Goal: Task Accomplishment & Management: Use online tool/utility

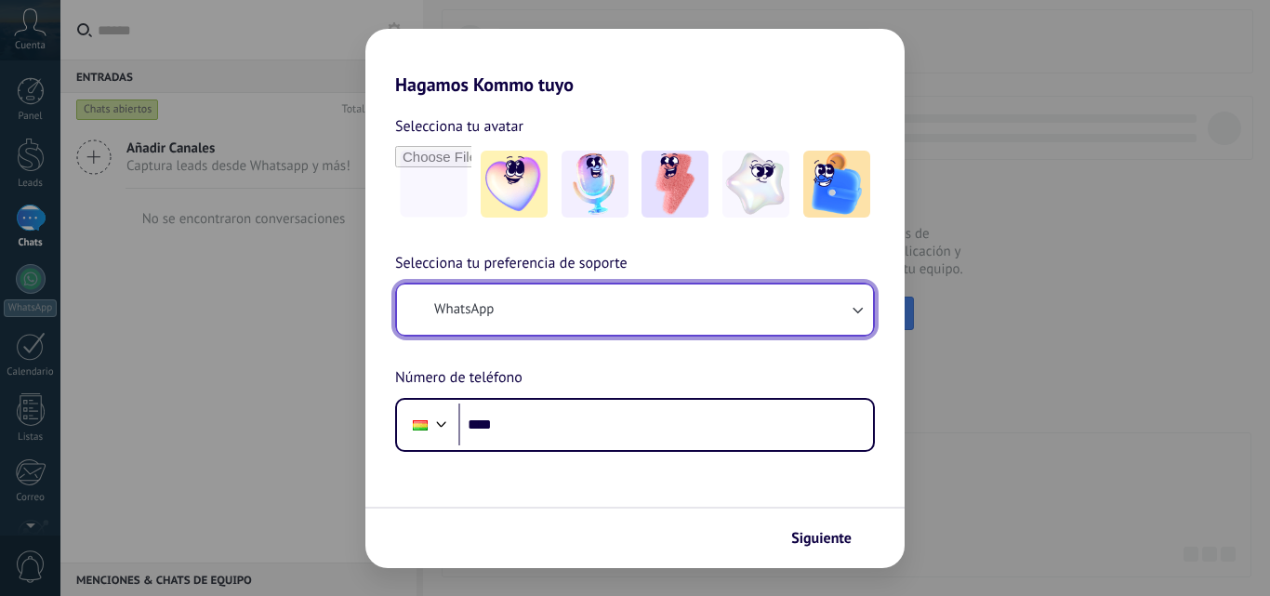
click at [491, 309] on span "WhatsApp" at bounding box center [463, 309] width 59 height 19
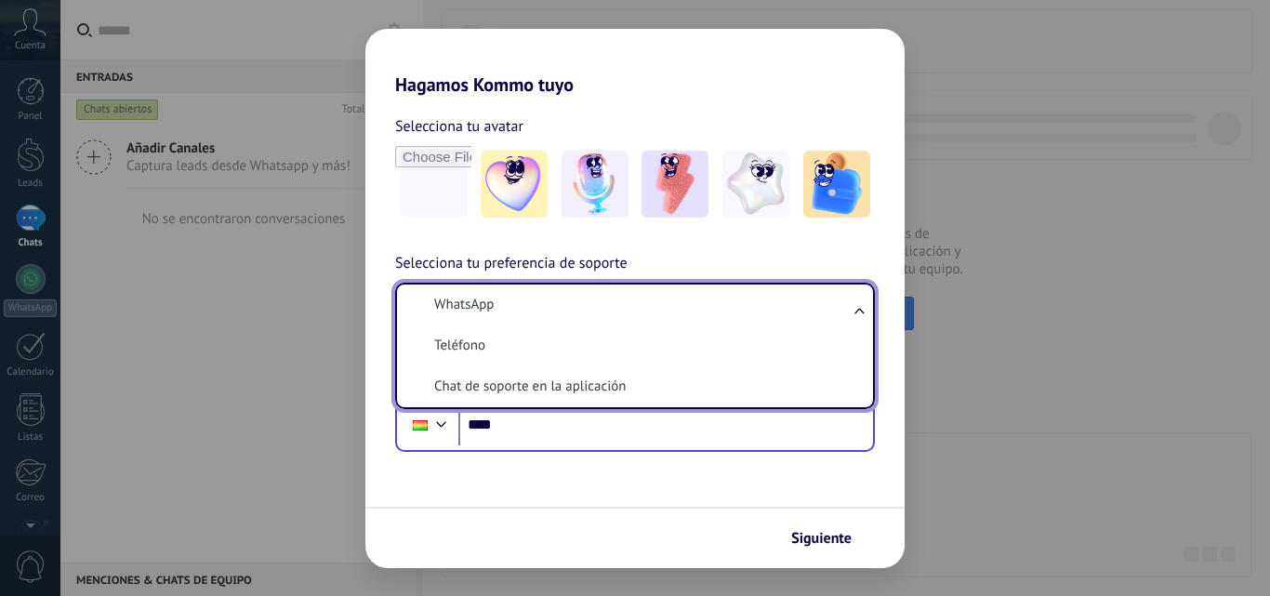
click at [809, 453] on form "Selecciona tu avatar Selecciona tu preferencia de soporte WhatsApp WhatsApp Tel…" at bounding box center [634, 332] width 539 height 472
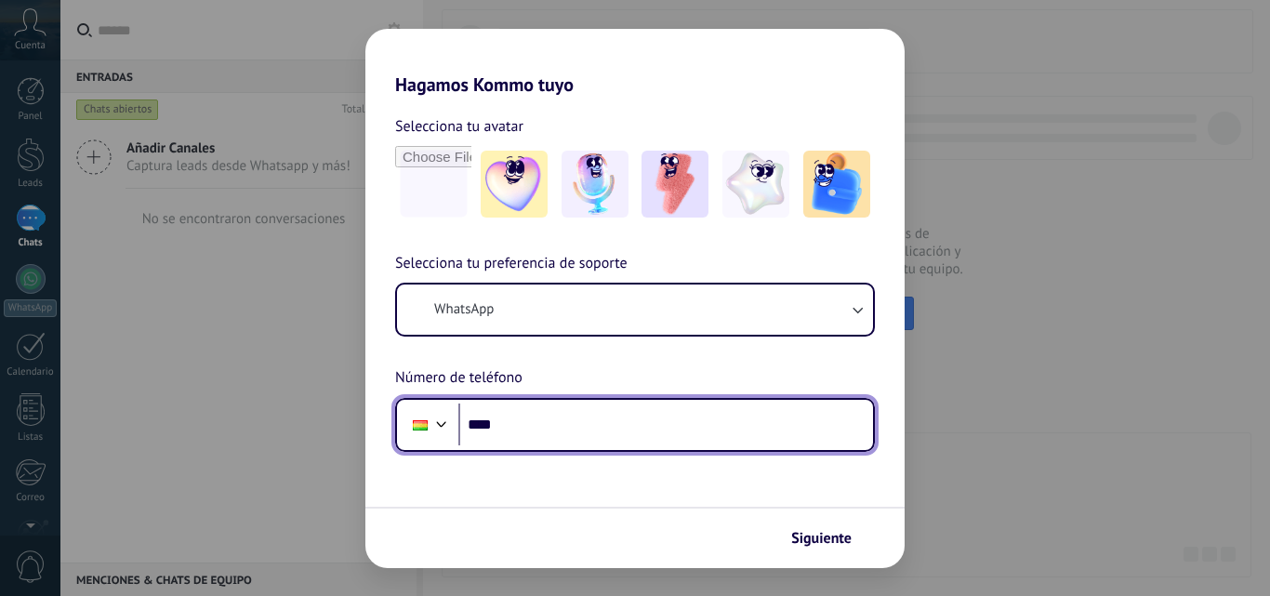
click at [598, 440] on input "****" at bounding box center [665, 424] width 414 height 43
type input "**********"
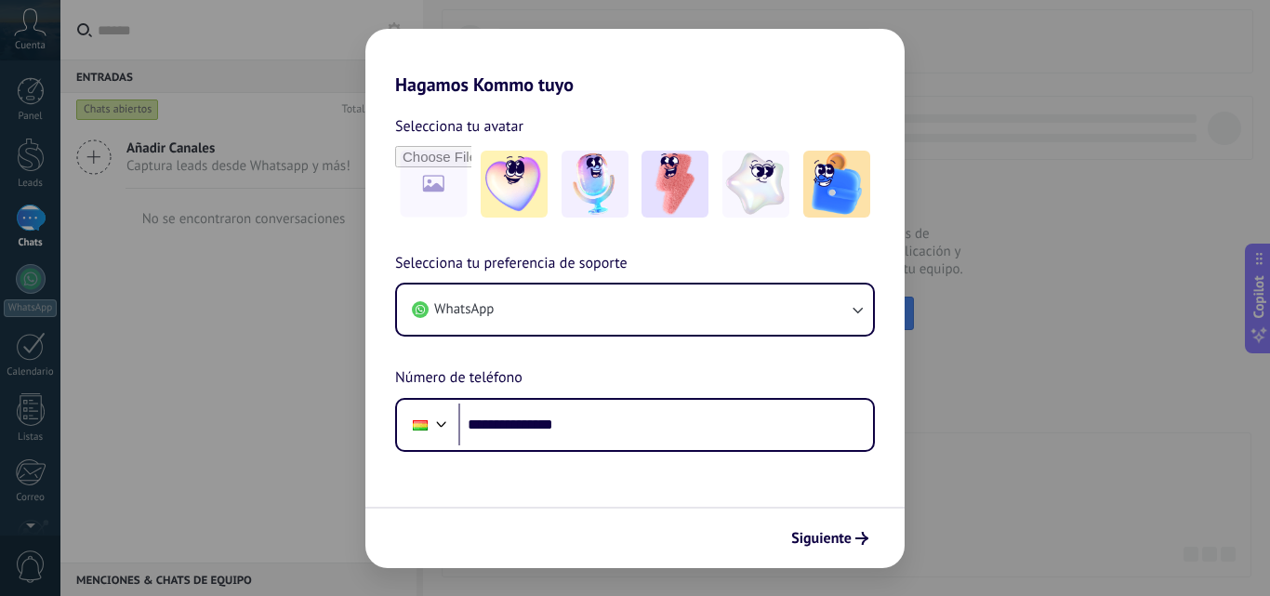
click at [842, 547] on button "Siguiente" at bounding box center [830, 538] width 94 height 32
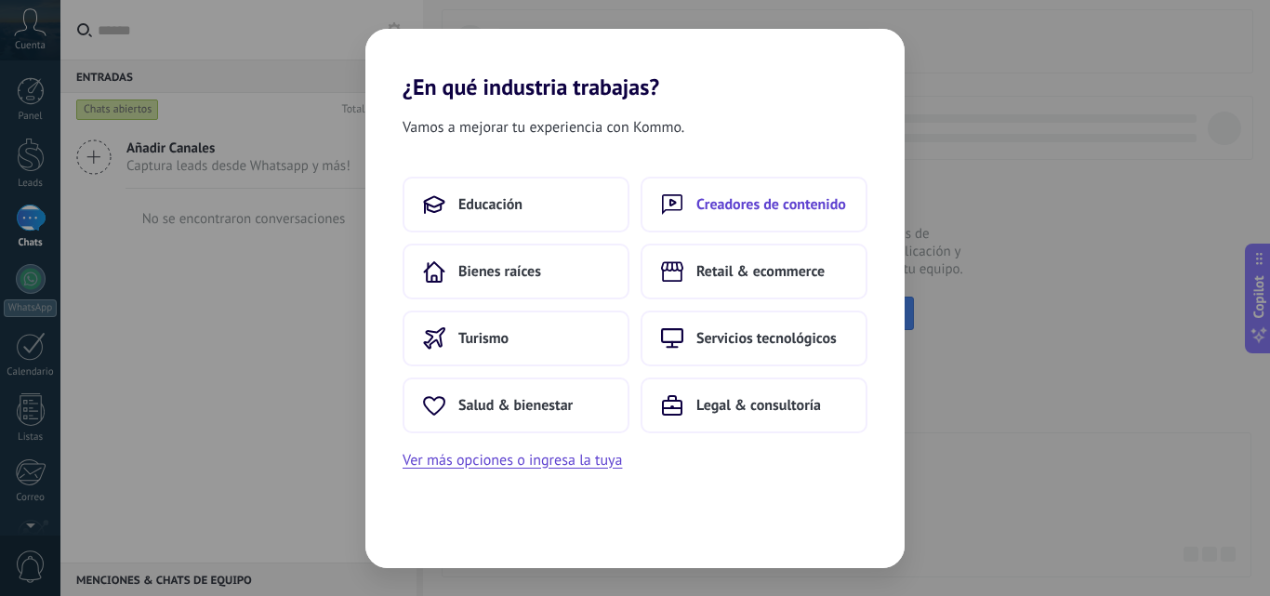
click at [770, 208] on span "Creadores de contenido" at bounding box center [771, 204] width 150 height 19
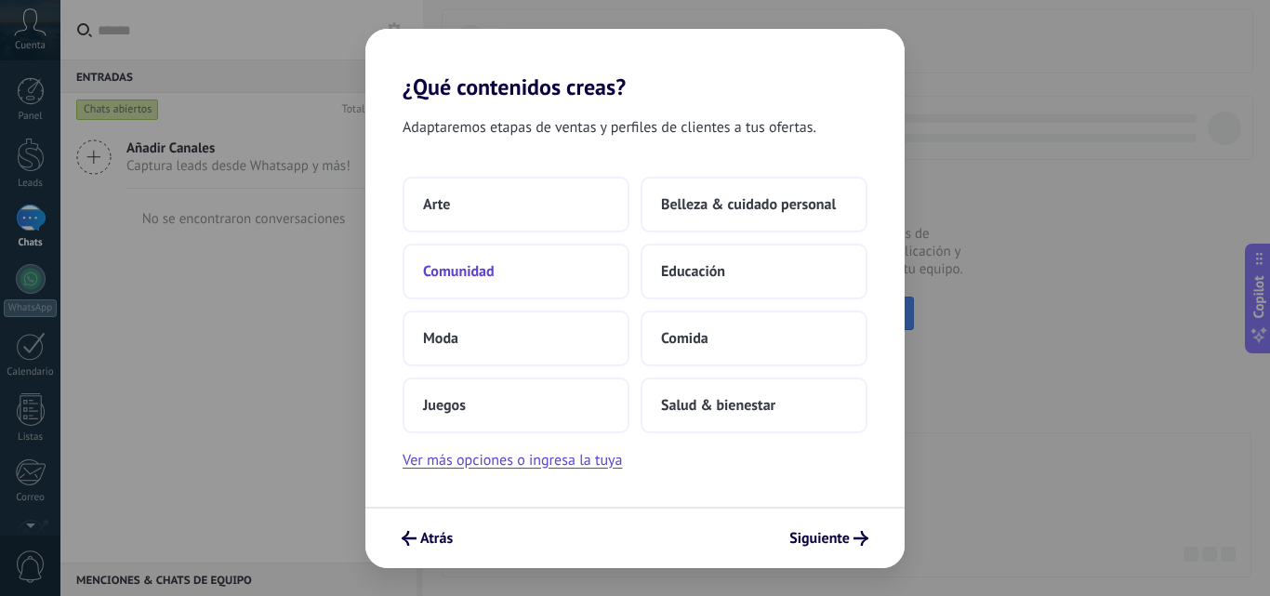
click at [486, 262] on span "Comunidad" at bounding box center [459, 271] width 72 height 19
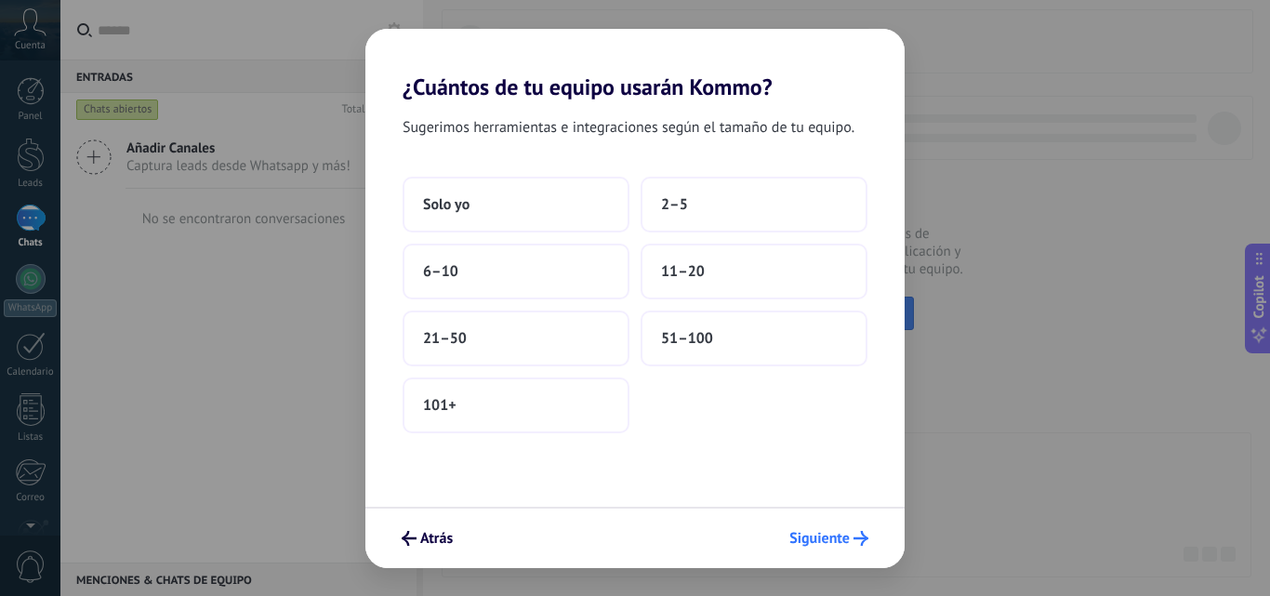
click at [828, 536] on span "Siguiente" at bounding box center [819, 538] width 60 height 13
click at [475, 194] on button "Solo yo" at bounding box center [515, 205] width 227 height 56
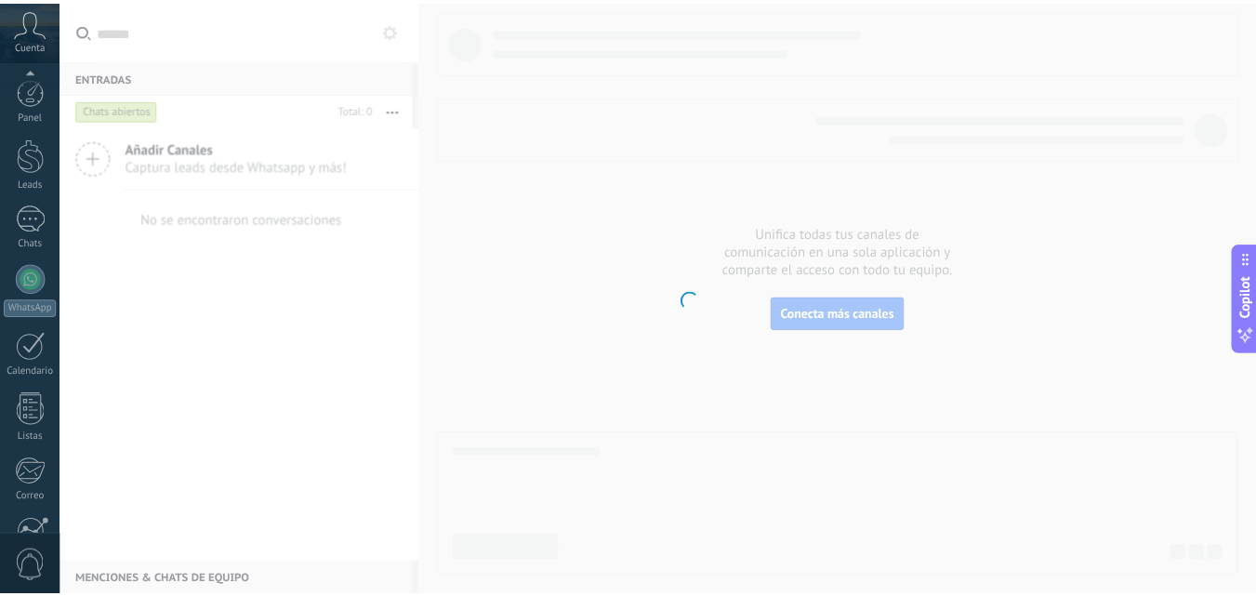
scroll to position [178, 0]
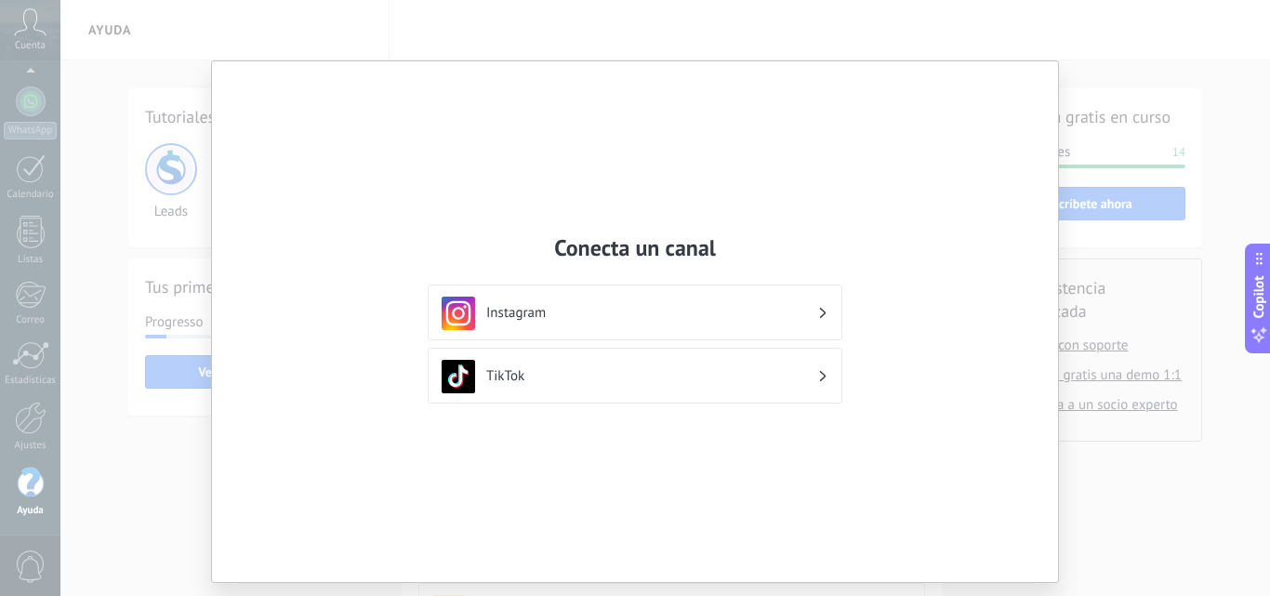
click at [788, 9] on div "Conecta un canal Instagram TikTok" at bounding box center [635, 298] width 1270 height 596
drag, startPoint x: 1089, startPoint y: 46, endPoint x: 1133, endPoint y: 255, distance: 212.7
click at [1092, 47] on div "Conecta un canal Instagram TikTok" at bounding box center [635, 298] width 1270 height 596
click at [1124, 493] on div "Conecta un canal Instagram TikTok" at bounding box center [635, 298] width 1270 height 596
click at [1235, 86] on div "Conecta un canal Instagram TikTok" at bounding box center [635, 298] width 1270 height 596
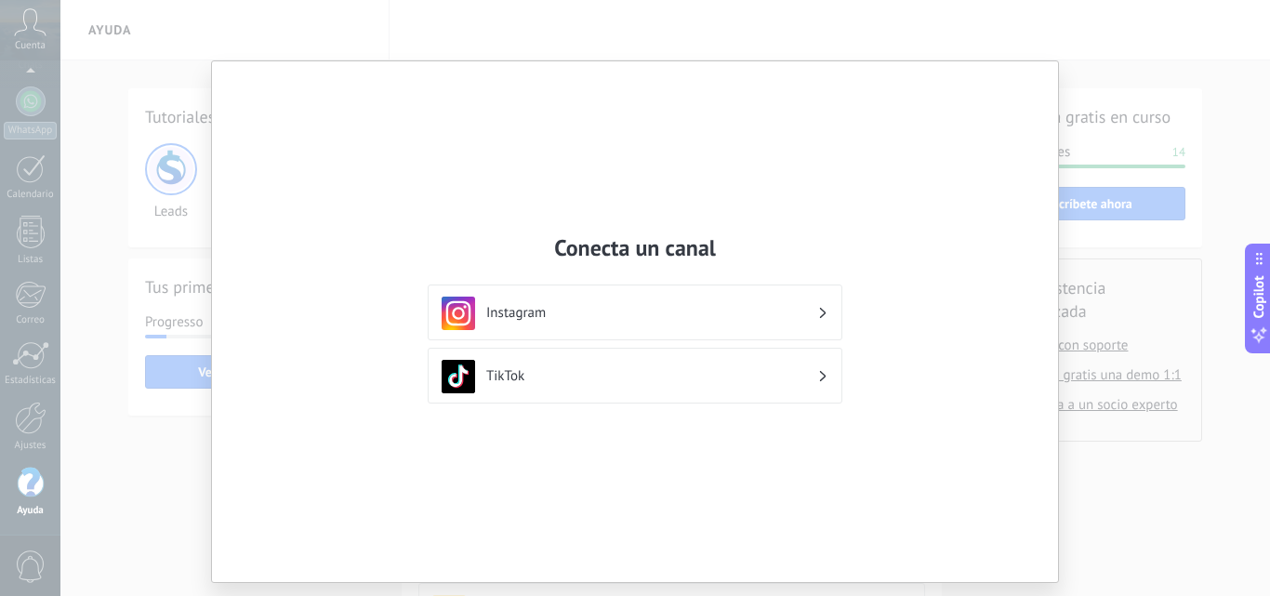
drag, startPoint x: 1225, startPoint y: 99, endPoint x: 1025, endPoint y: 83, distance: 200.5
click at [1197, 101] on div "Conecta un canal Instagram TikTok" at bounding box center [635, 298] width 1270 height 596
click at [49, 159] on div "Conecta un canal Instagram TikTok" at bounding box center [635, 298] width 1270 height 596
click at [560, 313] on h3 "Instagram" at bounding box center [651, 313] width 331 height 18
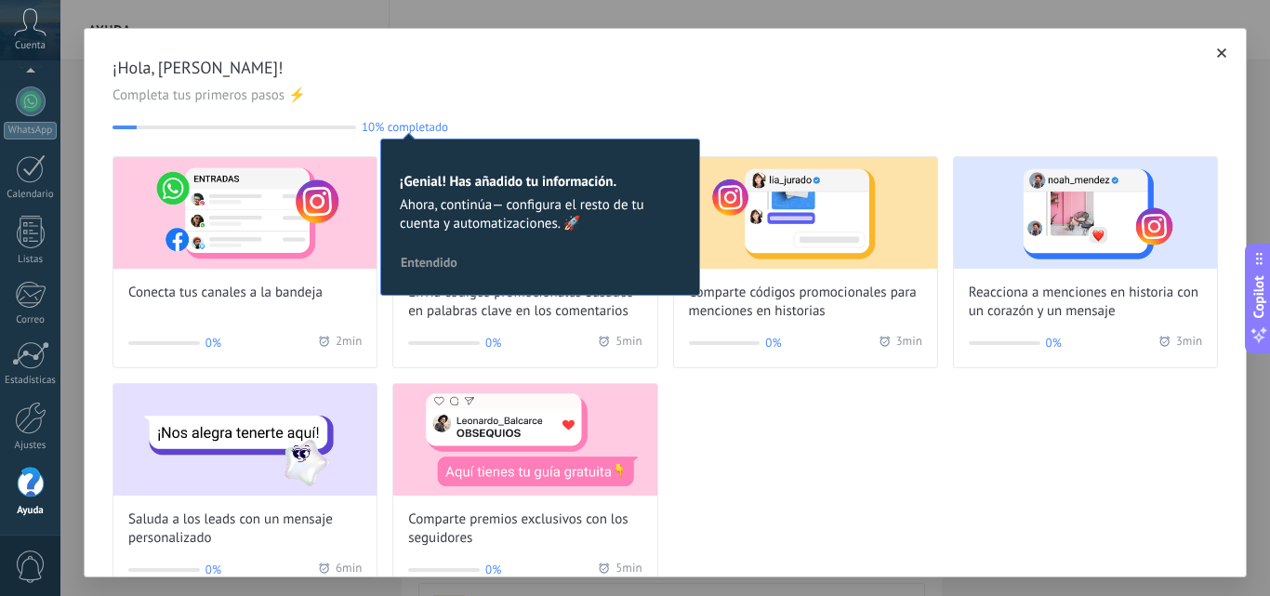
click at [1217, 55] on icon "button" at bounding box center [1221, 52] width 9 height 9
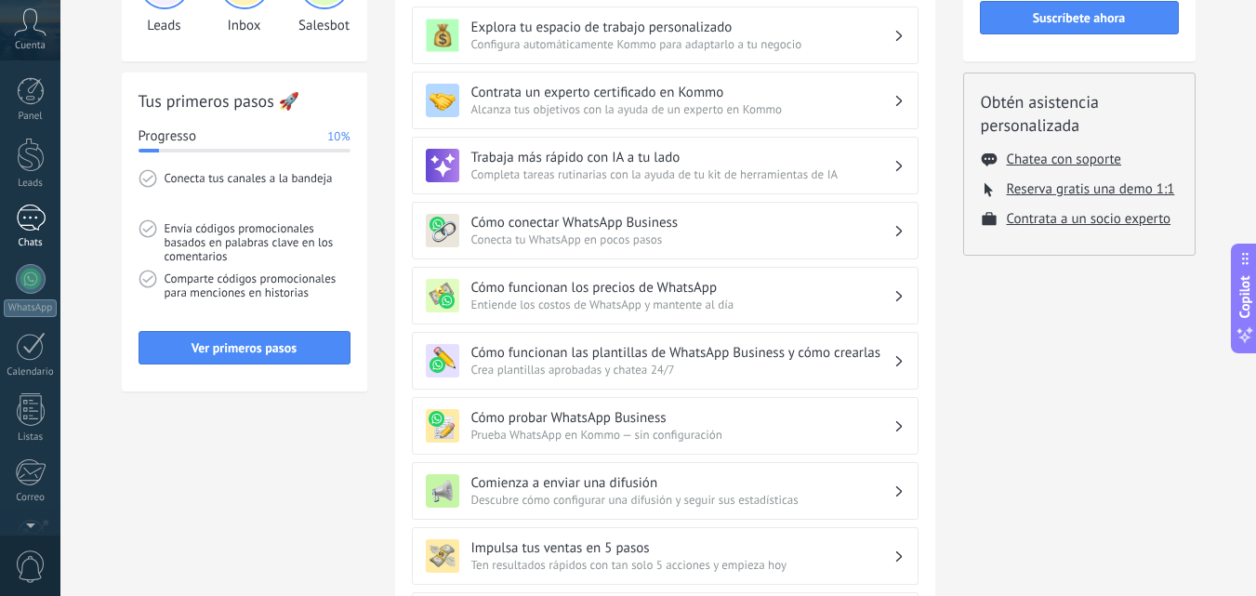
click at [31, 216] on div at bounding box center [31, 217] width 30 height 27
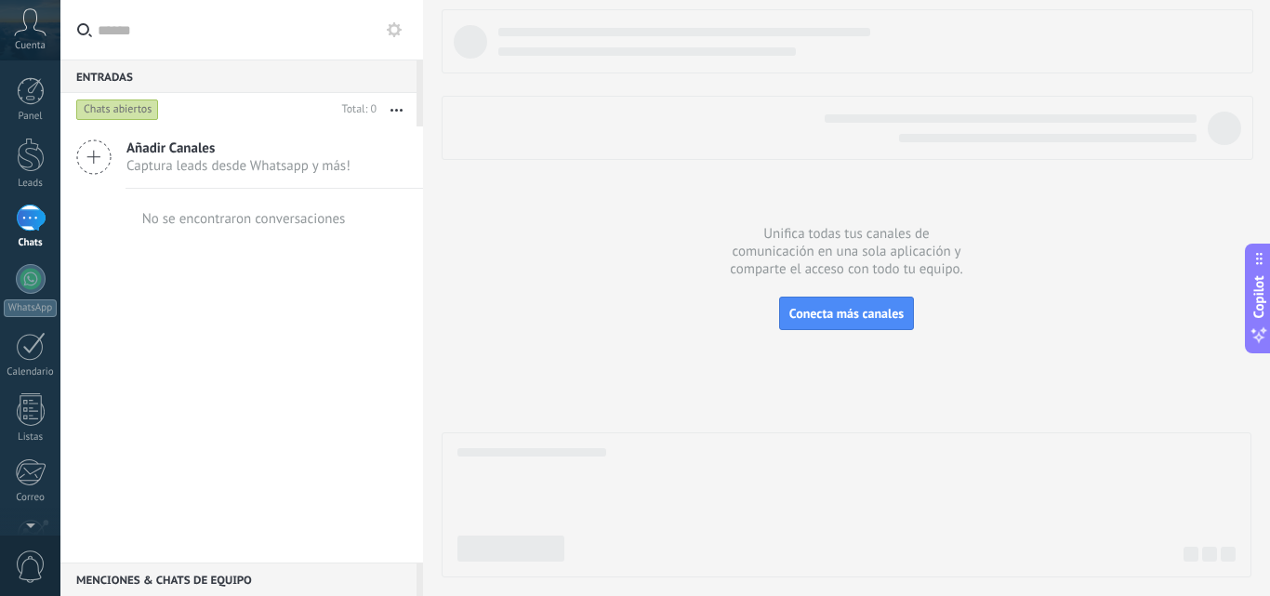
click at [391, 26] on use at bounding box center [394, 29] width 15 height 15
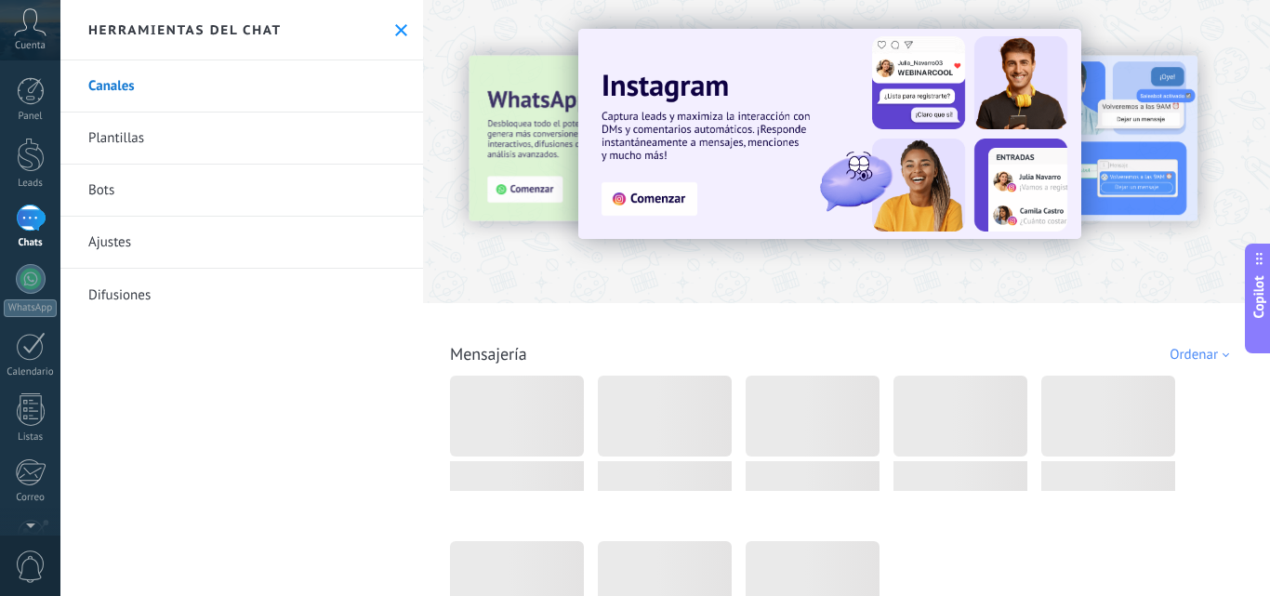
click at [178, 191] on link "Bots" at bounding box center [241, 190] width 362 height 52
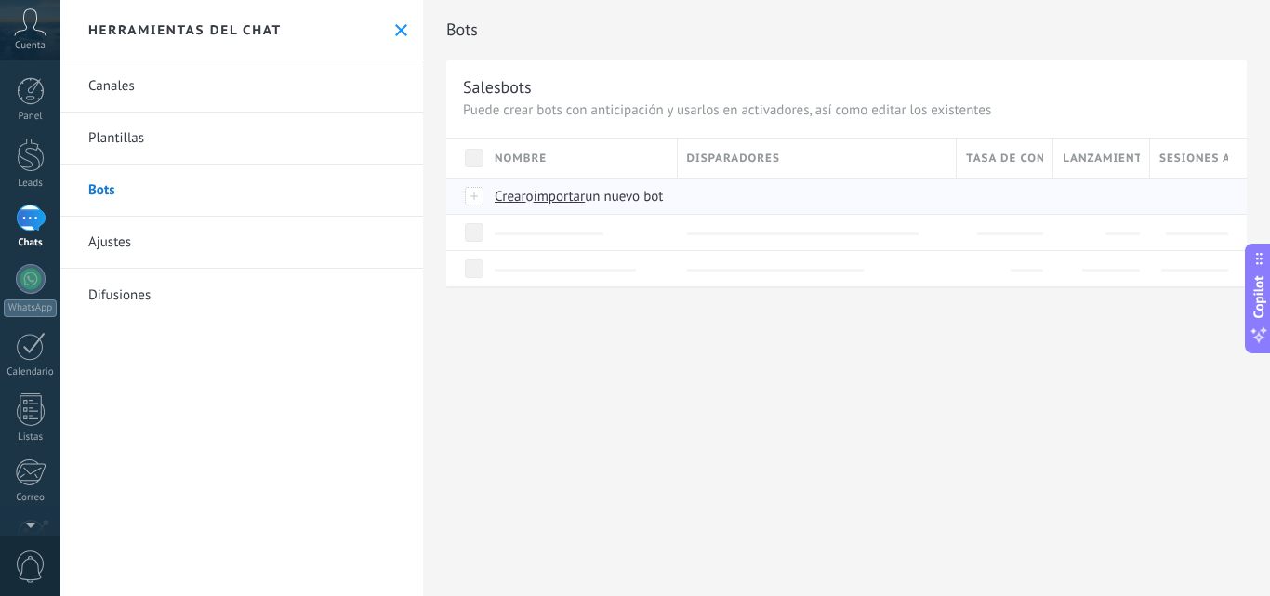
click at [565, 191] on span "importar" at bounding box center [559, 197] width 52 height 18
click at [0, 0] on input "importar un nuevo bot" at bounding box center [0, 0] width 0 height 0
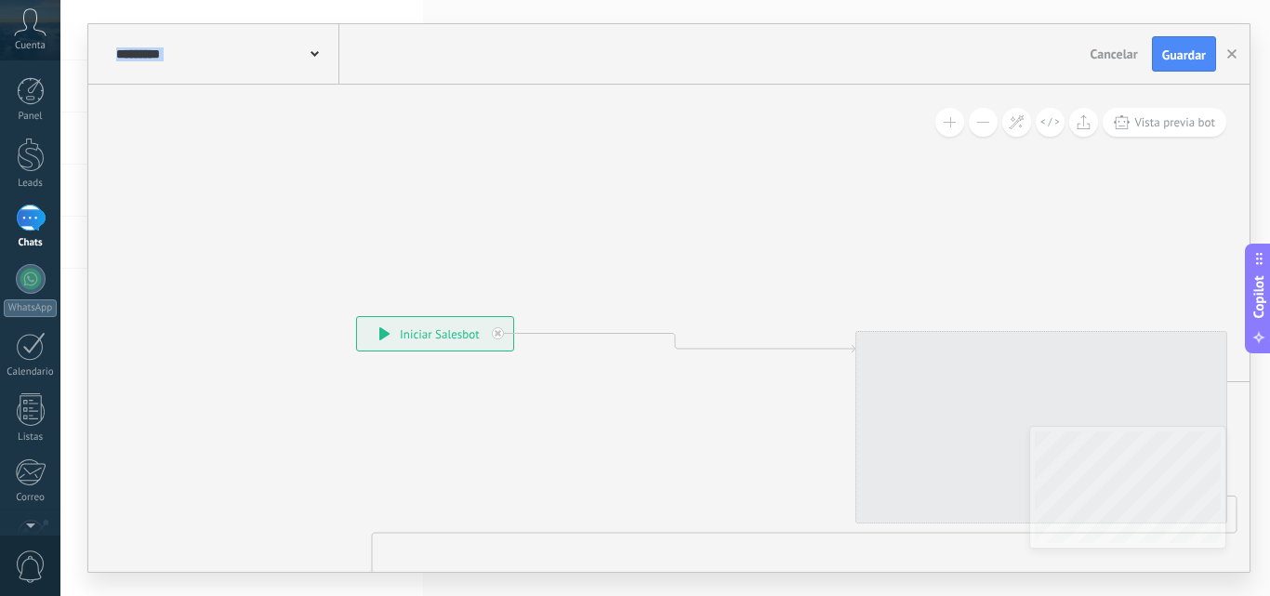
drag, startPoint x: 778, startPoint y: 264, endPoint x: 66, endPoint y: 250, distance: 712.0
click at [66, 250] on div "**********" at bounding box center [664, 298] width 1209 height 596
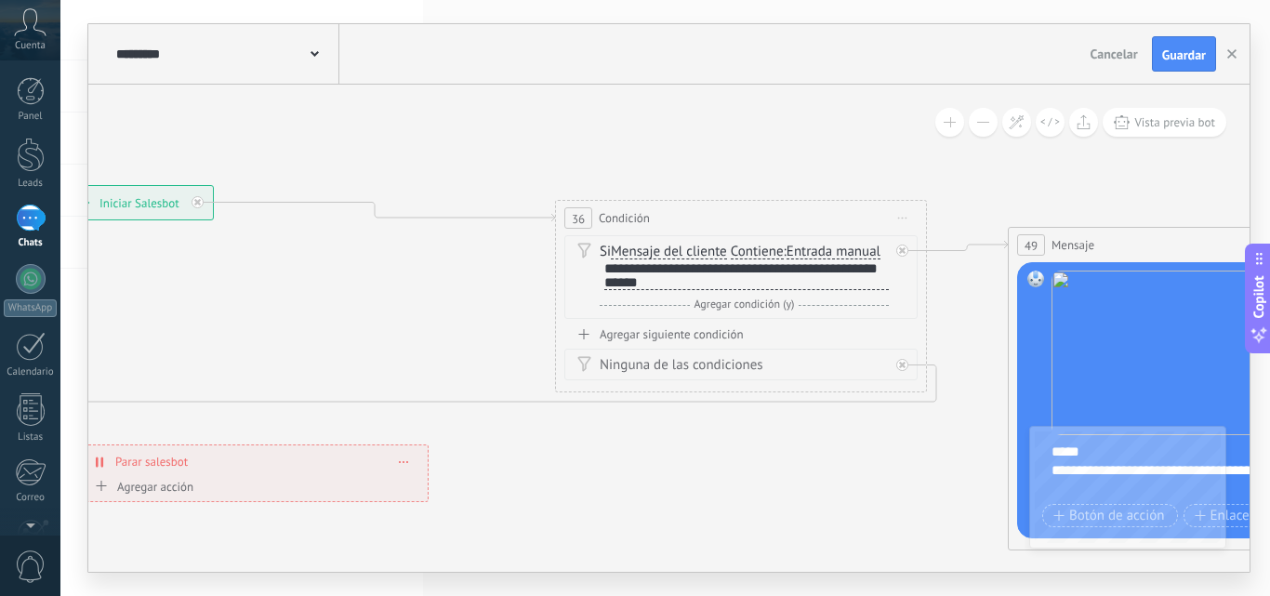
drag, startPoint x: 594, startPoint y: 164, endPoint x: 388, endPoint y: 66, distance: 228.2
click at [386, 59] on div "**********" at bounding box center [668, 297] width 1161 height 547
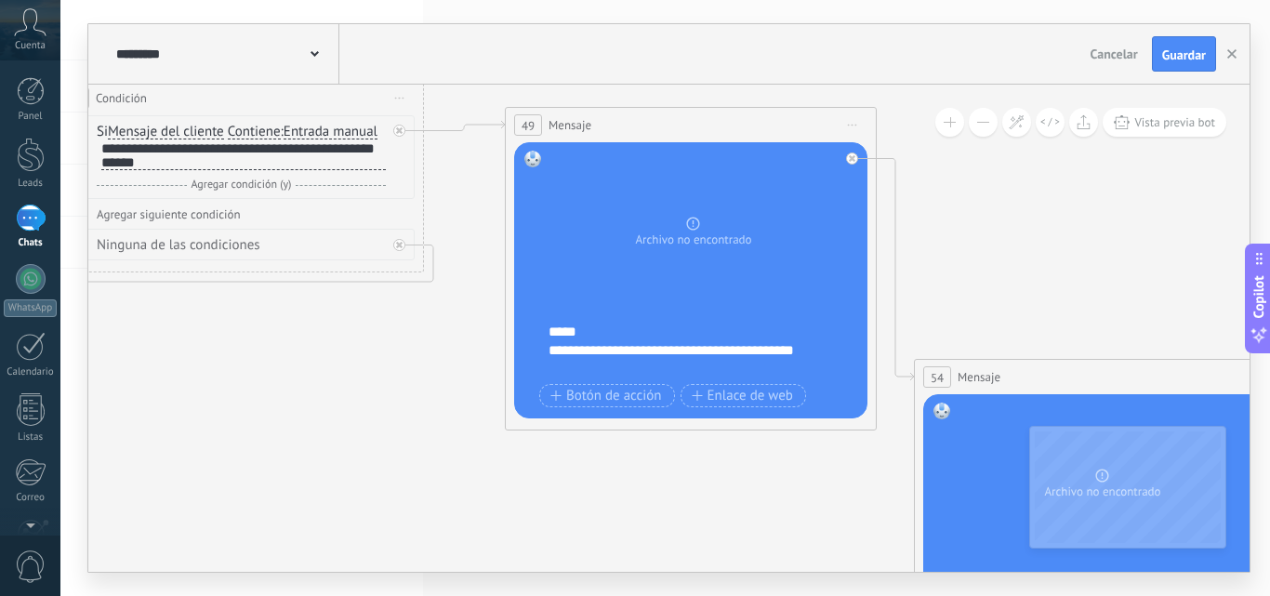
drag, startPoint x: 622, startPoint y: 468, endPoint x: 142, endPoint y: 342, distance: 495.9
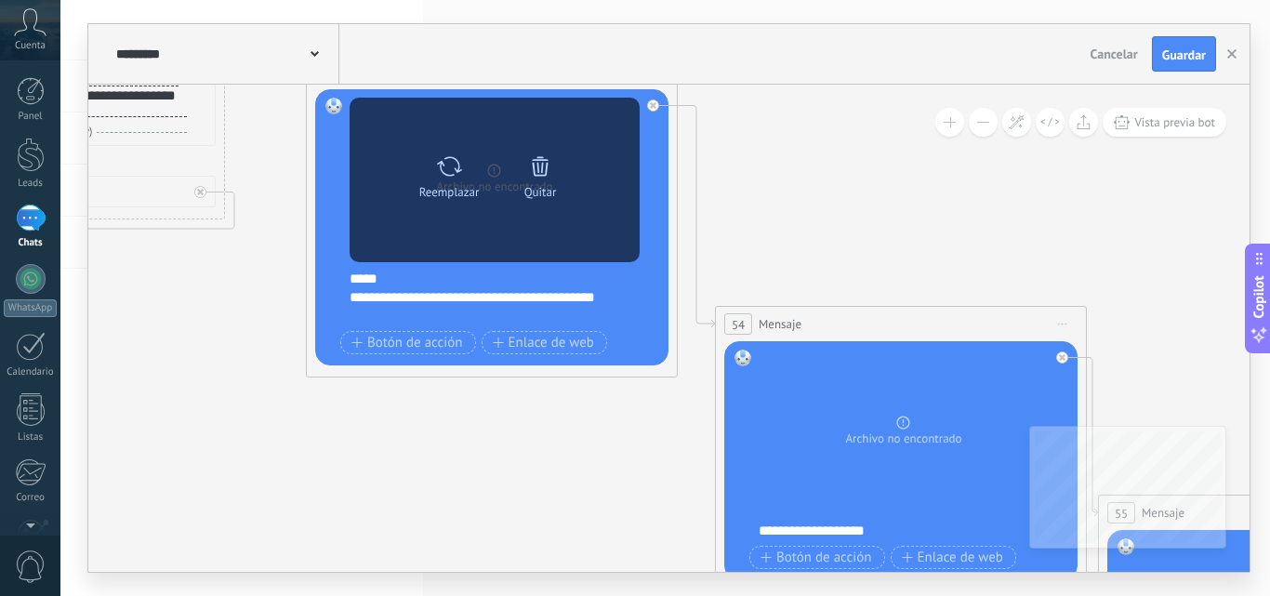
click at [448, 167] on icon at bounding box center [449, 166] width 27 height 26
click input "Subir" at bounding box center [0, 0] width 0 height 0
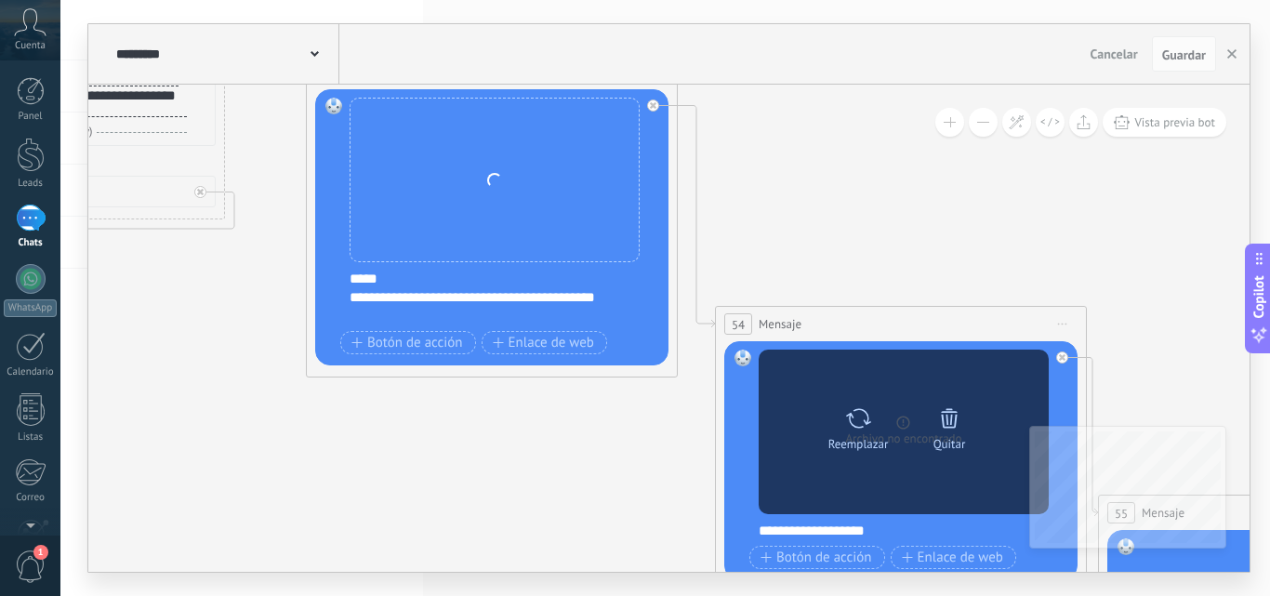
click at [857, 431] on div at bounding box center [858, 418] width 27 height 37
click input "Subir" at bounding box center [0, 0] width 0 height 0
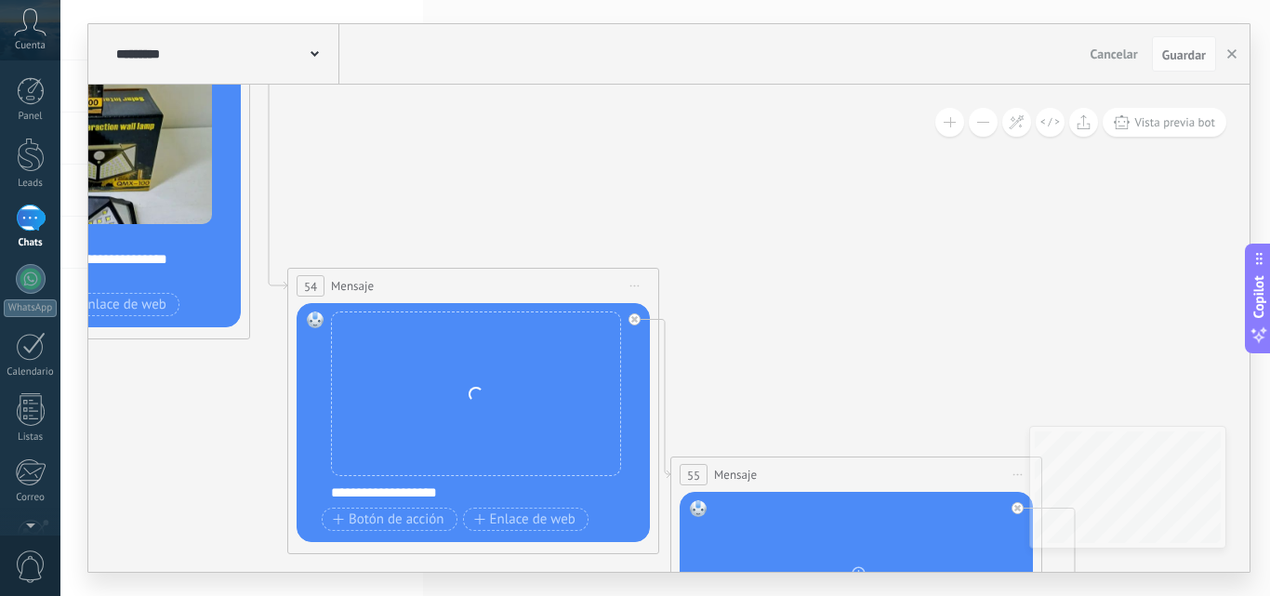
drag, startPoint x: 954, startPoint y: 252, endPoint x: 550, endPoint y: 157, distance: 415.2
click at [550, 158] on icon at bounding box center [877, 512] width 5102 height 2007
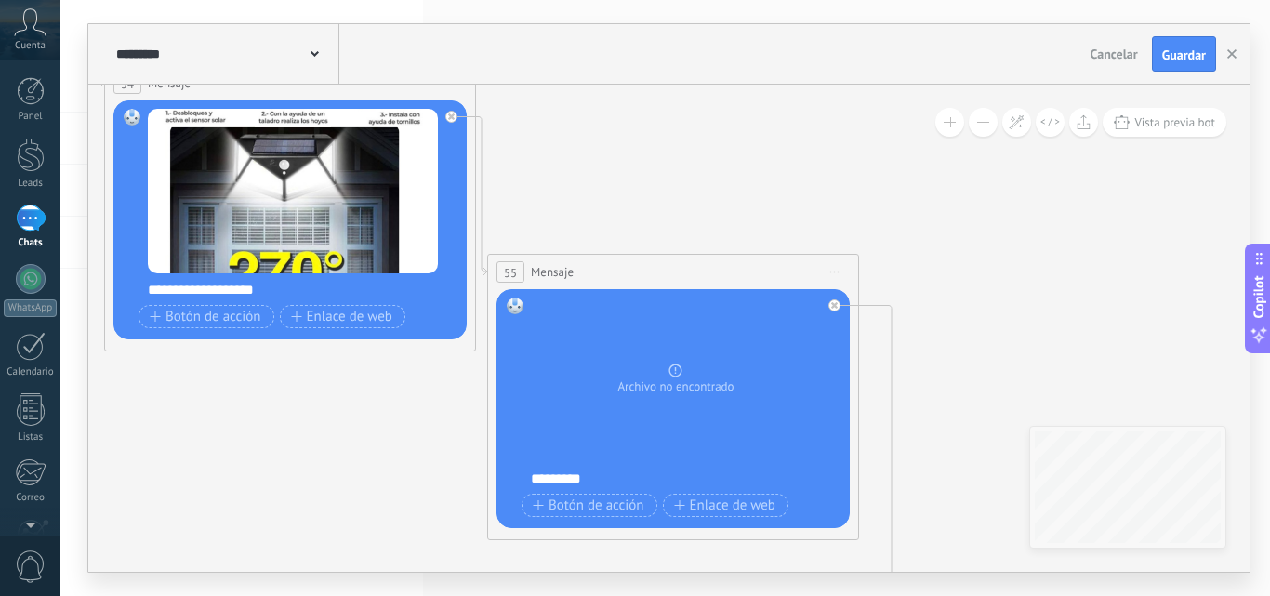
drag, startPoint x: 878, startPoint y: 342, endPoint x: 782, endPoint y: 99, distance: 262.0
click at [782, 99] on icon at bounding box center [694, 298] width 5102 height 1982
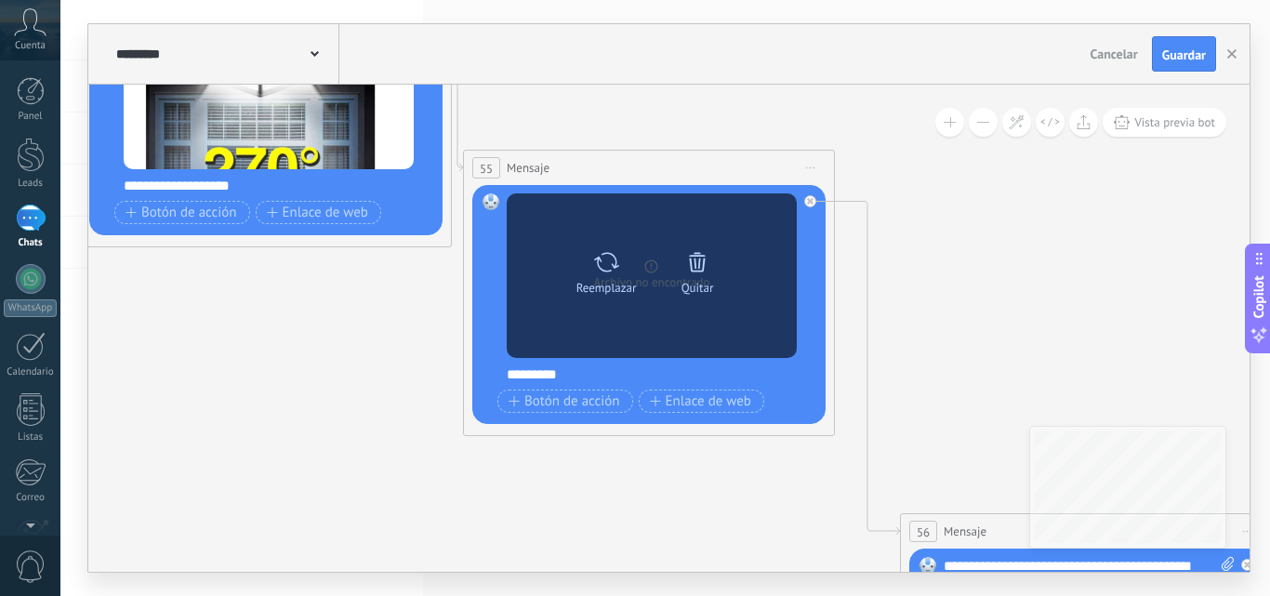
click at [602, 264] on icon at bounding box center [606, 262] width 27 height 26
click input "Subir" at bounding box center [0, 0] width 0 height 0
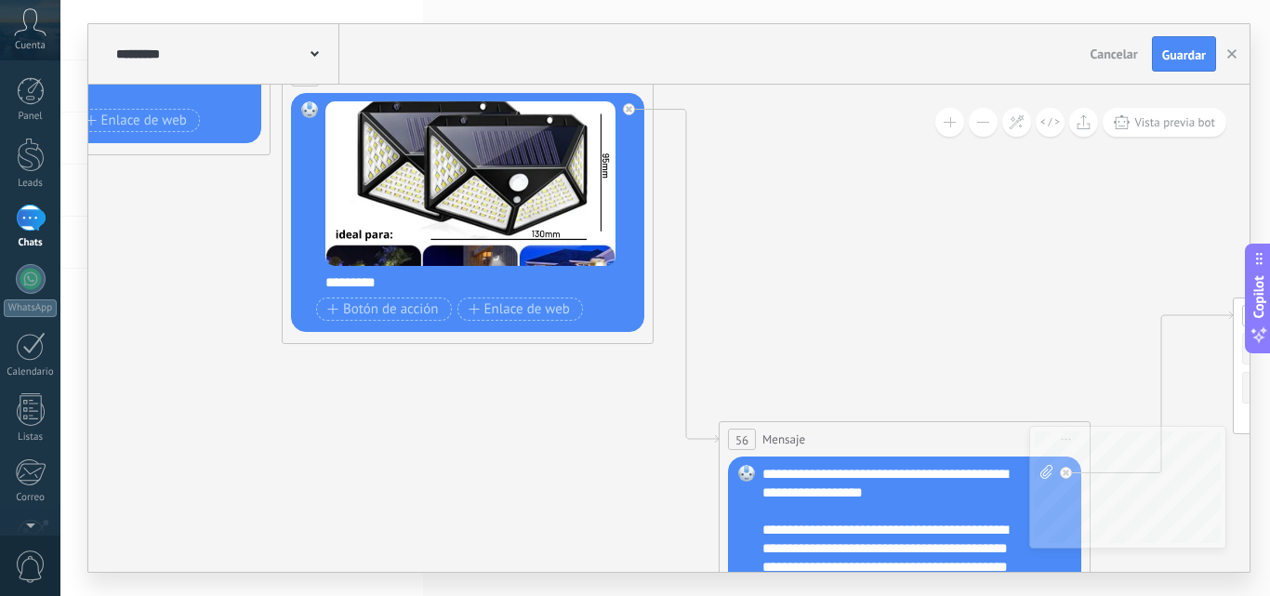
drag, startPoint x: 318, startPoint y: 369, endPoint x: 137, endPoint y: 277, distance: 203.2
click at [137, 277] on icon at bounding box center [489, 102] width 5102 height 1982
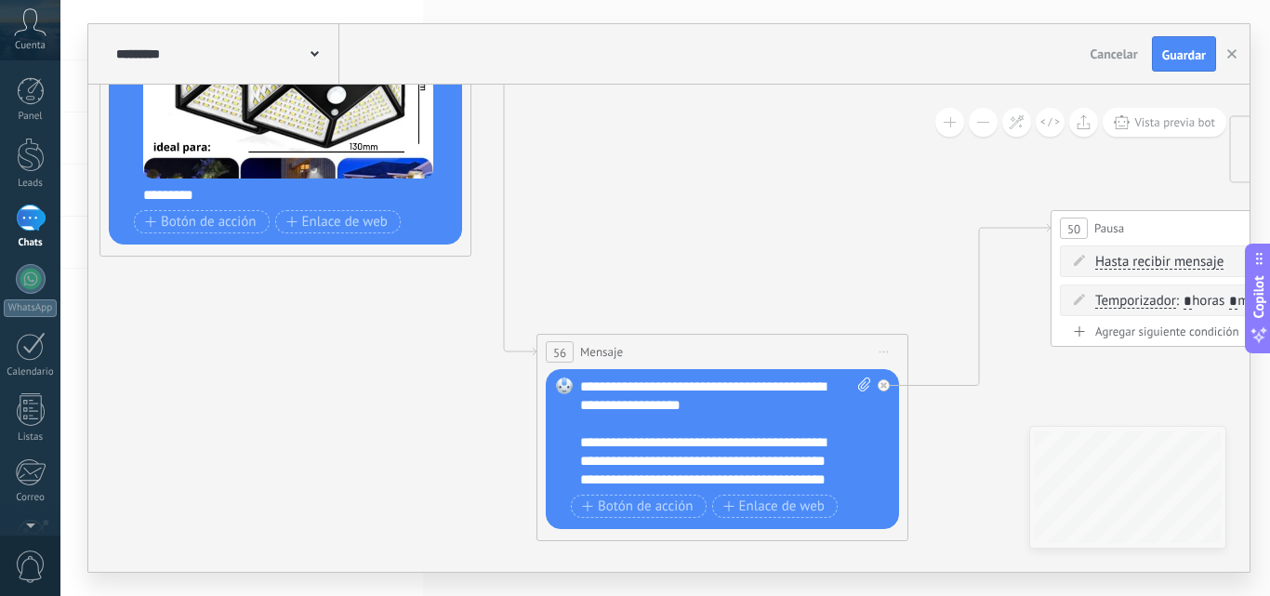
drag, startPoint x: 348, startPoint y: 414, endPoint x: 185, endPoint y: 271, distance: 216.0
click at [185, 278] on icon at bounding box center [307, 14] width 5102 height 1982
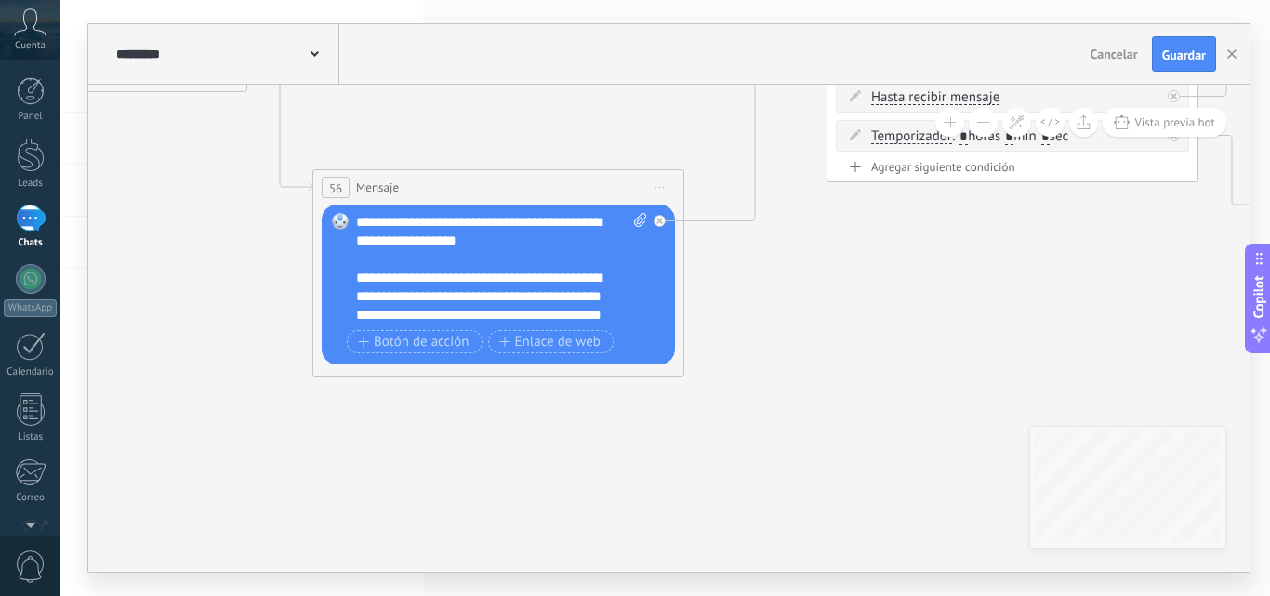
drag, startPoint x: 448, startPoint y: 466, endPoint x: 270, endPoint y: 371, distance: 202.1
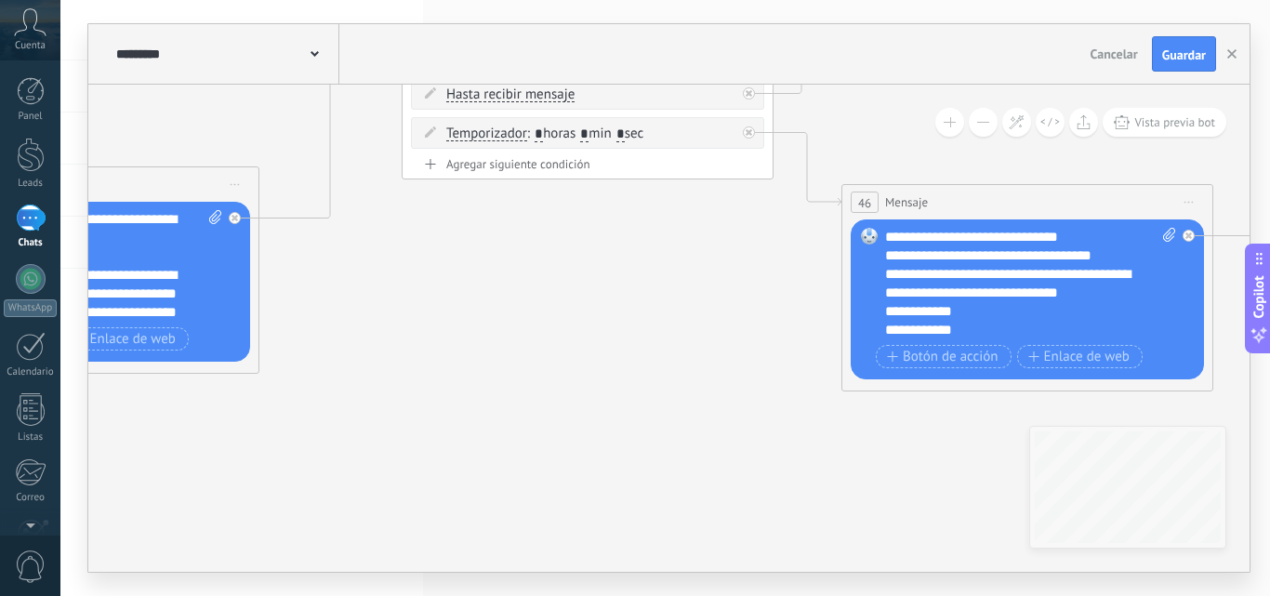
drag, startPoint x: 892, startPoint y: 411, endPoint x: 467, endPoint y: 408, distance: 424.7
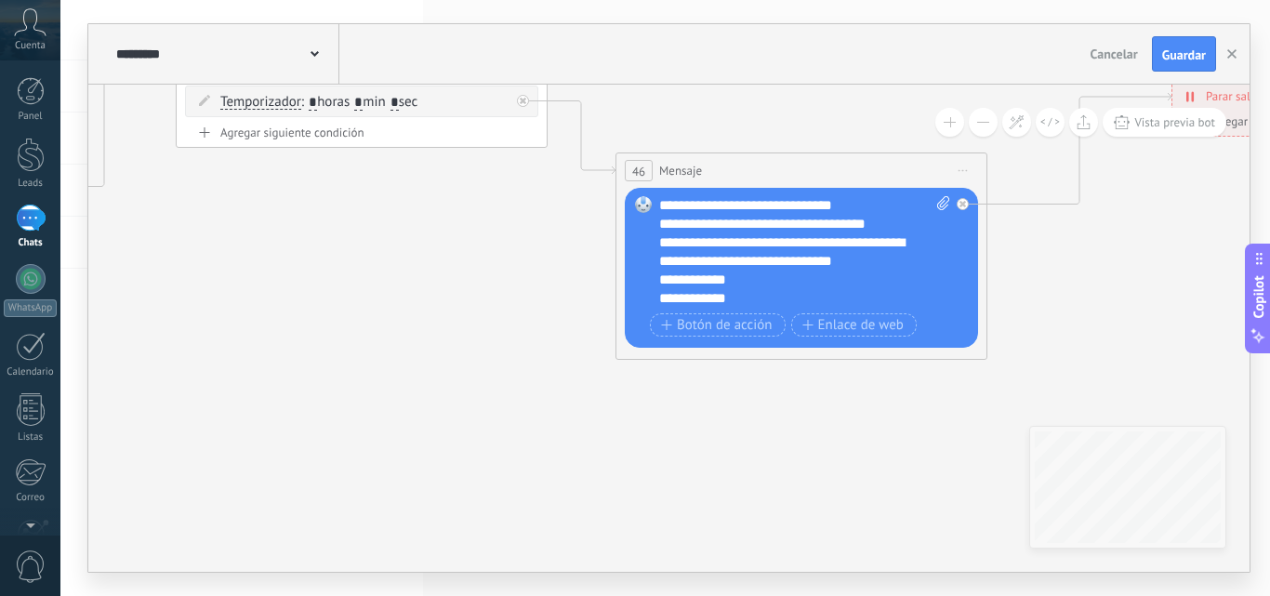
drag, startPoint x: 614, startPoint y: 433, endPoint x: 441, endPoint y: 412, distance: 175.1
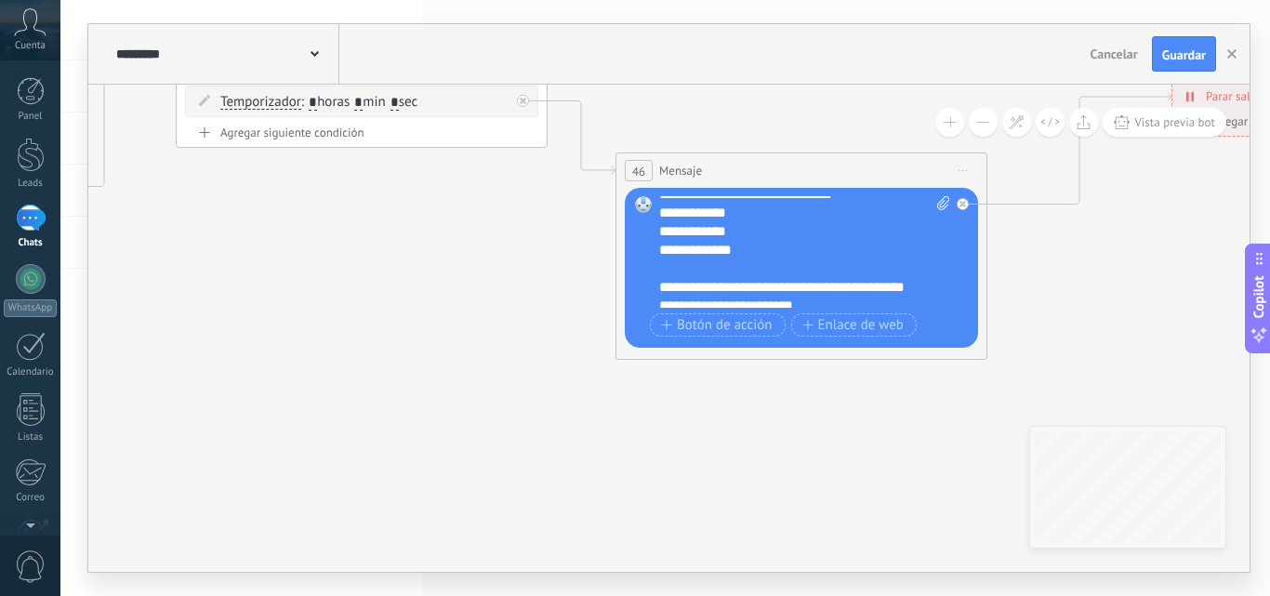
scroll to position [93, 0]
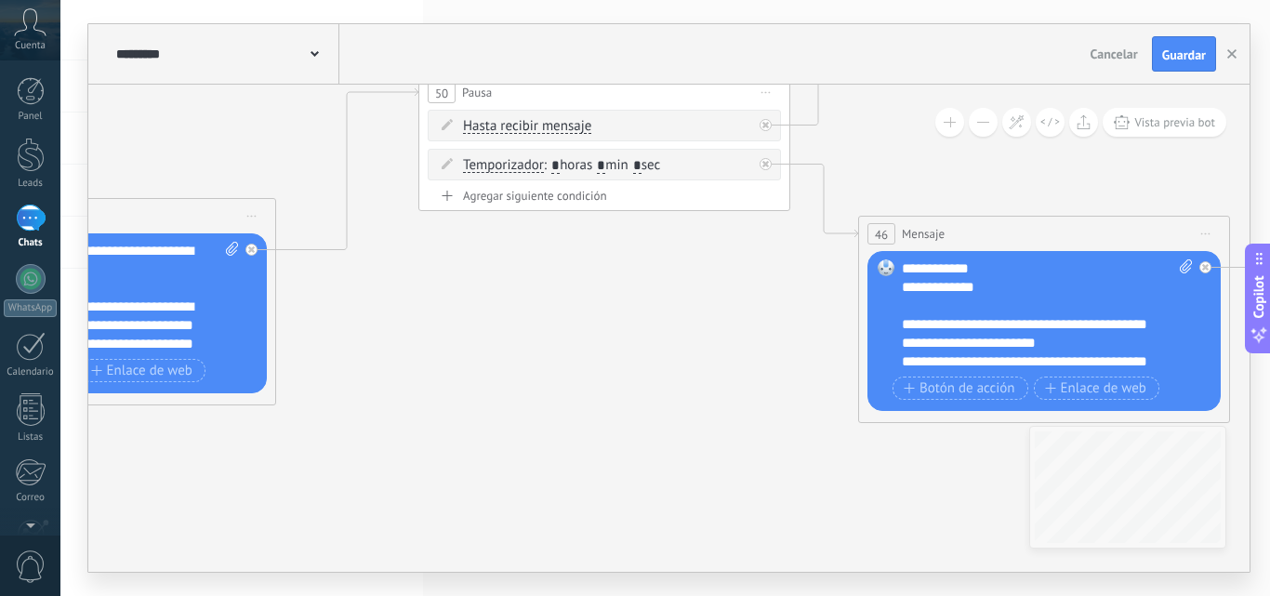
drag, startPoint x: 344, startPoint y: 328, endPoint x: 747, endPoint y: 414, distance: 412.3
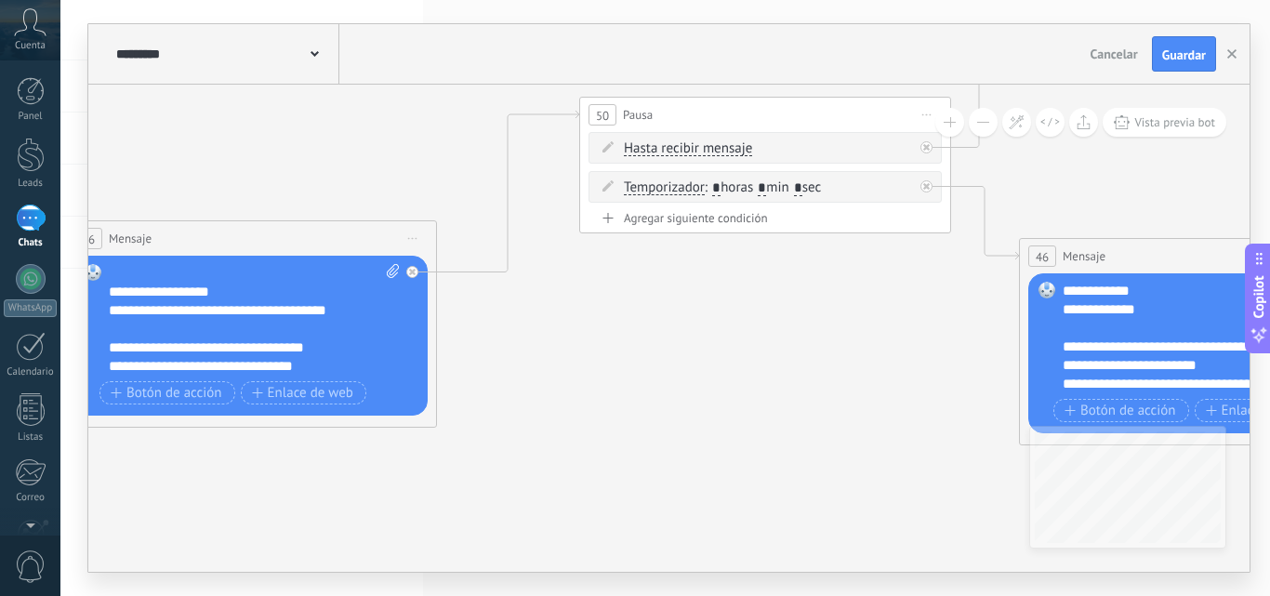
scroll to position [409, 0]
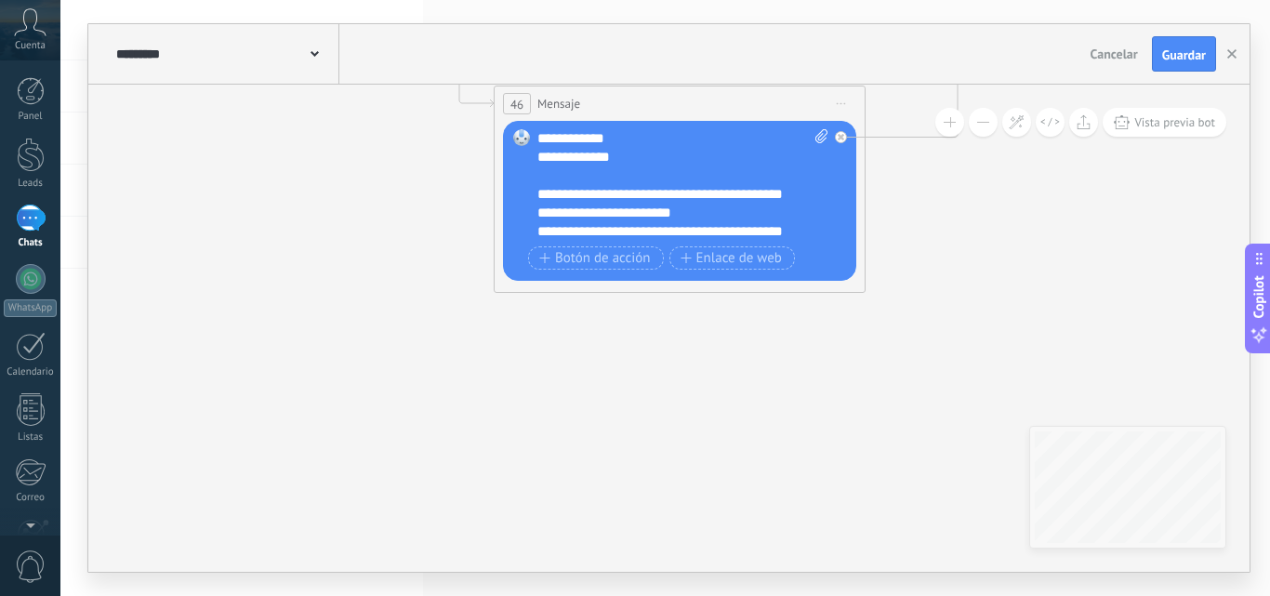
drag, startPoint x: 536, startPoint y: 283, endPoint x: 275, endPoint y: 214, distance: 270.3
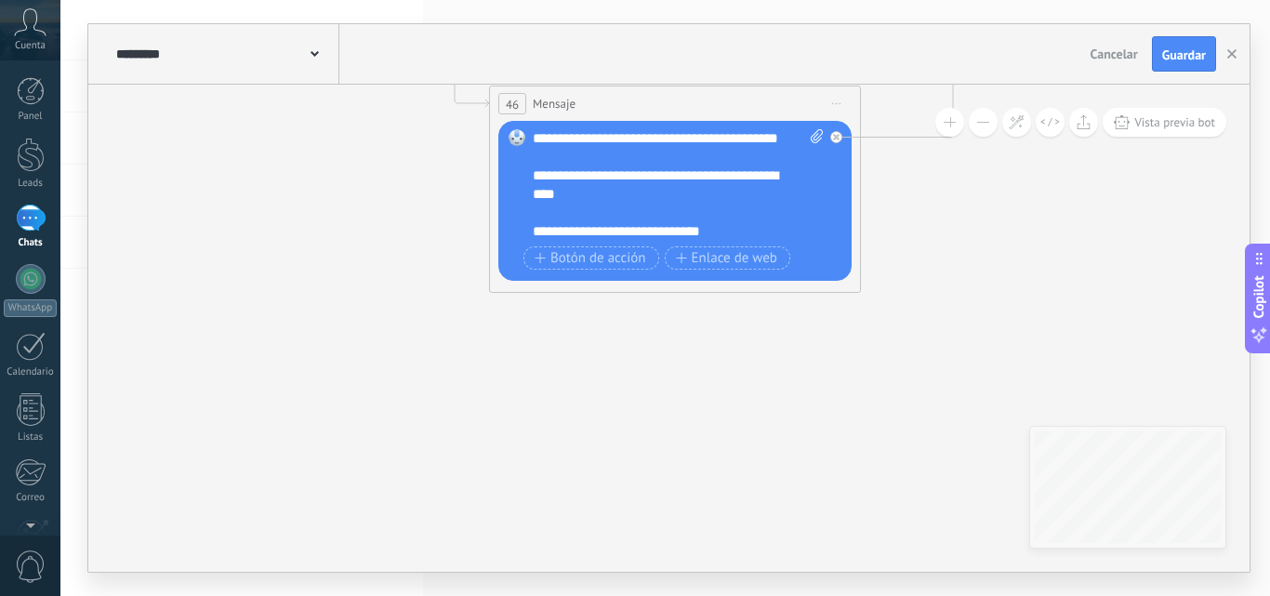
scroll to position [242, 0]
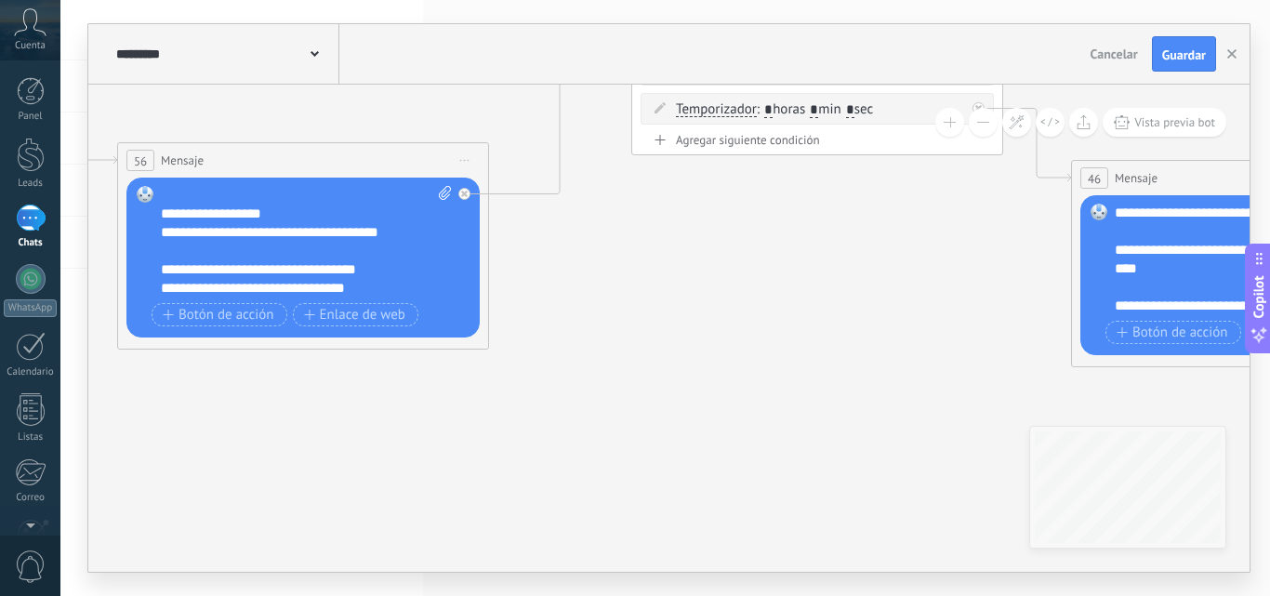
drag, startPoint x: 208, startPoint y: 278, endPoint x: 1000, endPoint y: 381, distance: 798.5
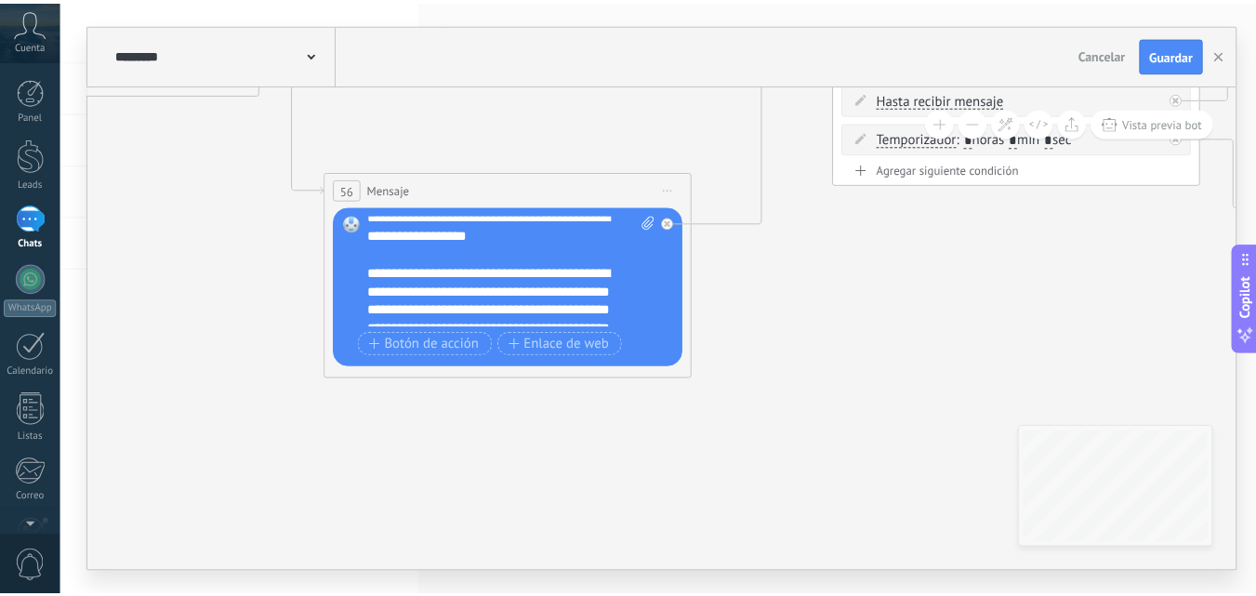
scroll to position [0, 0]
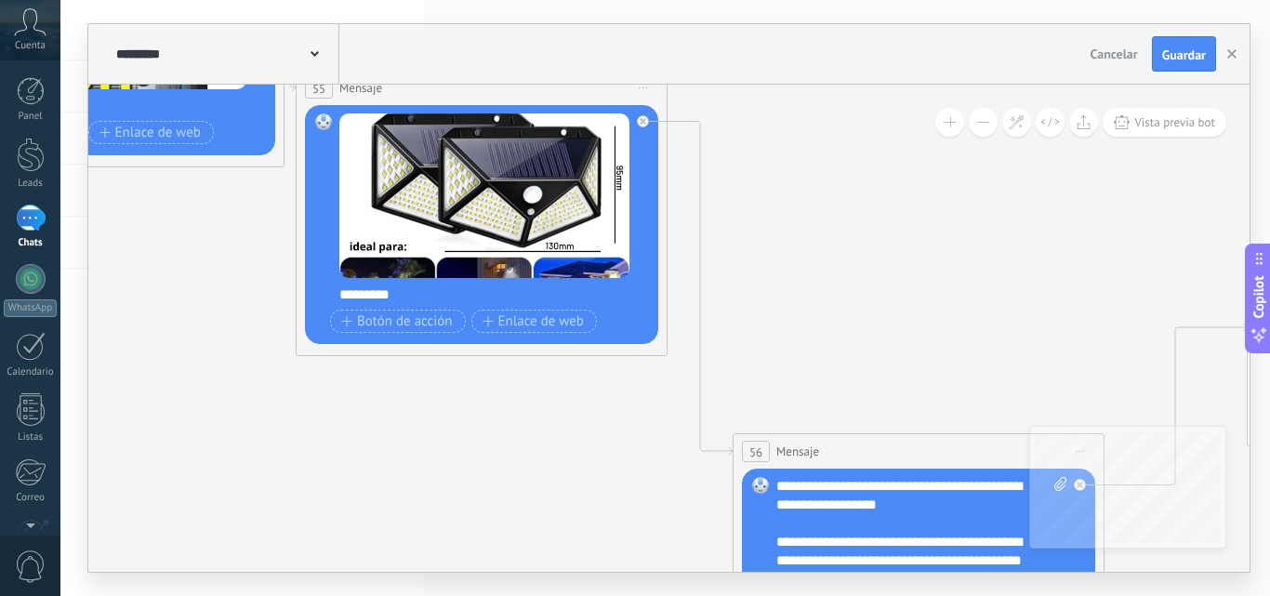
drag, startPoint x: 195, startPoint y: 266, endPoint x: 857, endPoint y: 551, distance: 720.6
click at [868, 572] on div "**********" at bounding box center [668, 297] width 1163 height 549
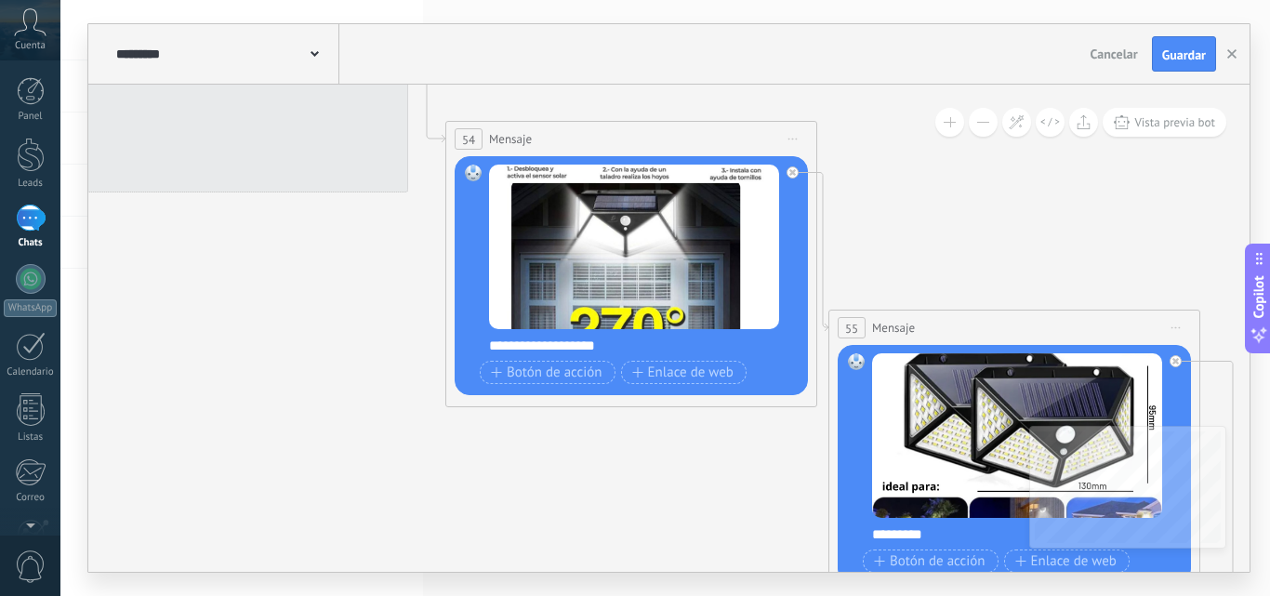
drag, startPoint x: 466, startPoint y: 365, endPoint x: 823, endPoint y: 587, distance: 421.1
click at [823, 587] on div "**********" at bounding box center [664, 298] width 1209 height 596
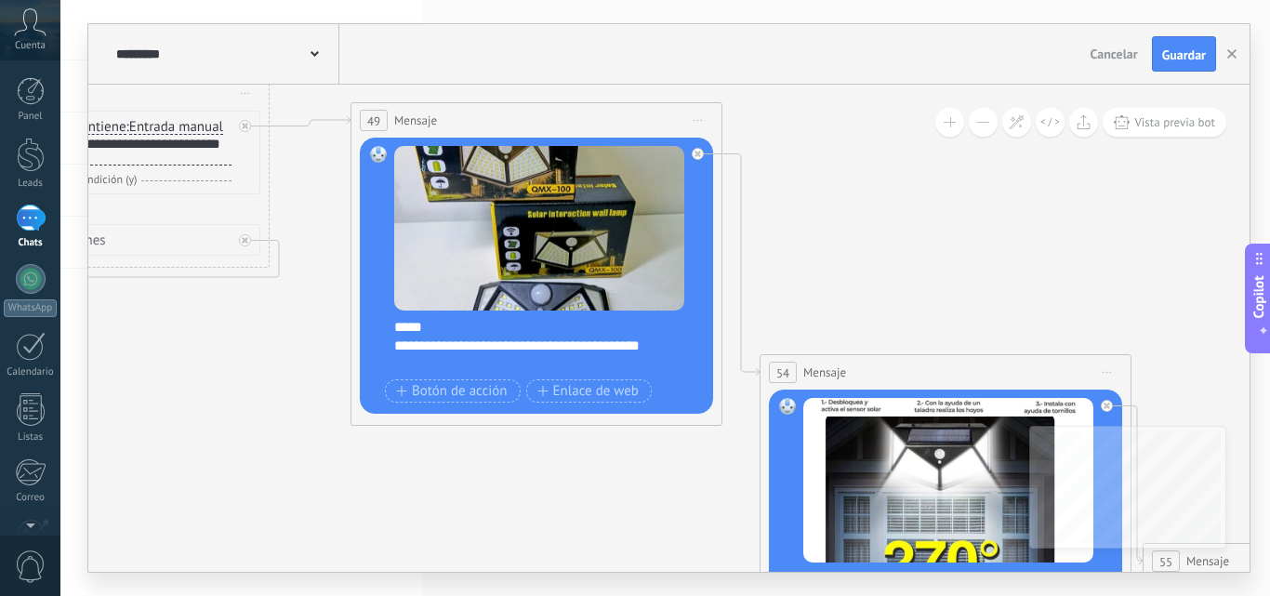
drag, startPoint x: 375, startPoint y: 351, endPoint x: 637, endPoint y: 521, distance: 311.7
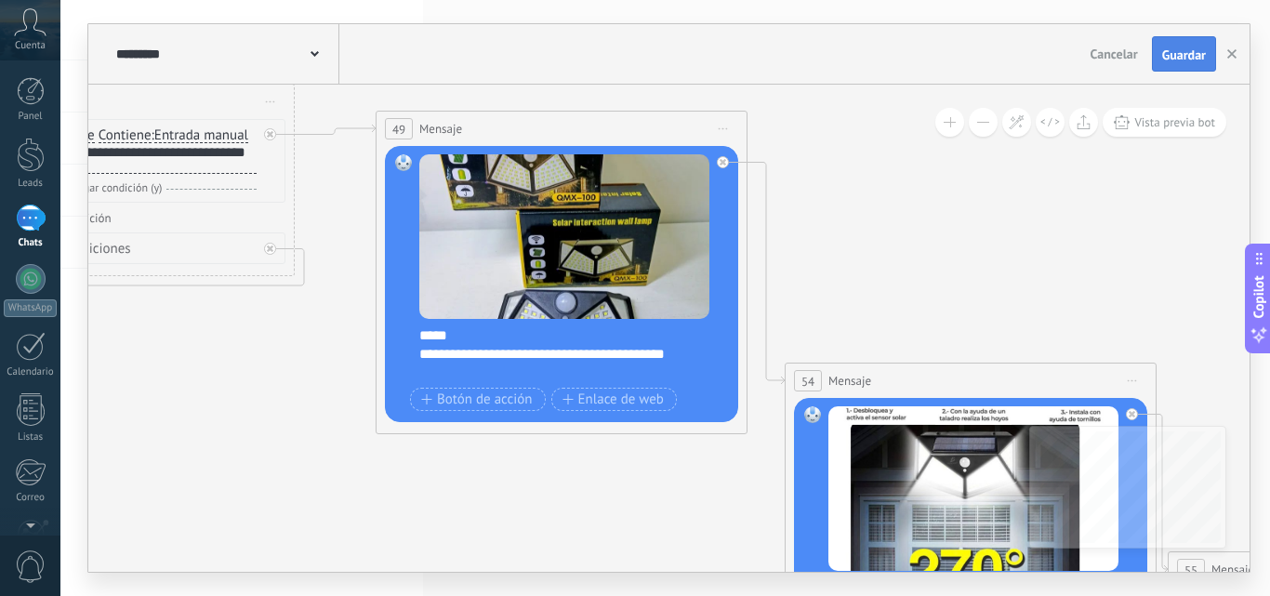
click at [1180, 50] on span "Guardar" at bounding box center [1184, 54] width 44 height 13
click at [18, 153] on div at bounding box center [31, 155] width 28 height 34
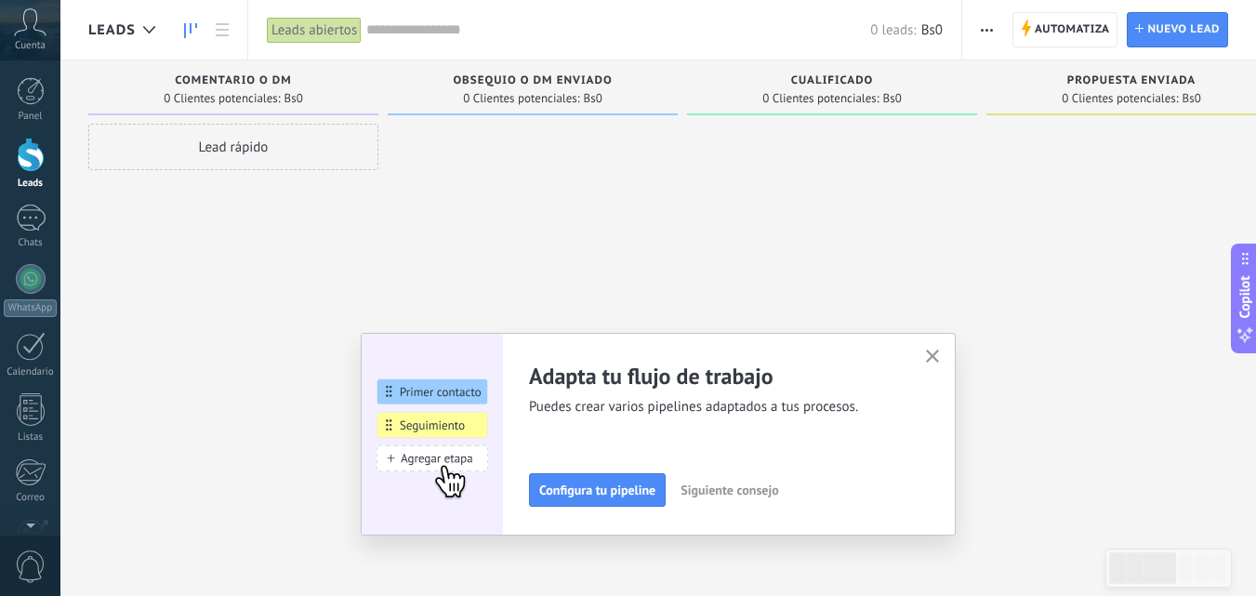
click at [939, 360] on icon "button" at bounding box center [933, 356] width 14 height 14
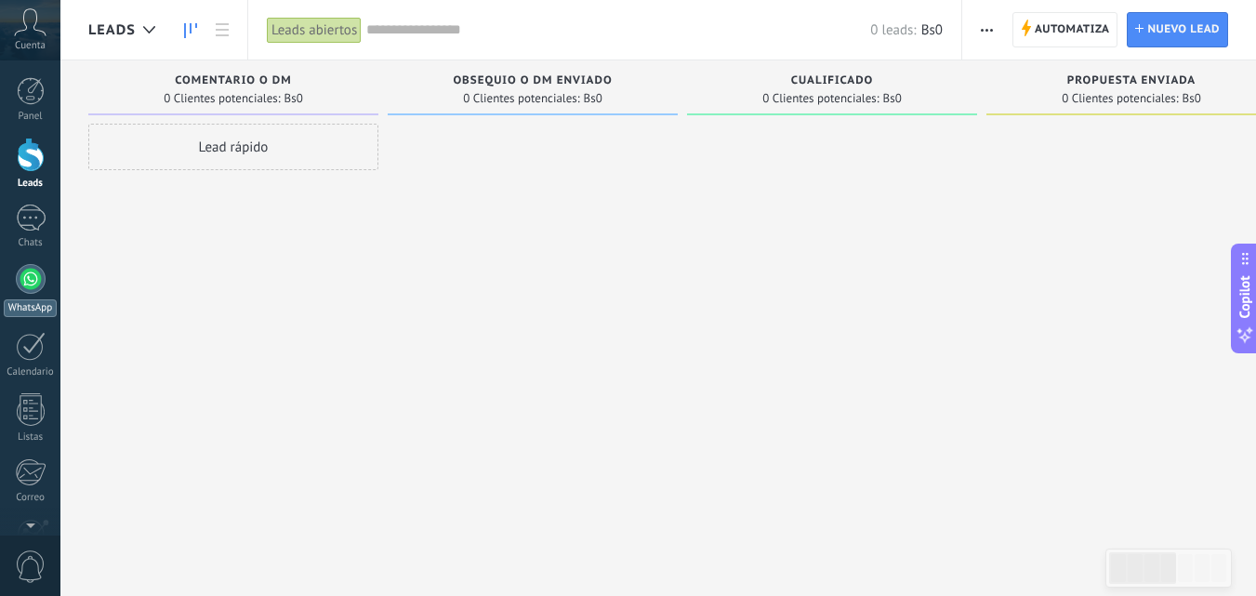
click at [33, 289] on div at bounding box center [31, 279] width 30 height 30
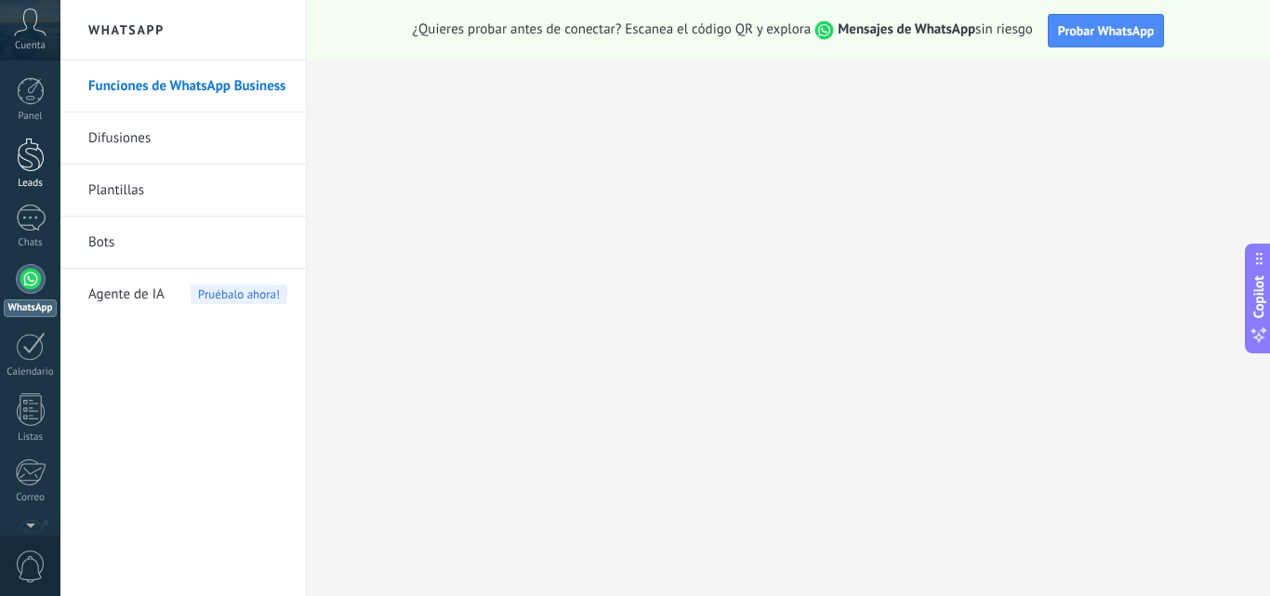
click at [40, 157] on div at bounding box center [31, 155] width 28 height 34
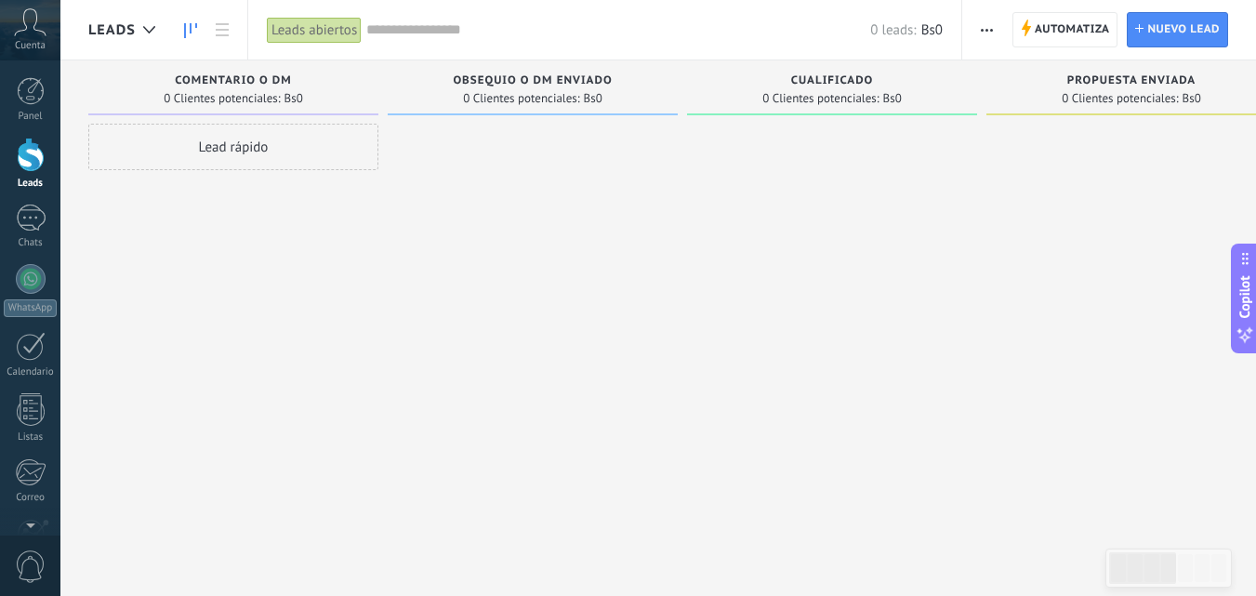
click at [464, 149] on div at bounding box center [533, 300] width 290 height 353
click at [440, 158] on div at bounding box center [533, 300] width 290 height 353
click at [404, 150] on div at bounding box center [533, 300] width 290 height 353
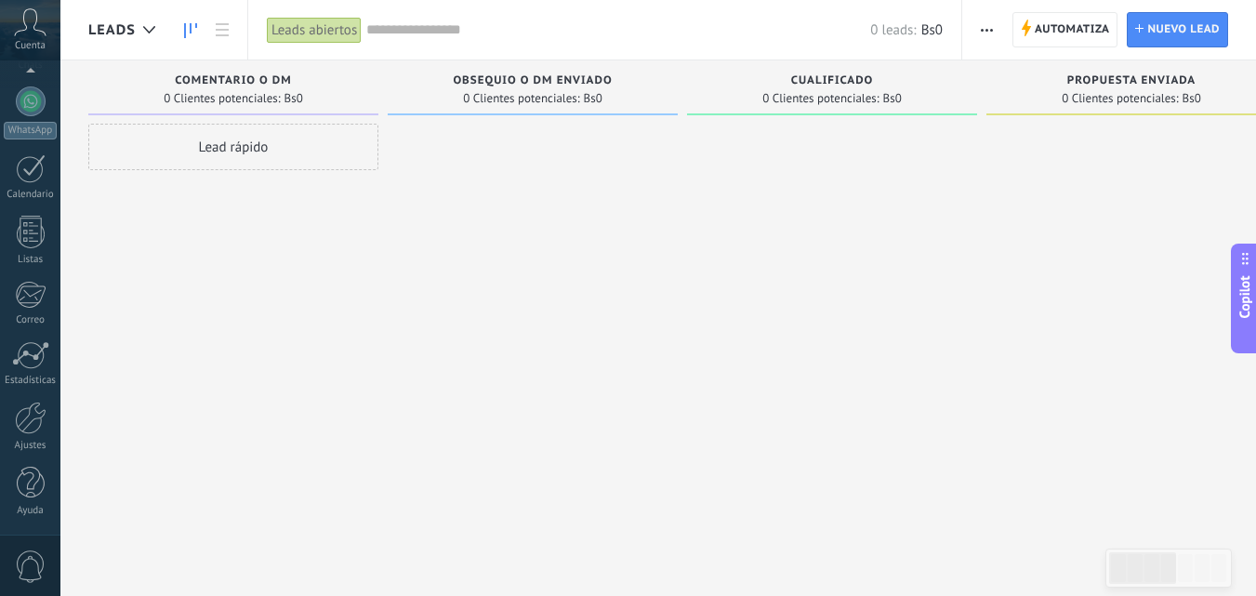
scroll to position [32, 0]
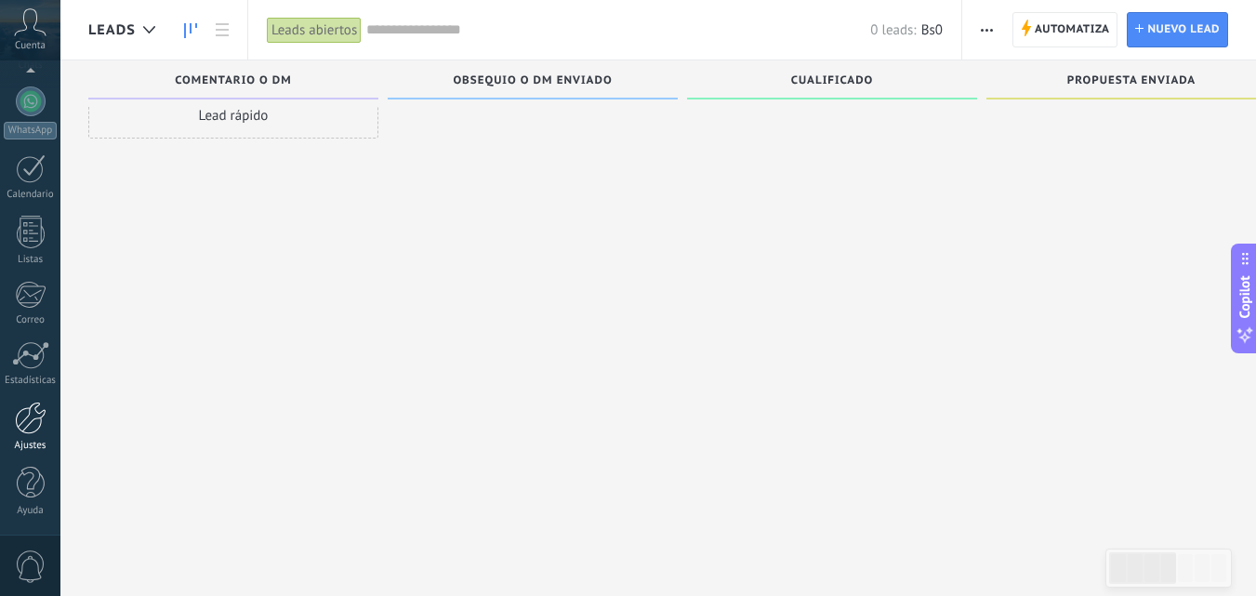
click at [26, 425] on div at bounding box center [31, 417] width 32 height 33
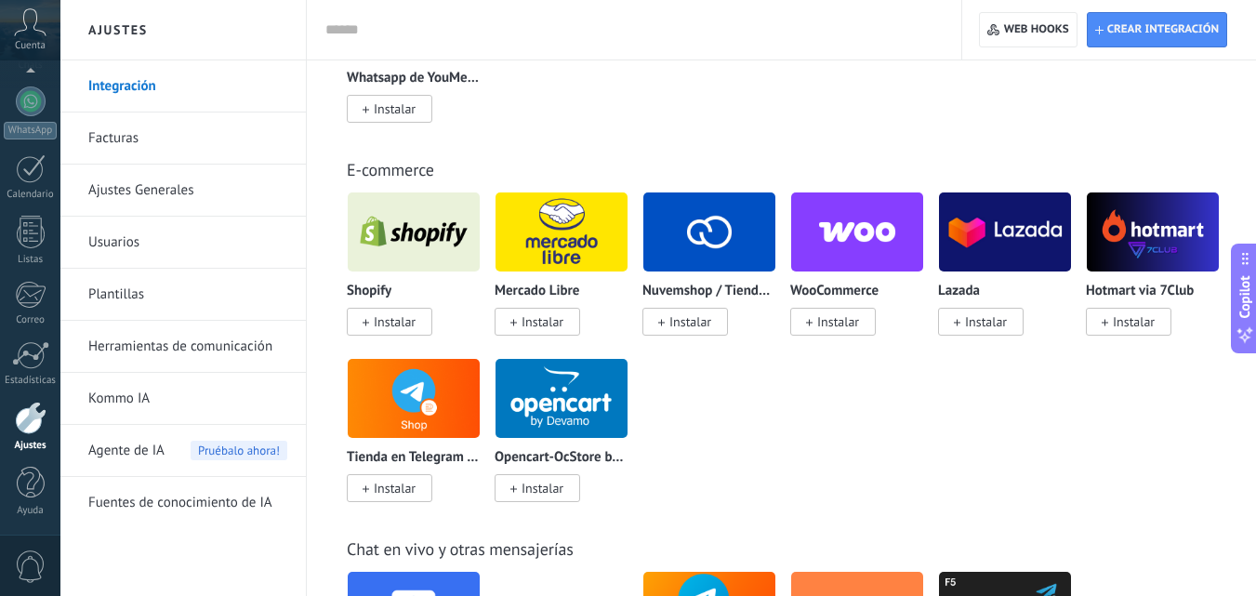
scroll to position [1208, 0]
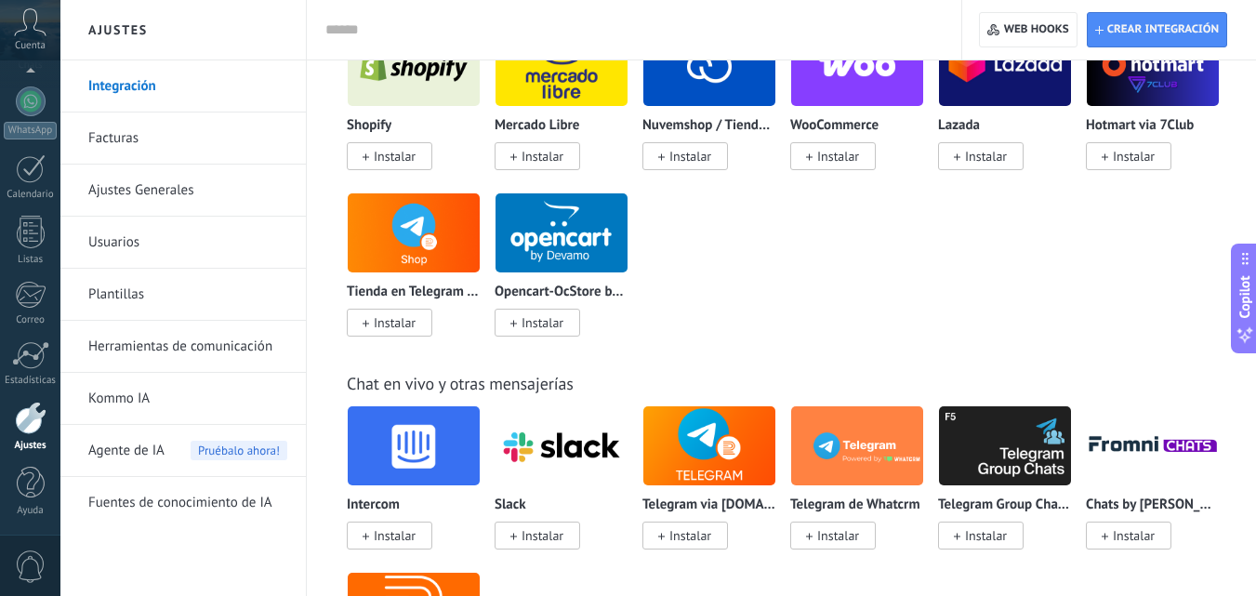
click at [389, 25] on input "text" at bounding box center [630, 30] width 610 height 20
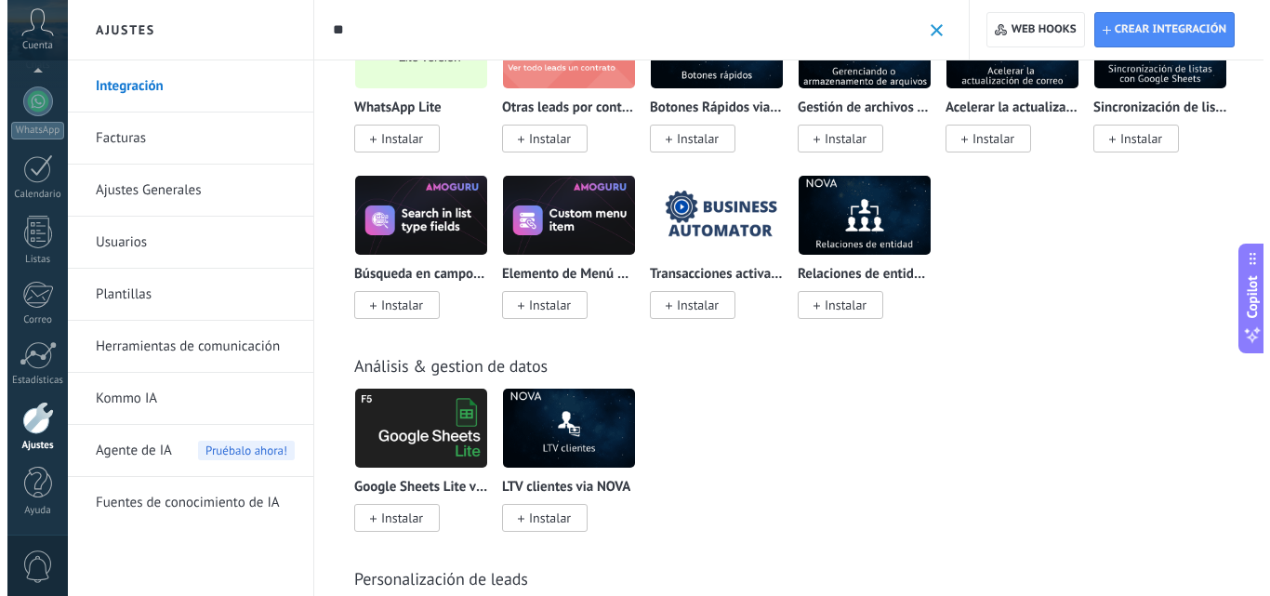
scroll to position [1766, 0]
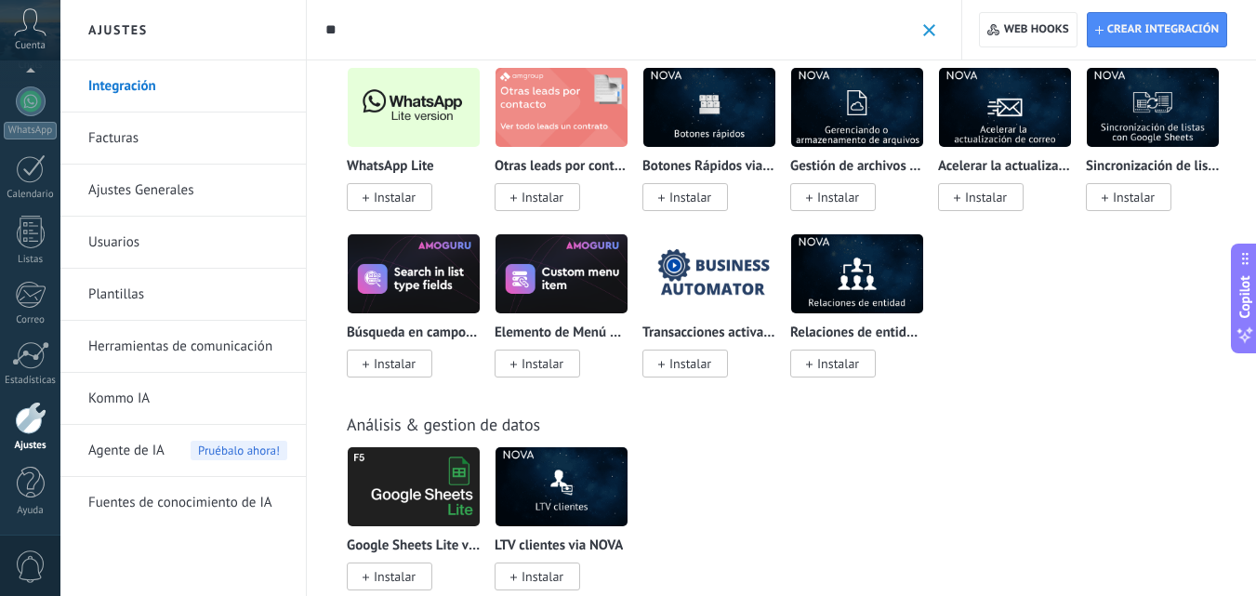
type input "**"
click at [395, 200] on span "Instalar" at bounding box center [395, 197] width 42 height 17
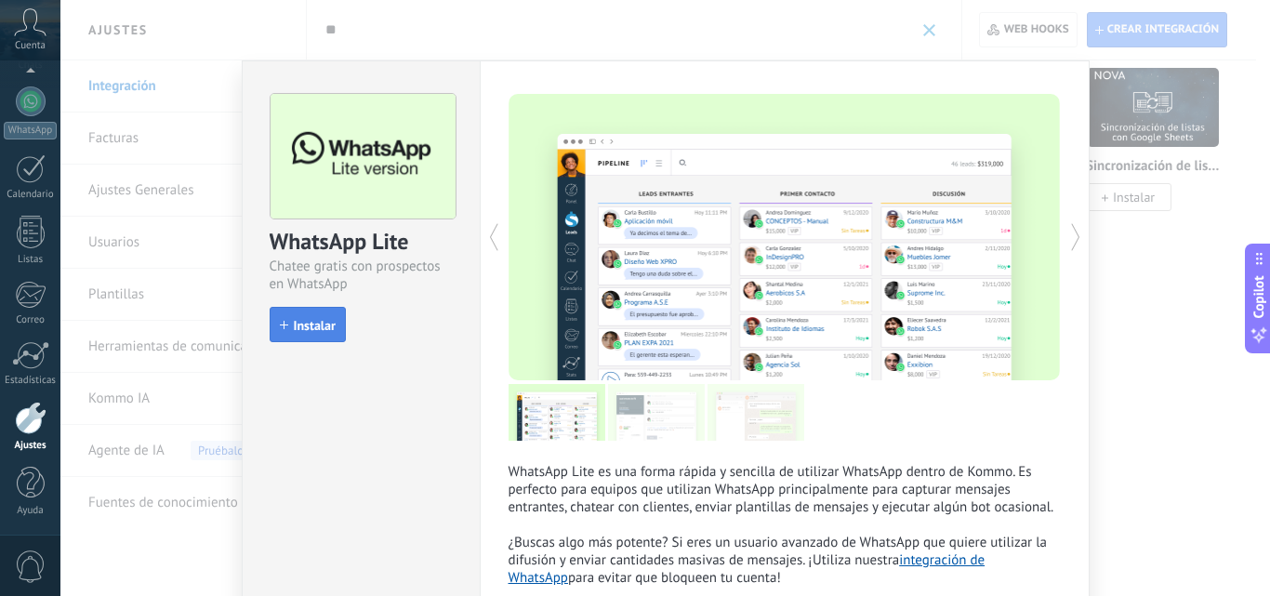
click at [296, 323] on span "Instalar" at bounding box center [315, 325] width 42 height 13
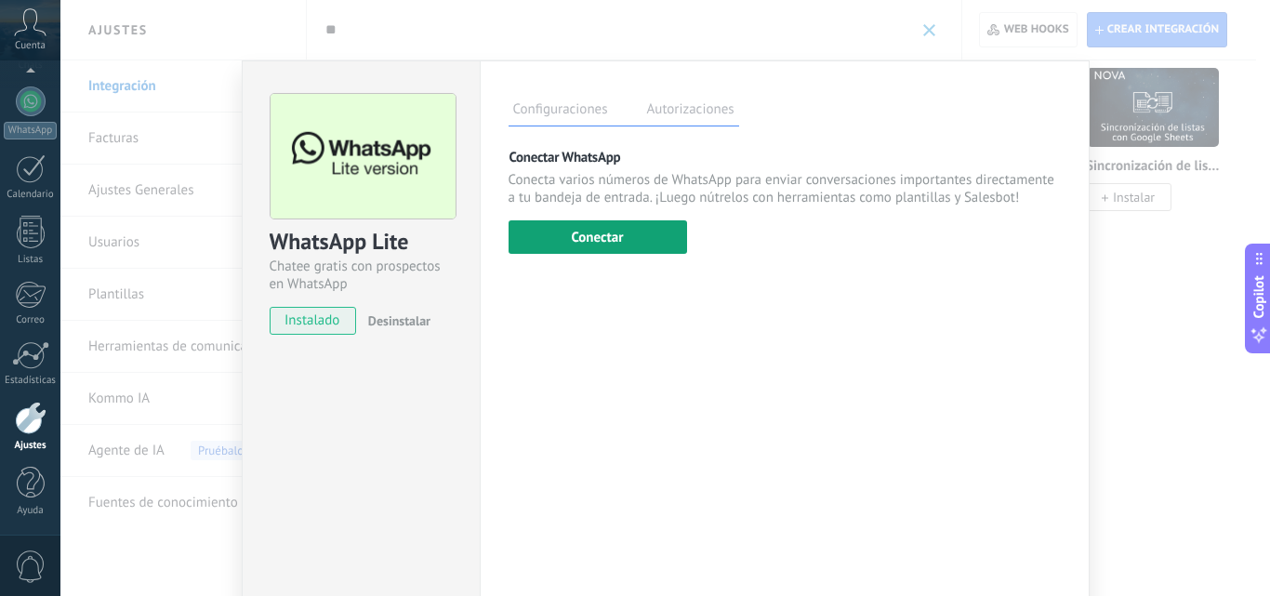
click at [615, 232] on button "Conectar" at bounding box center [597, 236] width 178 height 33
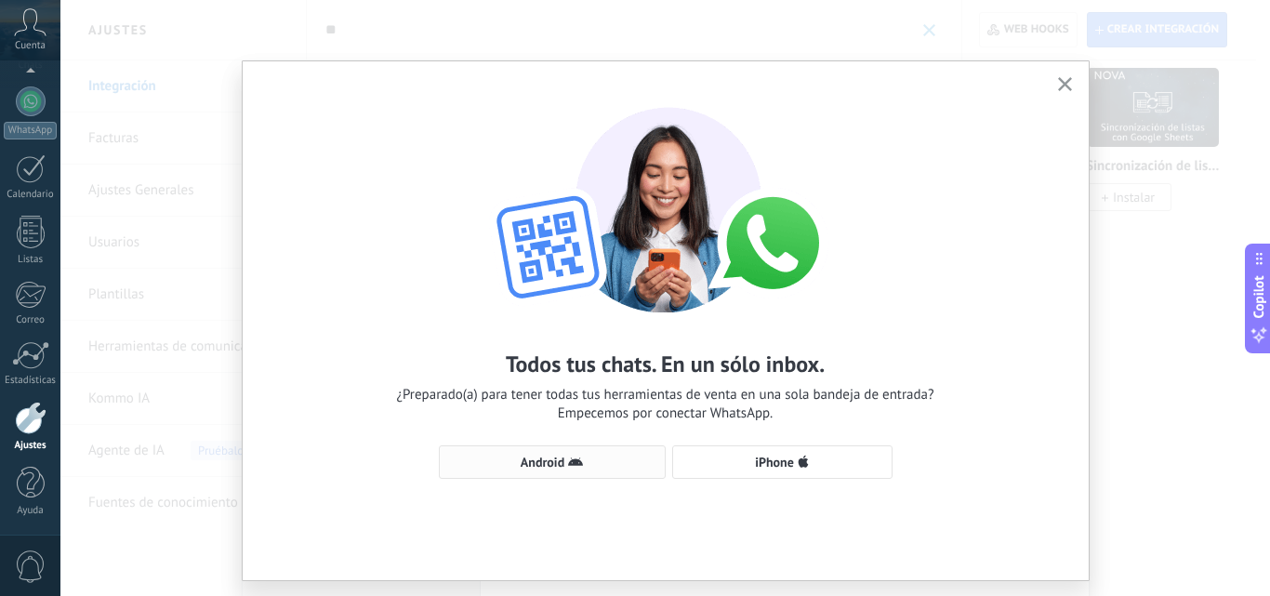
click at [535, 457] on span "Android" at bounding box center [542, 461] width 44 height 13
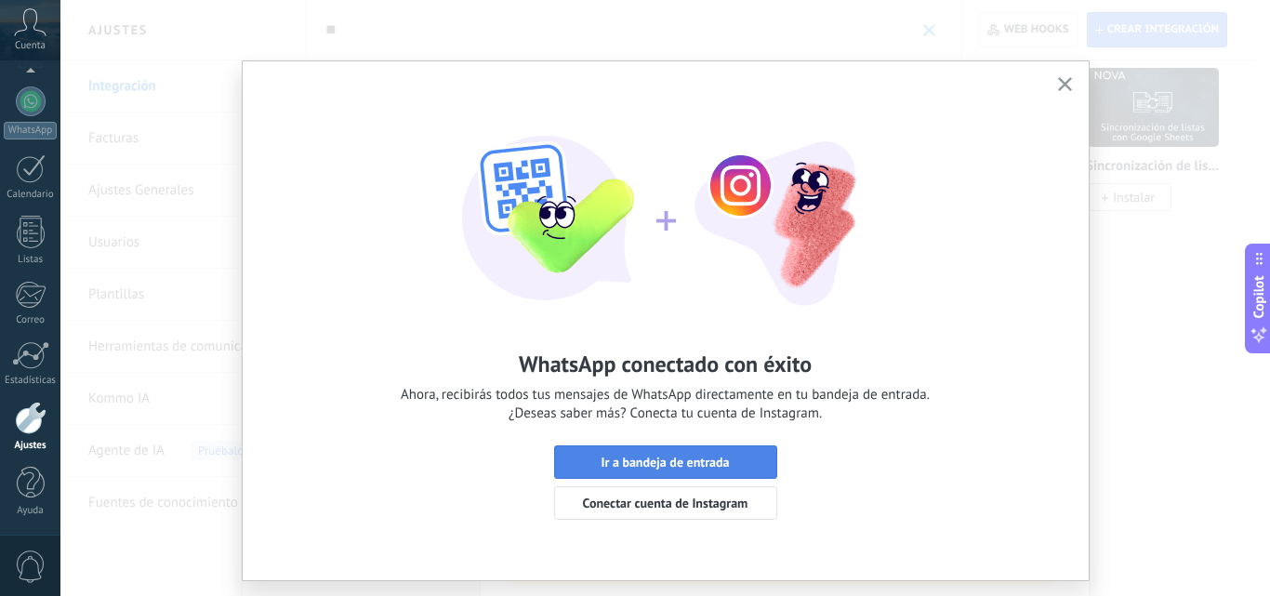
click at [652, 455] on span "Ir a bandeja de entrada" at bounding box center [664, 461] width 128 height 13
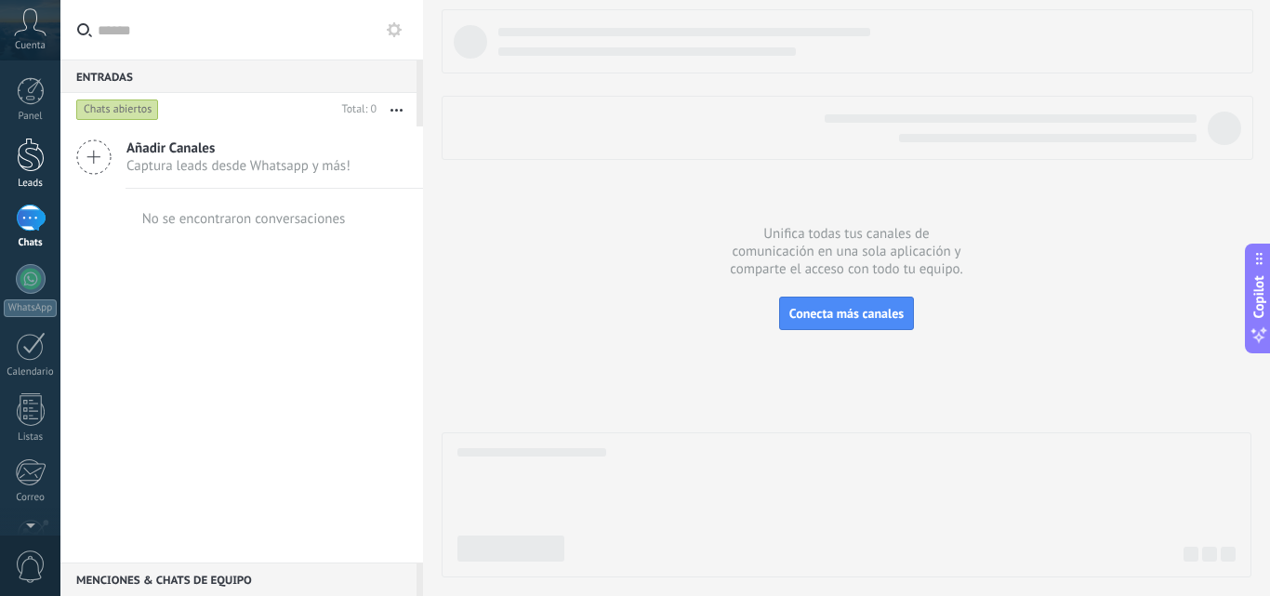
click at [30, 162] on div at bounding box center [31, 155] width 28 height 34
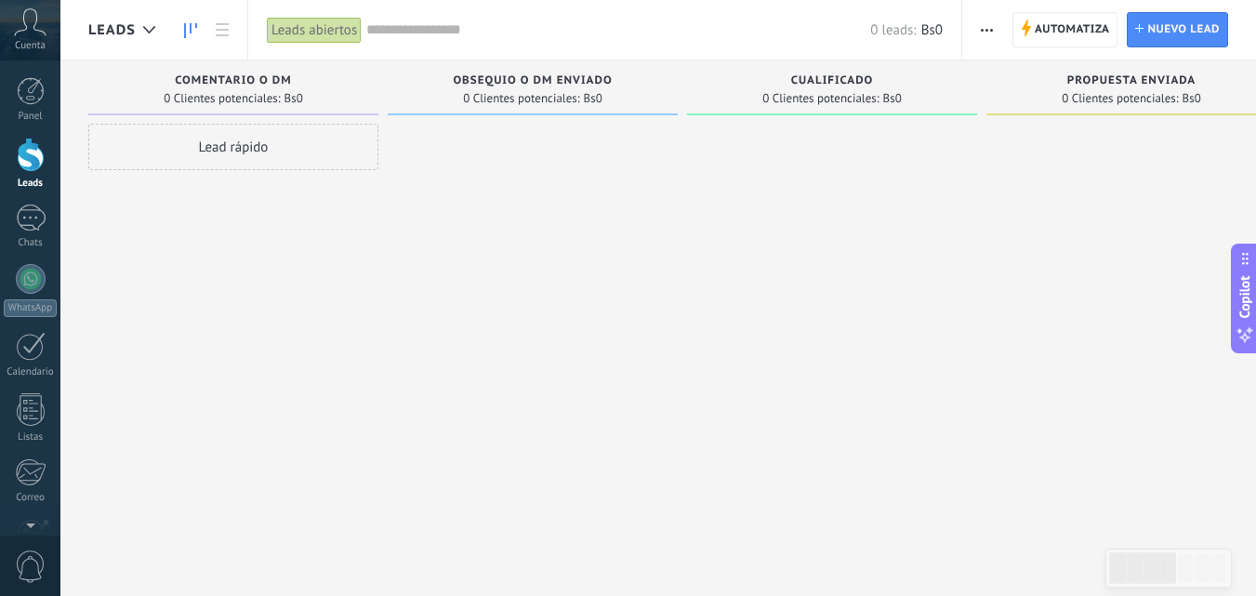
click at [463, 147] on div at bounding box center [533, 300] width 290 height 353
click at [1069, 32] on span "Automatiza" at bounding box center [1071, 29] width 75 height 33
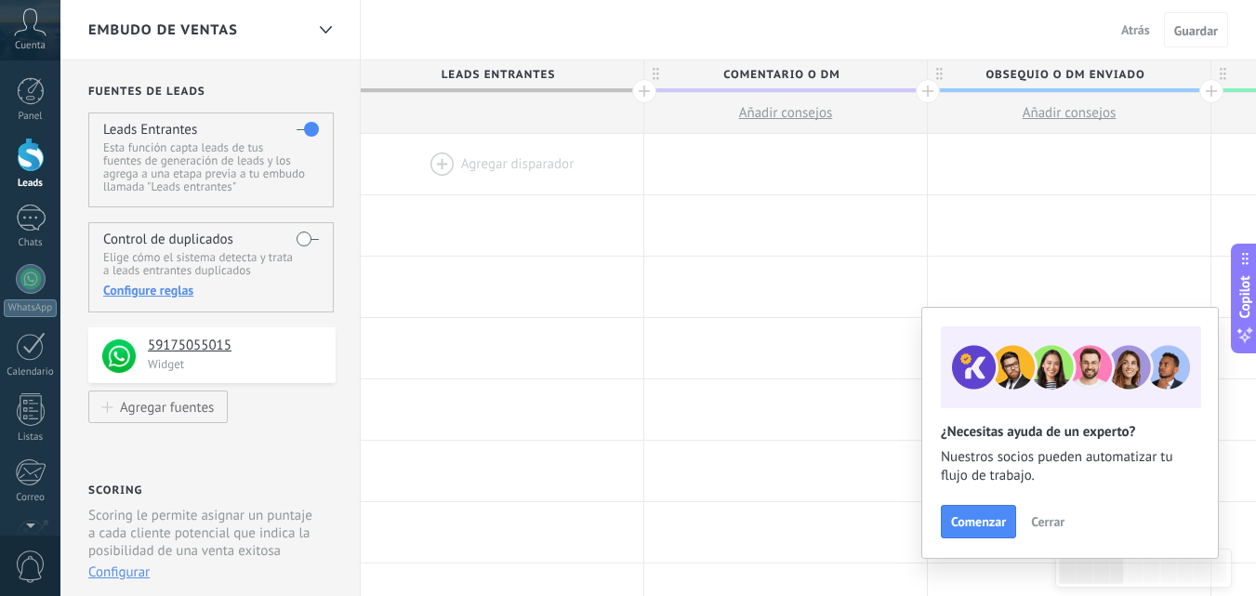
click at [439, 156] on div at bounding box center [502, 164] width 283 height 60
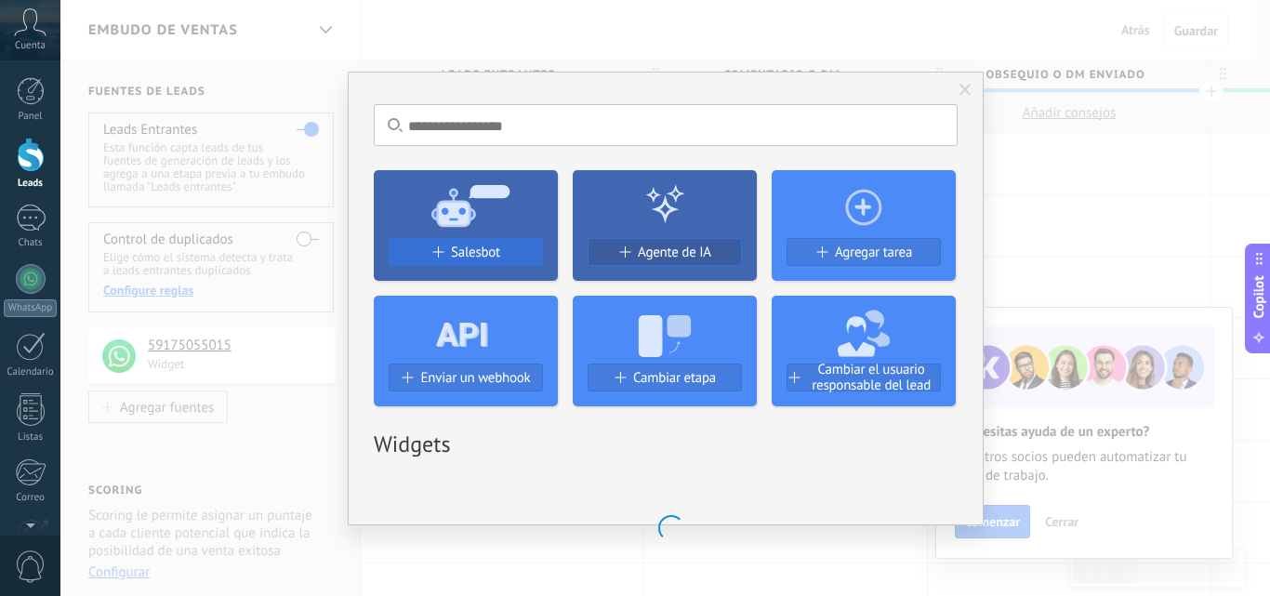
click at [475, 256] on span "Salesbot" at bounding box center [475, 252] width 49 height 16
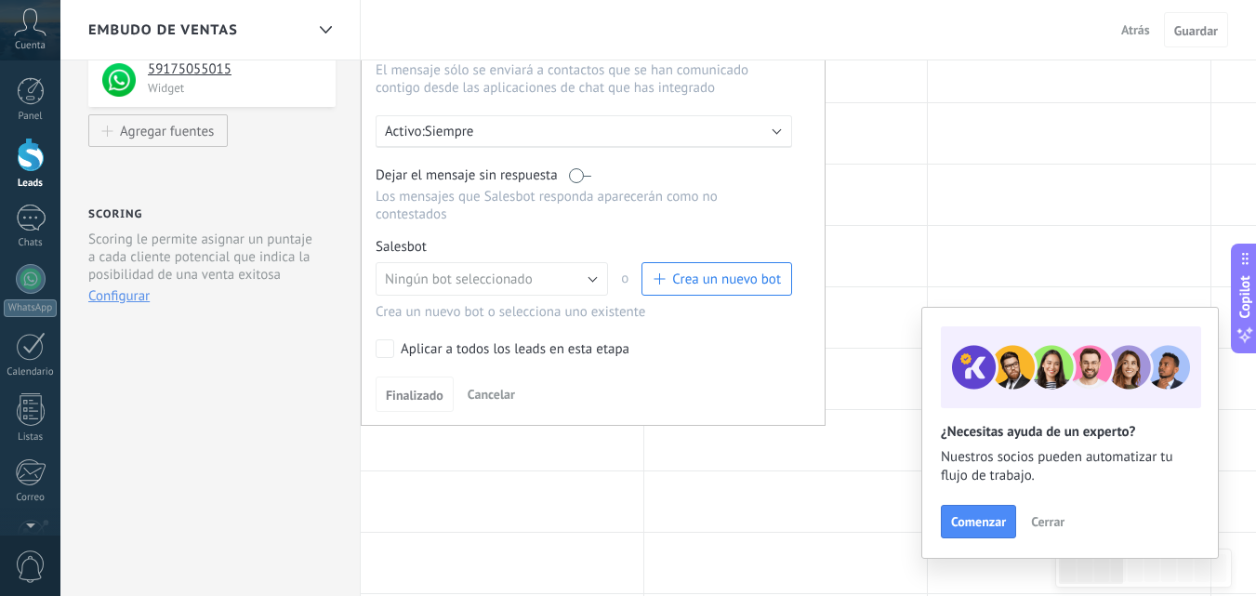
scroll to position [279, 0]
click at [592, 276] on button "Ningún bot seleccionado" at bounding box center [491, 275] width 232 height 33
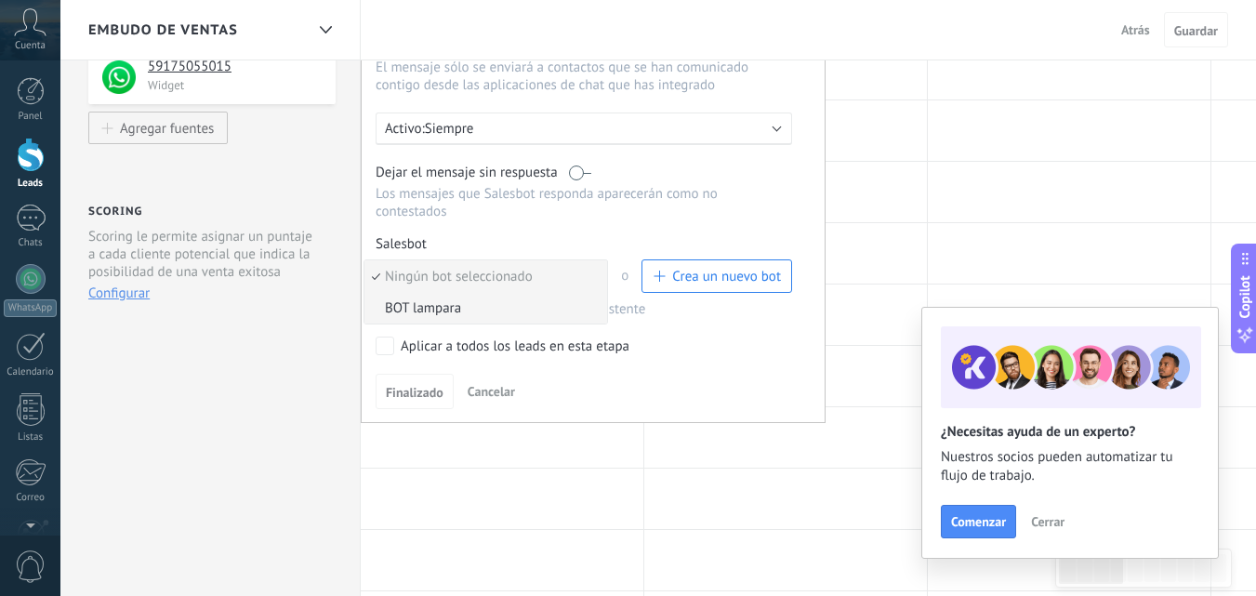
click at [447, 307] on span "BOT lampara" at bounding box center [482, 308] width 237 height 18
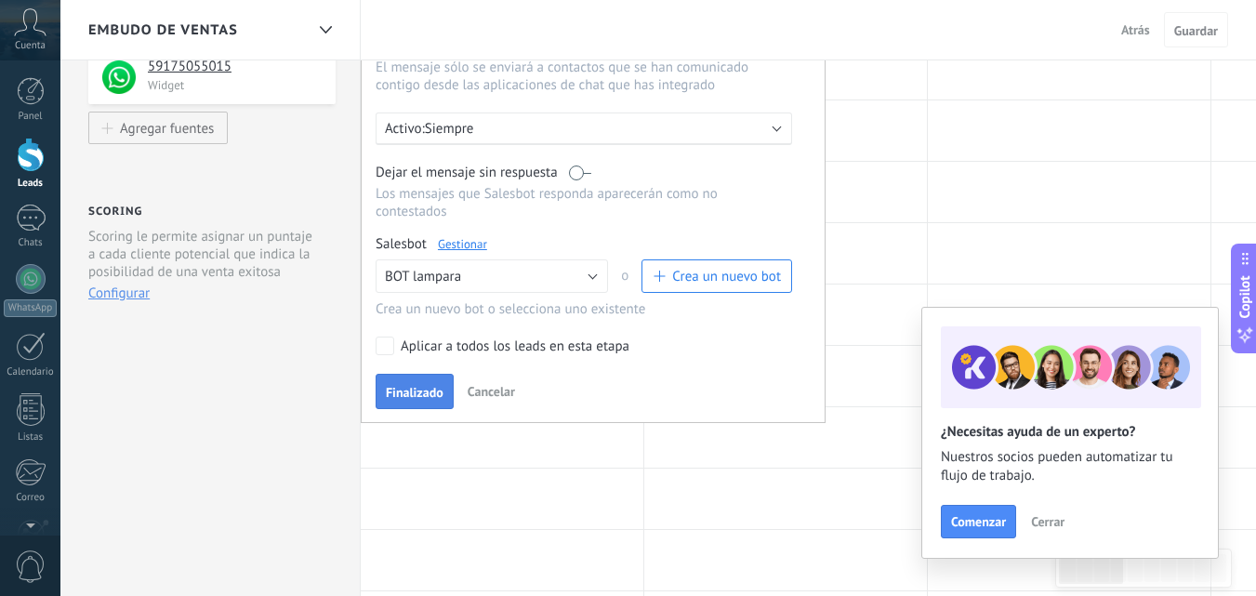
click at [412, 393] on span "Finalizado" at bounding box center [415, 392] width 58 height 13
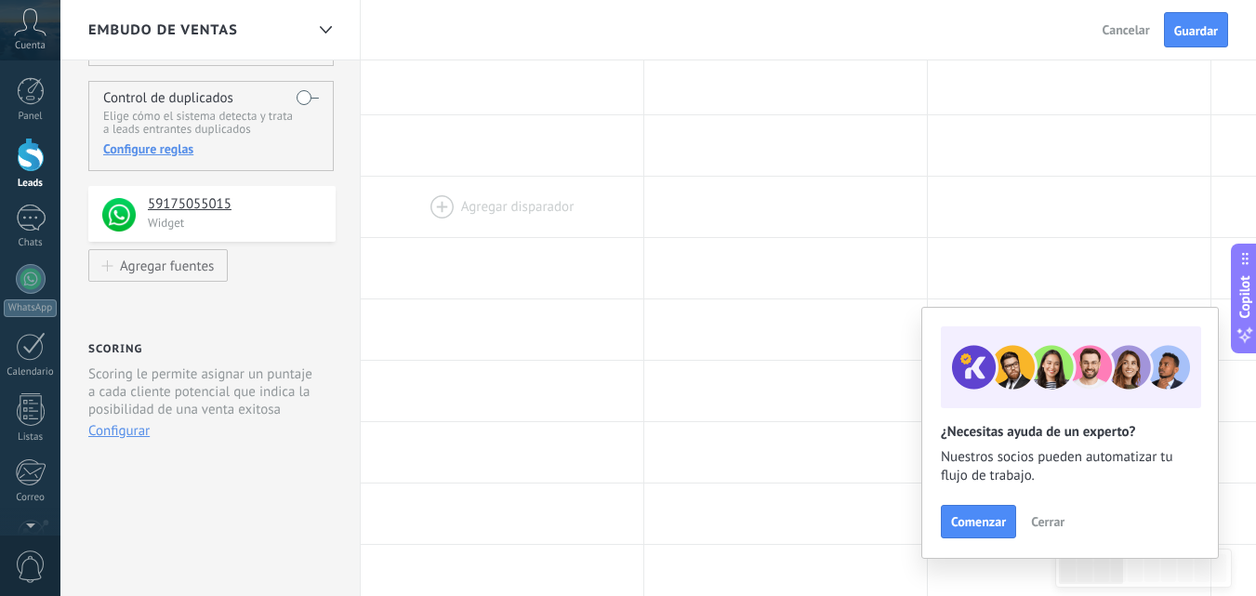
scroll to position [0, 0]
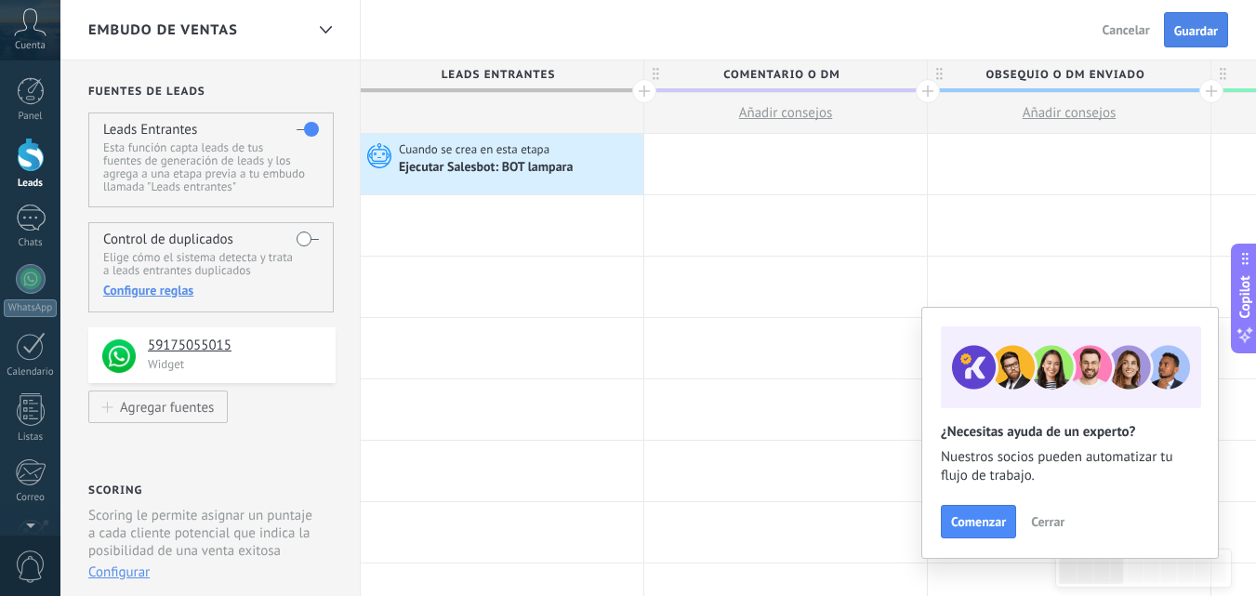
click at [1214, 26] on span "Guardar" at bounding box center [1196, 30] width 44 height 13
click at [482, 161] on div "Ejecutar Salesbot: BOT lampara" at bounding box center [487, 168] width 177 height 17
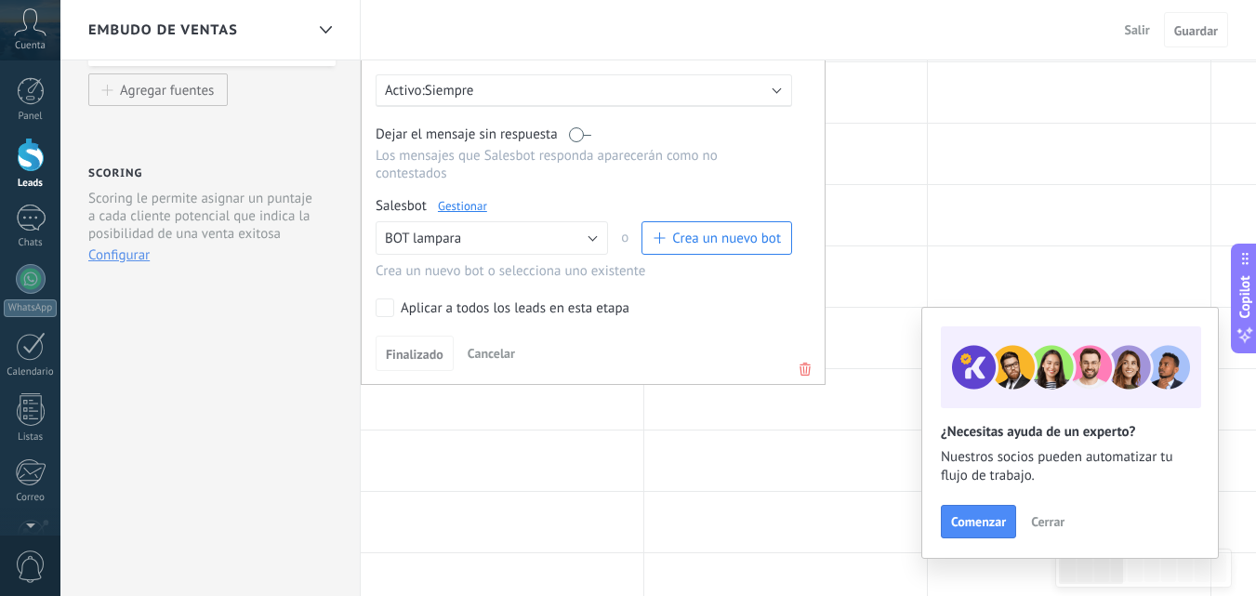
scroll to position [372, 0]
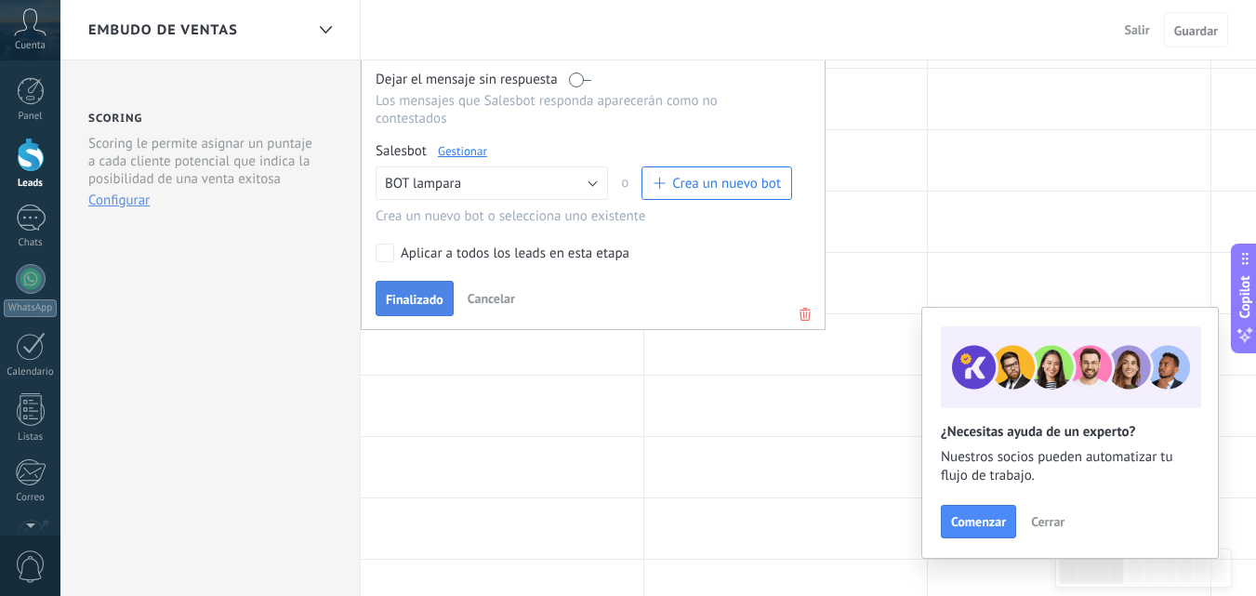
click at [424, 302] on span "Finalizado" at bounding box center [415, 299] width 58 height 13
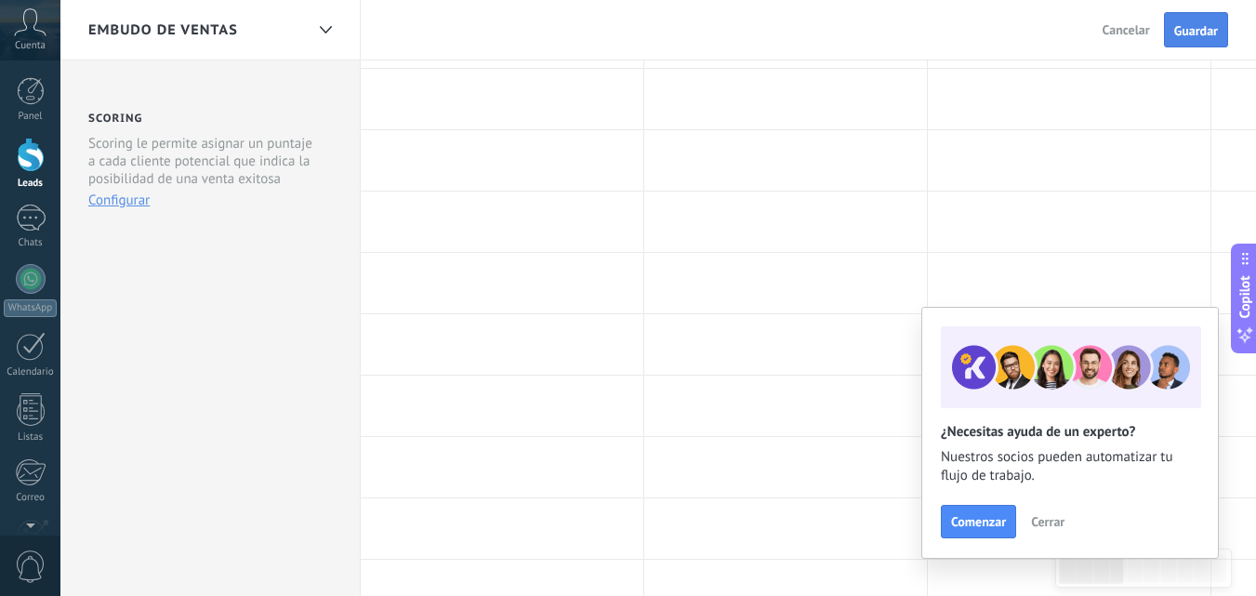
click at [1187, 33] on span "Guardar" at bounding box center [1196, 30] width 44 height 13
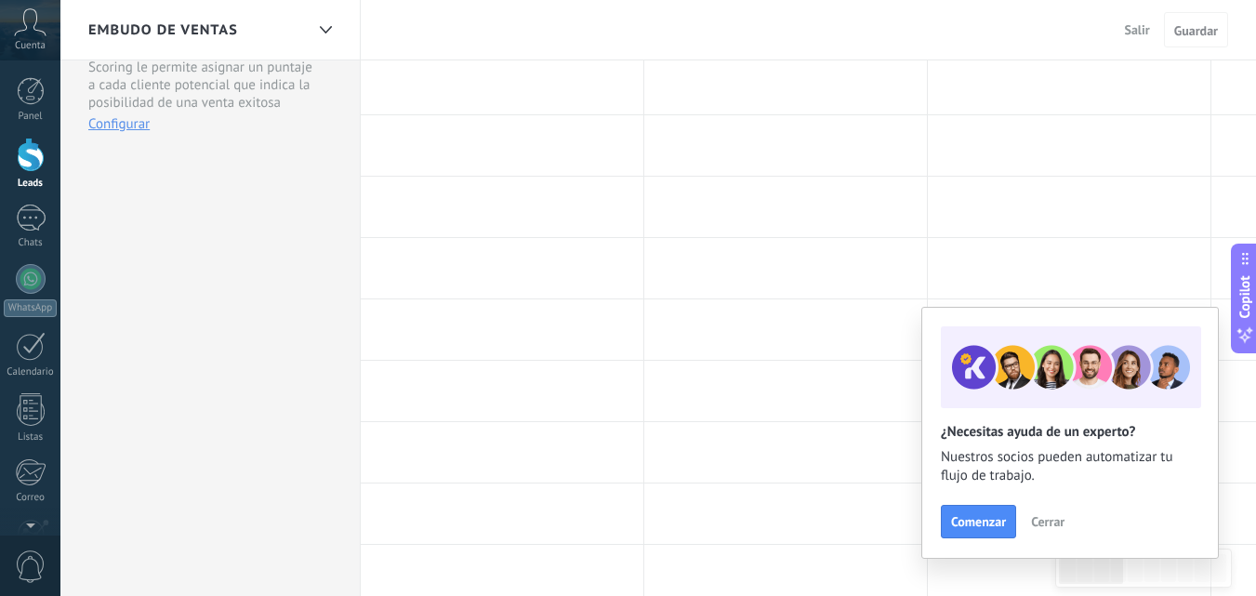
scroll to position [465, 0]
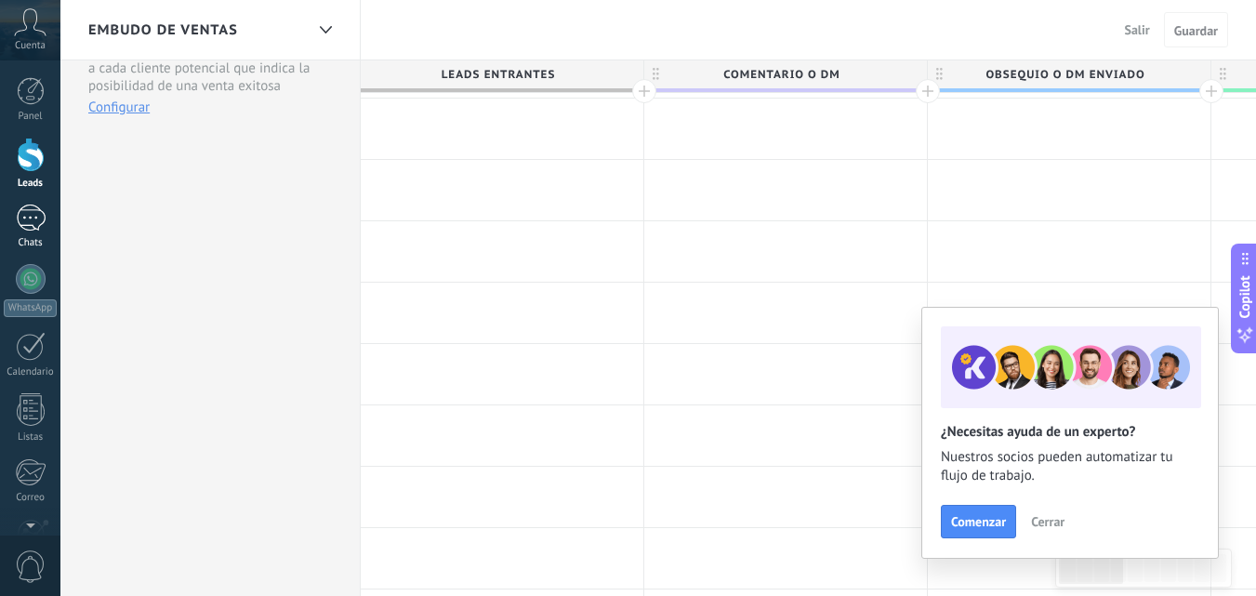
click at [36, 229] on div at bounding box center [31, 217] width 30 height 27
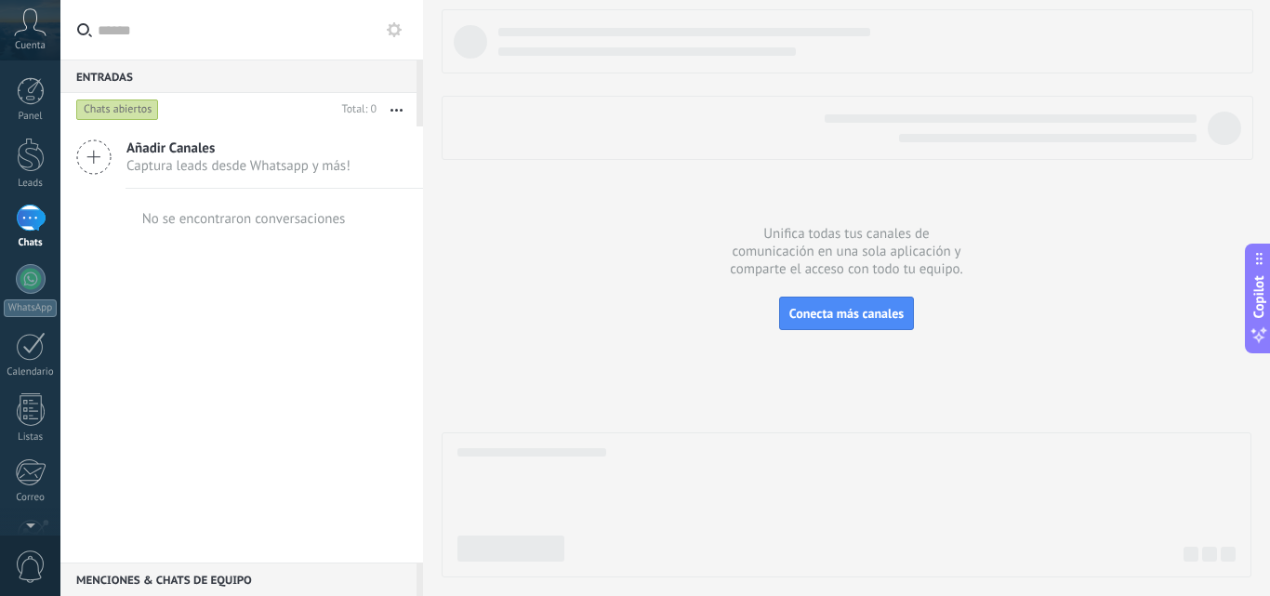
click at [394, 23] on use at bounding box center [394, 29] width 15 height 15
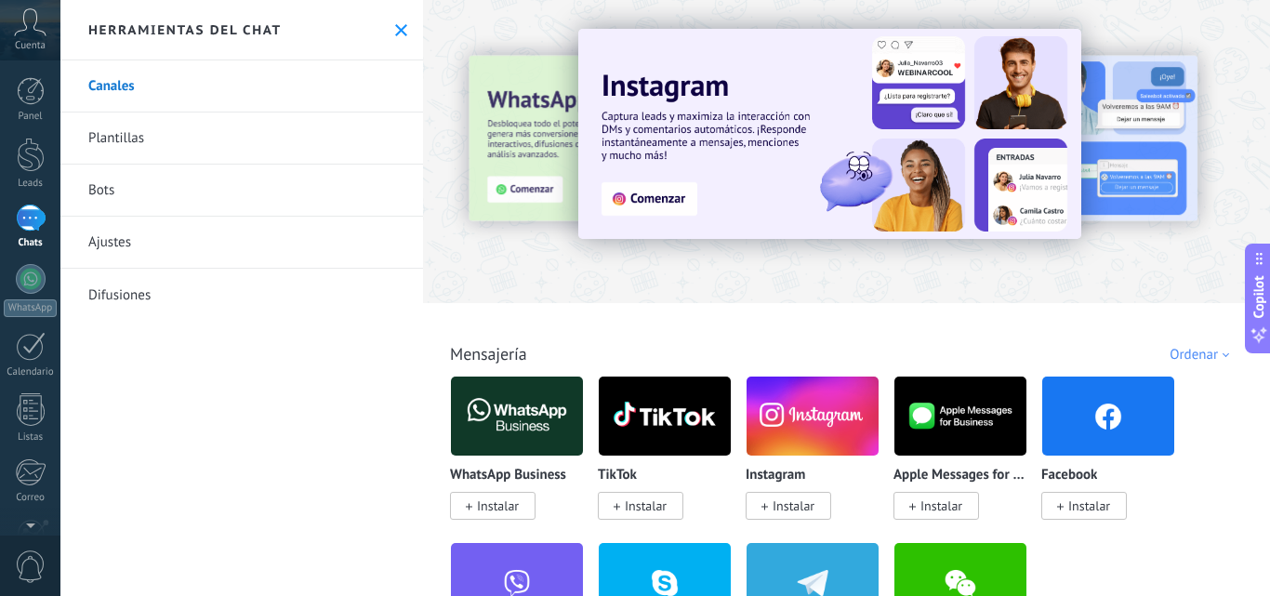
click at [305, 189] on link "Bots" at bounding box center [241, 190] width 362 height 52
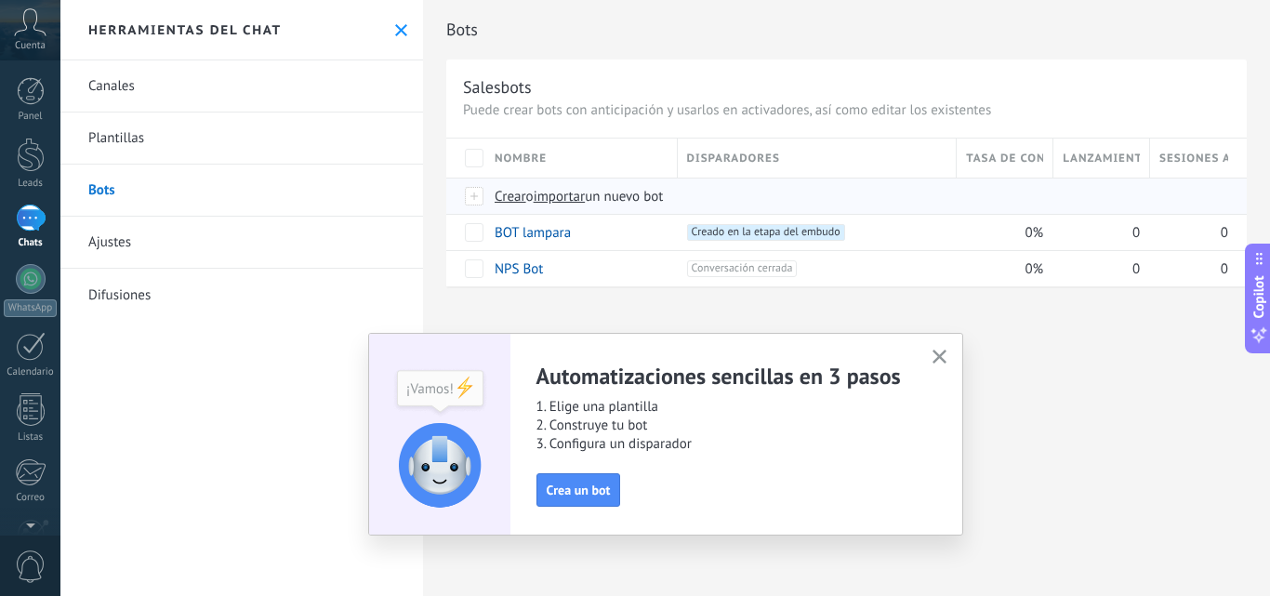
click at [557, 193] on span "importar" at bounding box center [559, 197] width 52 height 18
click at [0, 0] on input "importar un nuevo bot" at bounding box center [0, 0] width 0 height 0
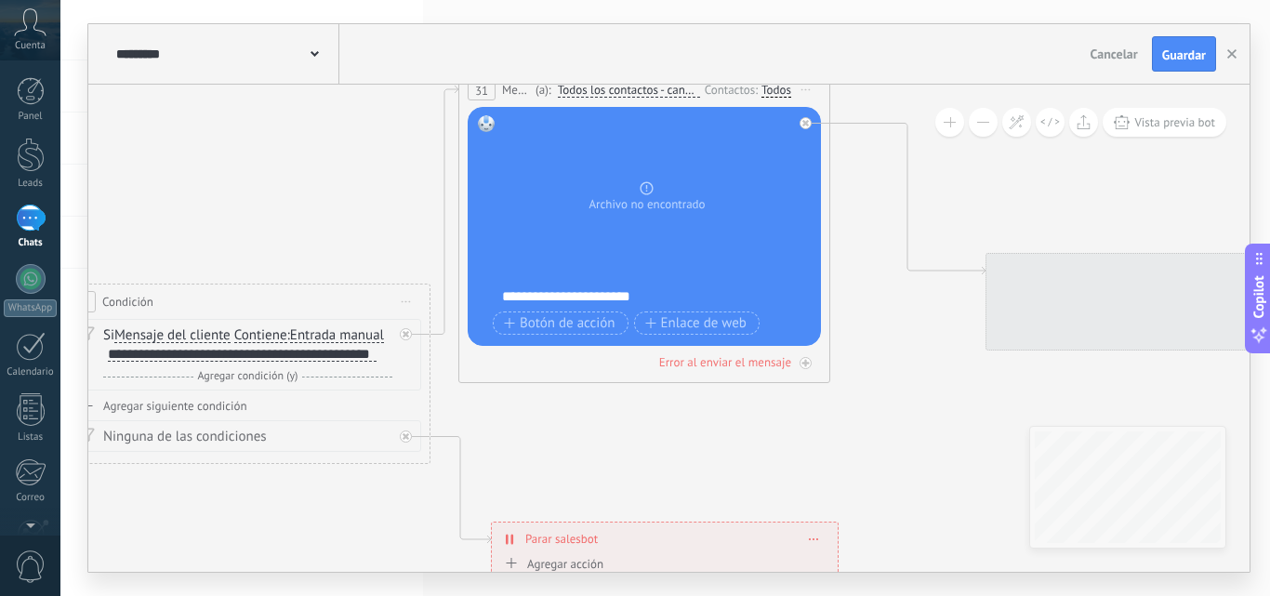
drag, startPoint x: 710, startPoint y: 191, endPoint x: 356, endPoint y: 197, distance: 354.1
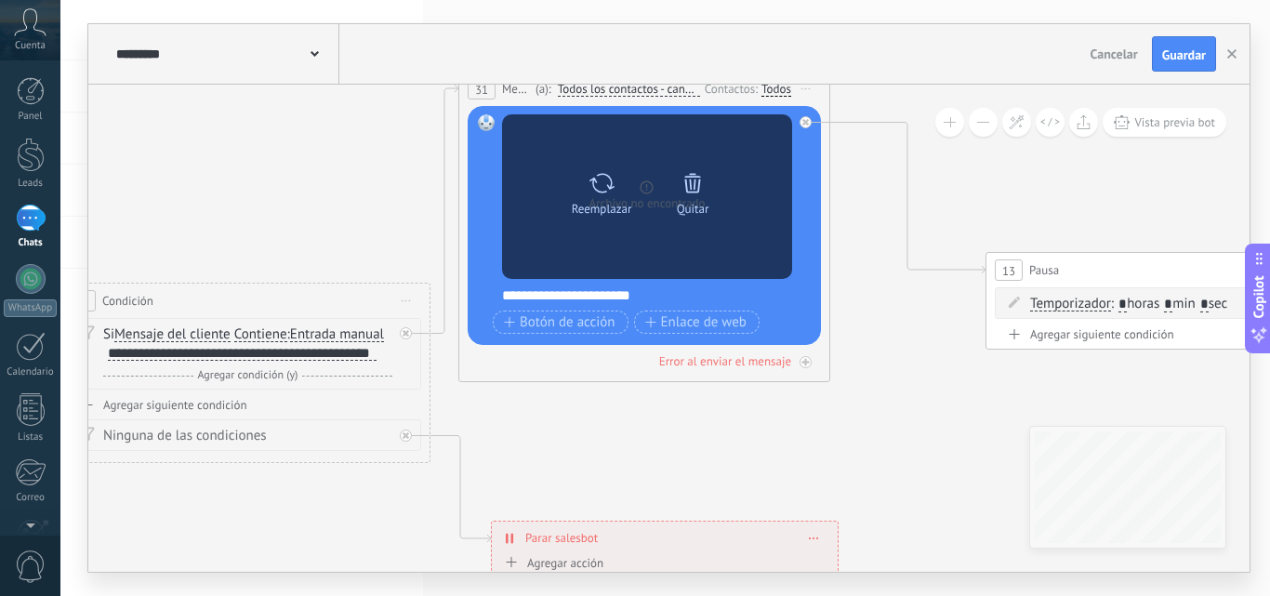
click at [609, 199] on div at bounding box center [601, 182] width 27 height 37
click input "Subir" at bounding box center [0, 0] width 0 height 0
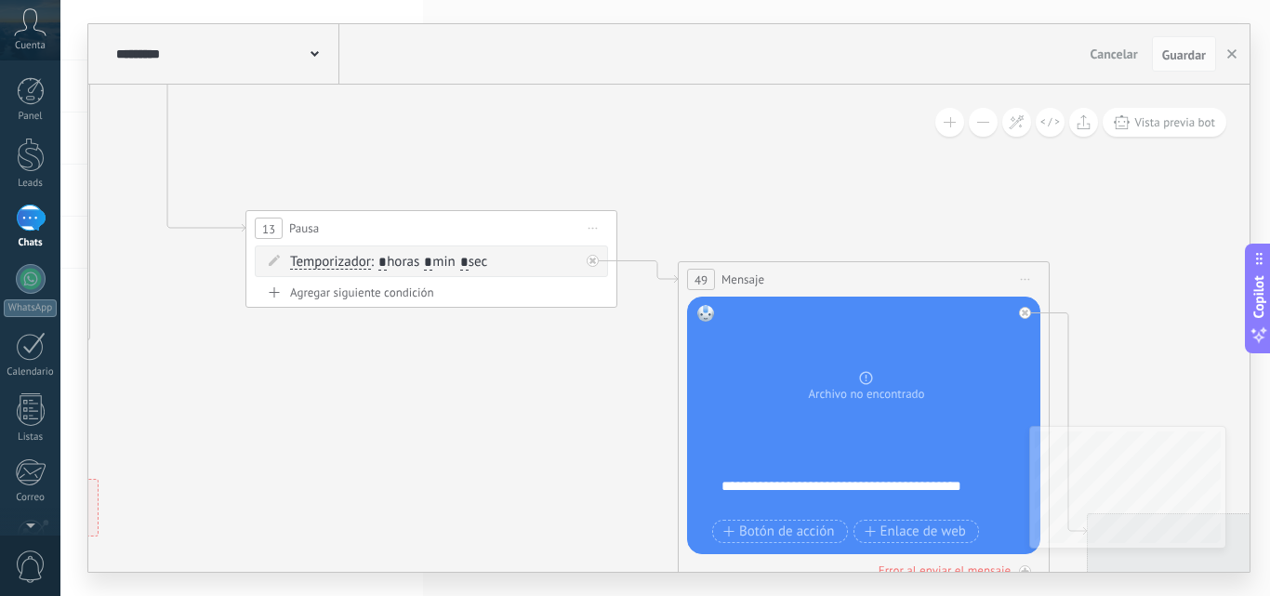
drag, startPoint x: 757, startPoint y: 459, endPoint x: 178, endPoint y: 343, distance: 591.4
click at [81, 371] on div "**********" at bounding box center [664, 298] width 1209 height 596
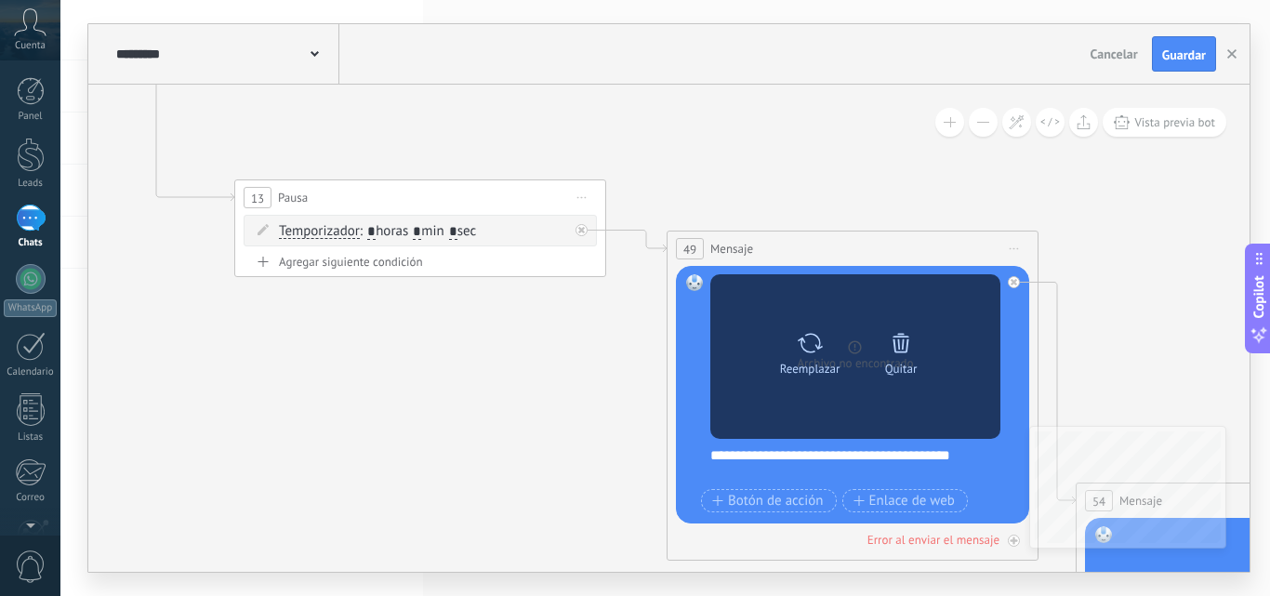
click at [818, 349] on icon at bounding box center [809, 343] width 27 height 26
click input "Subir" at bounding box center [0, 0] width 0 height 0
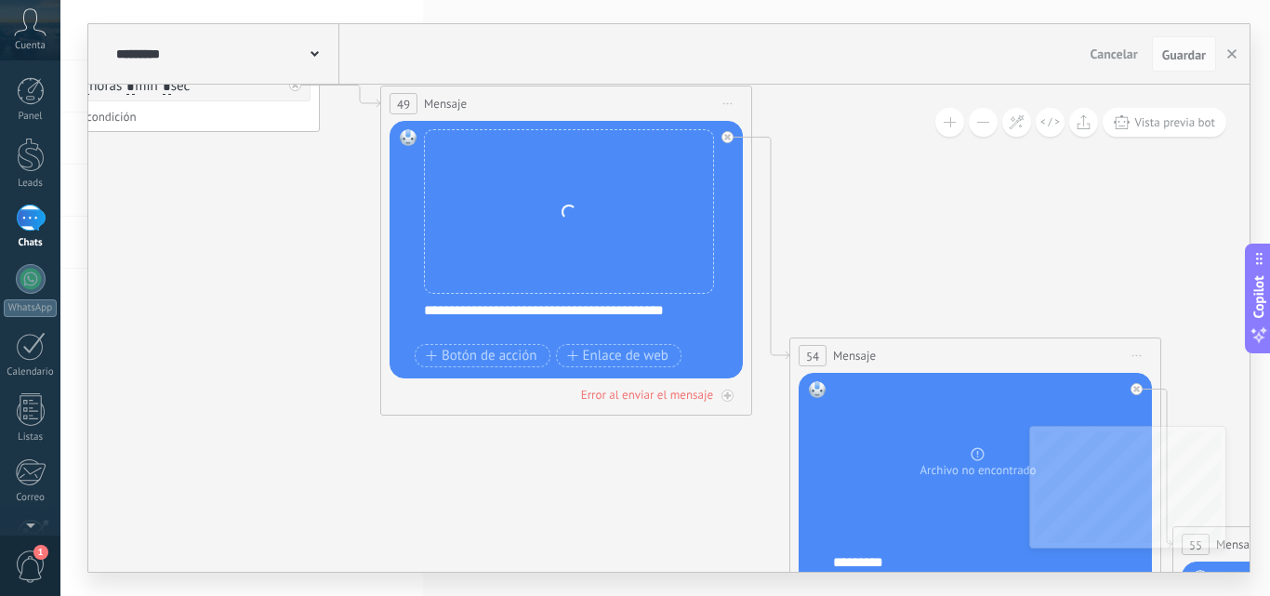
drag, startPoint x: 567, startPoint y: 482, endPoint x: 688, endPoint y: 370, distance: 165.1
click at [0, 148] on body ".abccls-1,.abccls-2{fill-rule:evenodd}.abccls-2{fill:#fff} .abfcls-1{fill:none}…" at bounding box center [635, 298] width 1270 height 596
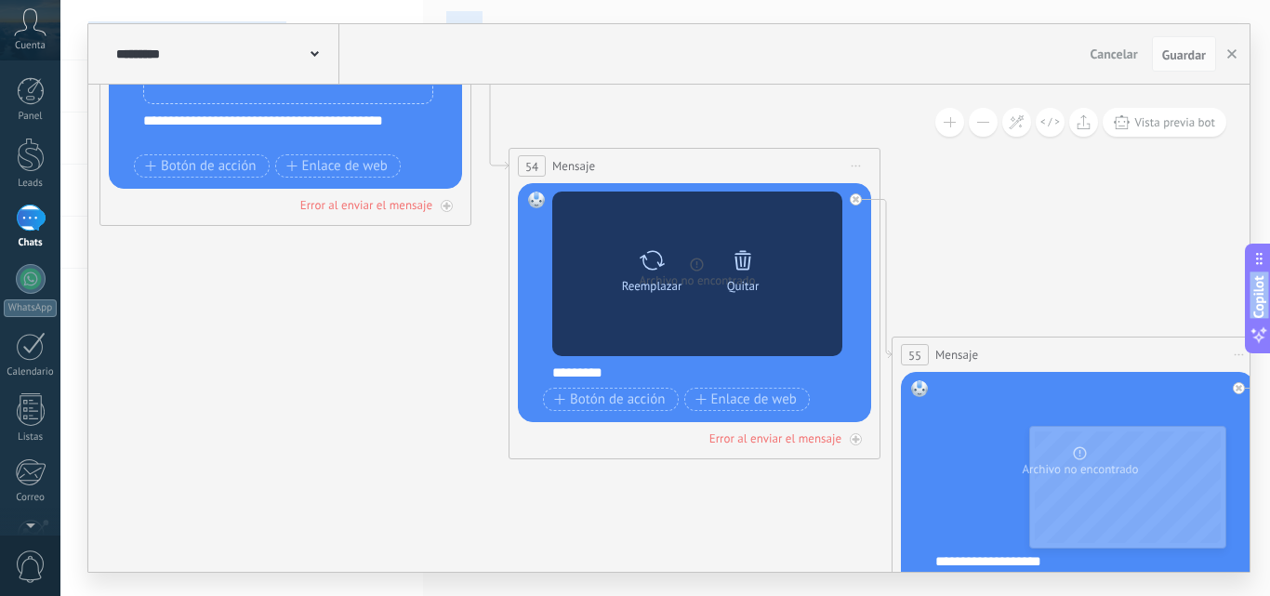
click at [638, 259] on icon at bounding box center [651, 260] width 27 height 26
click input "Subir" at bounding box center [0, 0] width 0 height 0
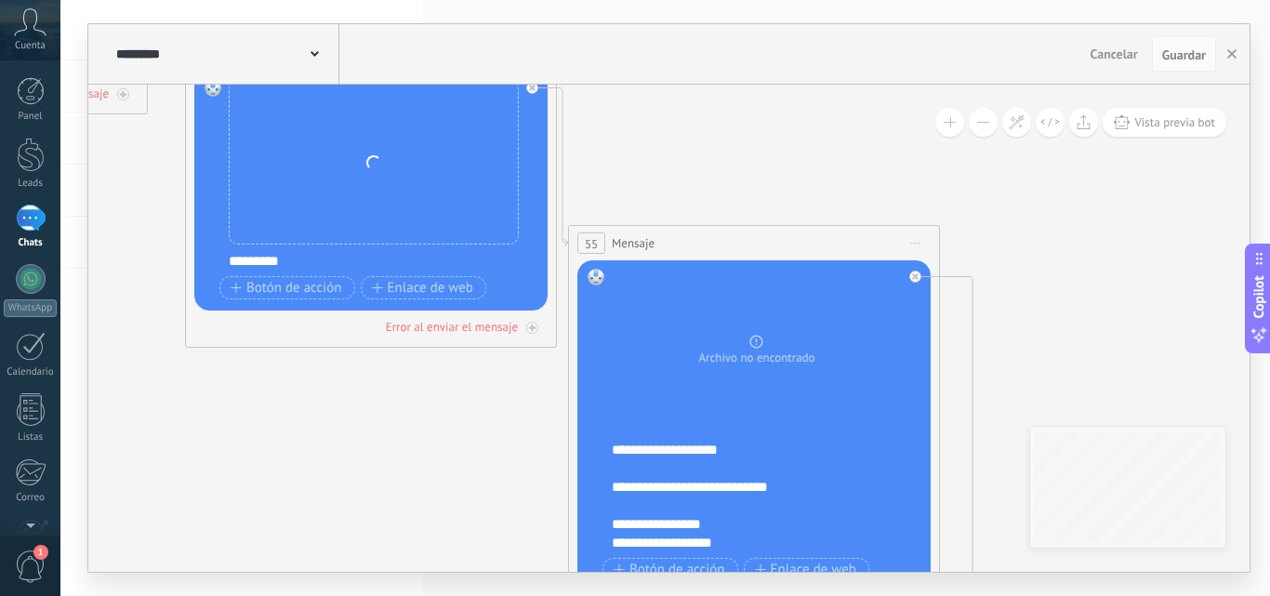
drag, startPoint x: 501, startPoint y: 459, endPoint x: 288, endPoint y: 364, distance: 233.0
click at [279, 372] on icon at bounding box center [539, 139] width 5573 height 2105
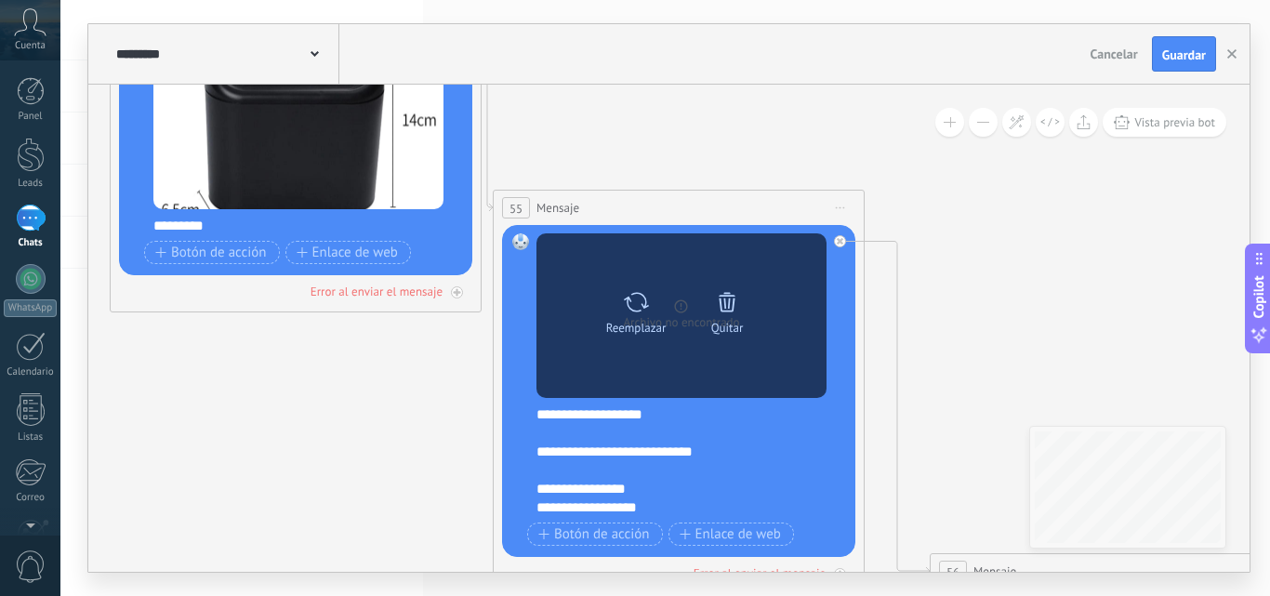
click at [638, 309] on icon at bounding box center [636, 302] width 27 height 26
click input "Subir" at bounding box center [0, 0] width 0 height 0
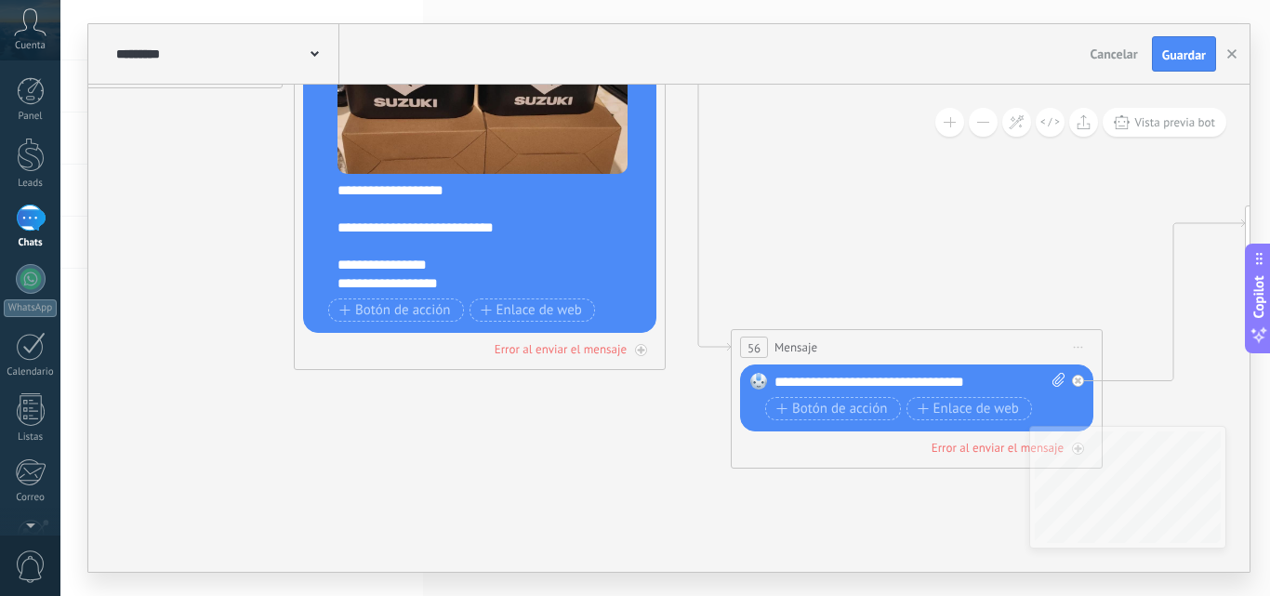
drag, startPoint x: 339, startPoint y: 510, endPoint x: 138, endPoint y: 283, distance: 304.2
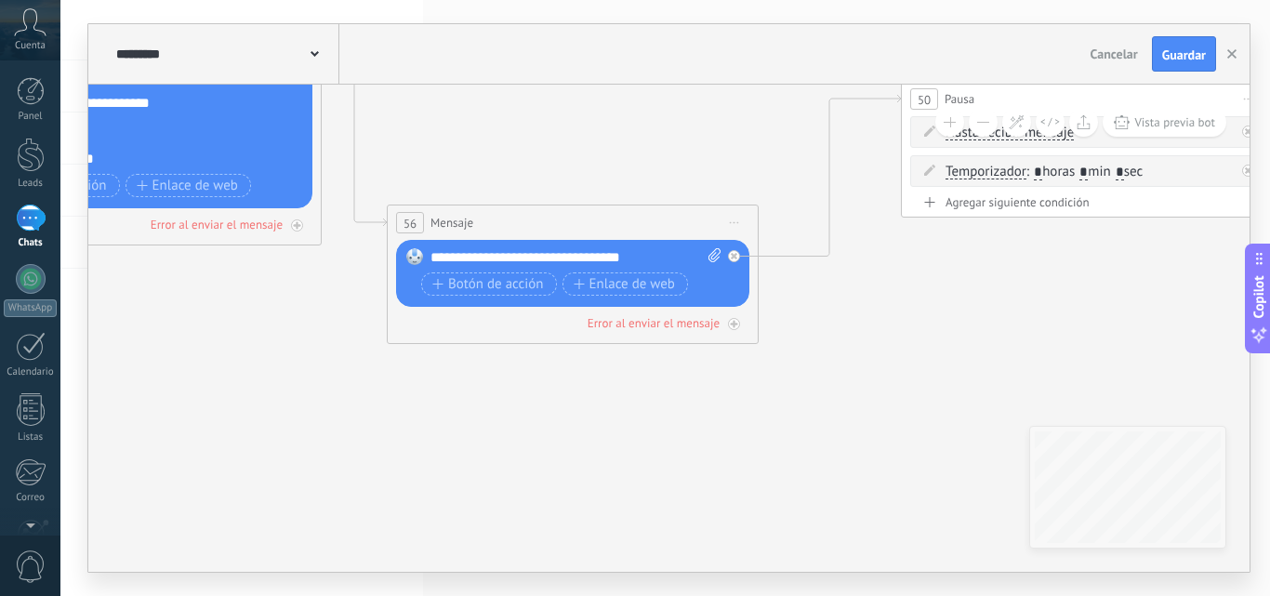
drag, startPoint x: 624, startPoint y: 471, endPoint x: 187, endPoint y: 319, distance: 462.6
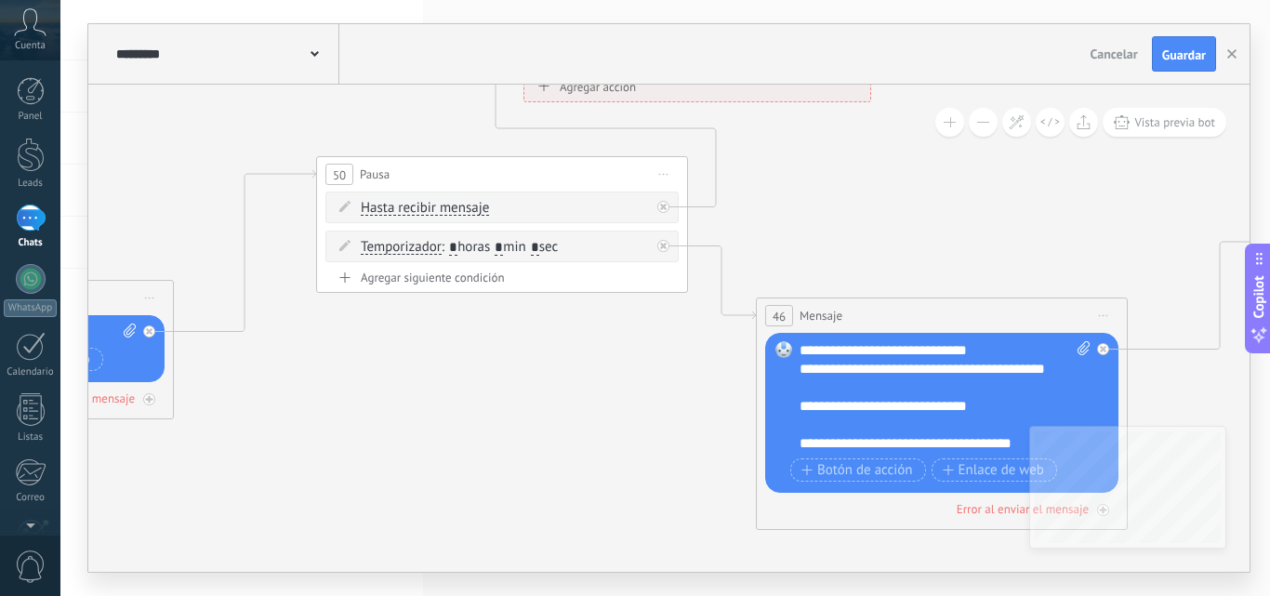
drag, startPoint x: 922, startPoint y: 393, endPoint x: 433, endPoint y: 500, distance: 500.4
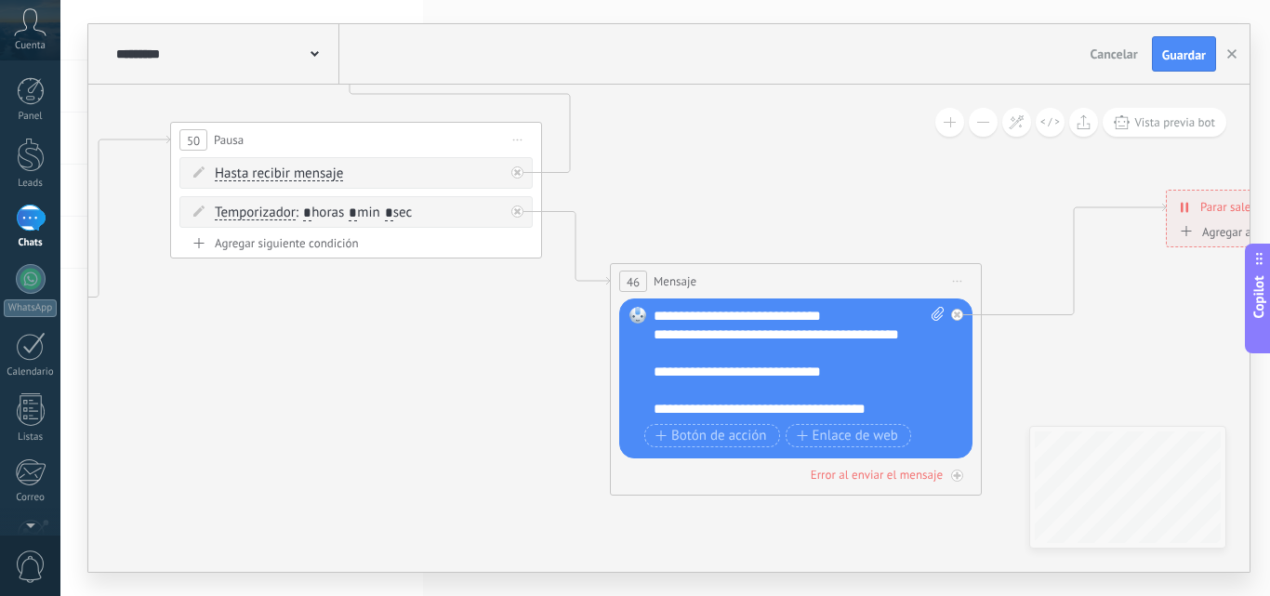
drag, startPoint x: 374, startPoint y: 492, endPoint x: 221, endPoint y: 455, distance: 156.7
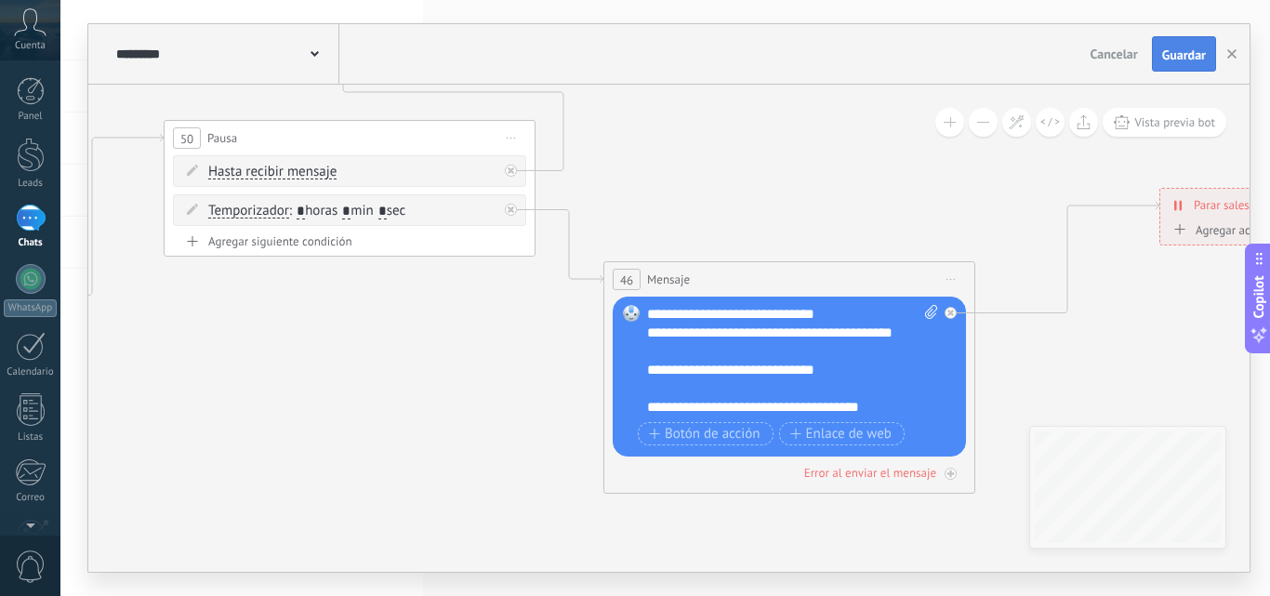
click at [1186, 58] on span "Guardar" at bounding box center [1184, 54] width 44 height 13
click at [29, 150] on div at bounding box center [31, 155] width 28 height 34
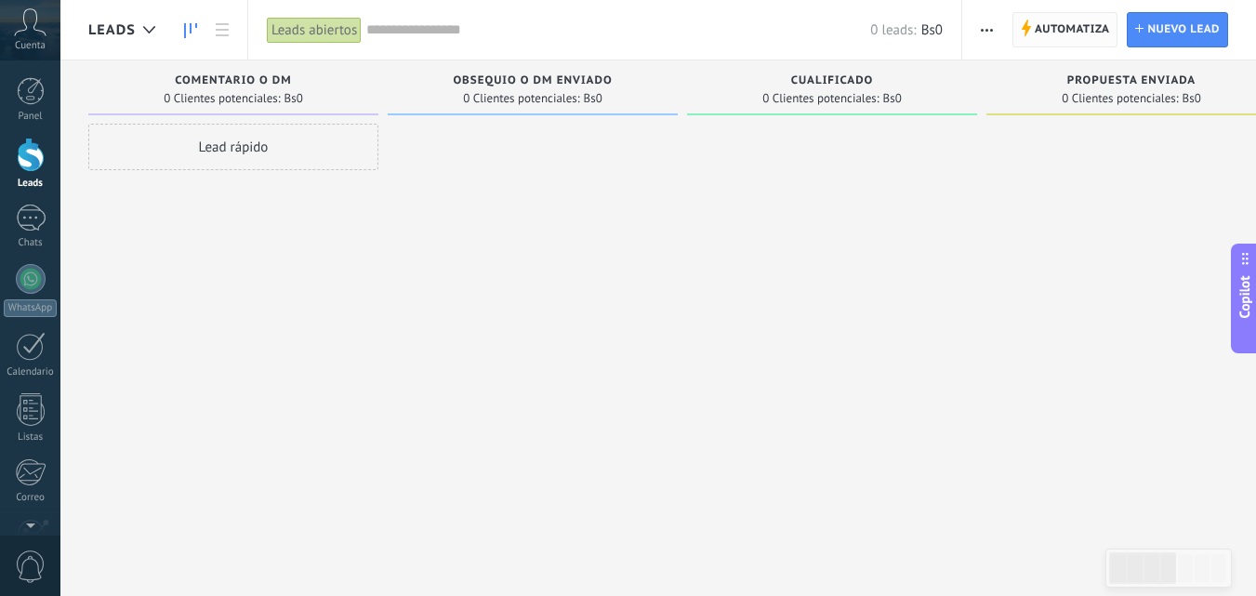
click at [1041, 25] on span "Automatiza" at bounding box center [1071, 29] width 75 height 33
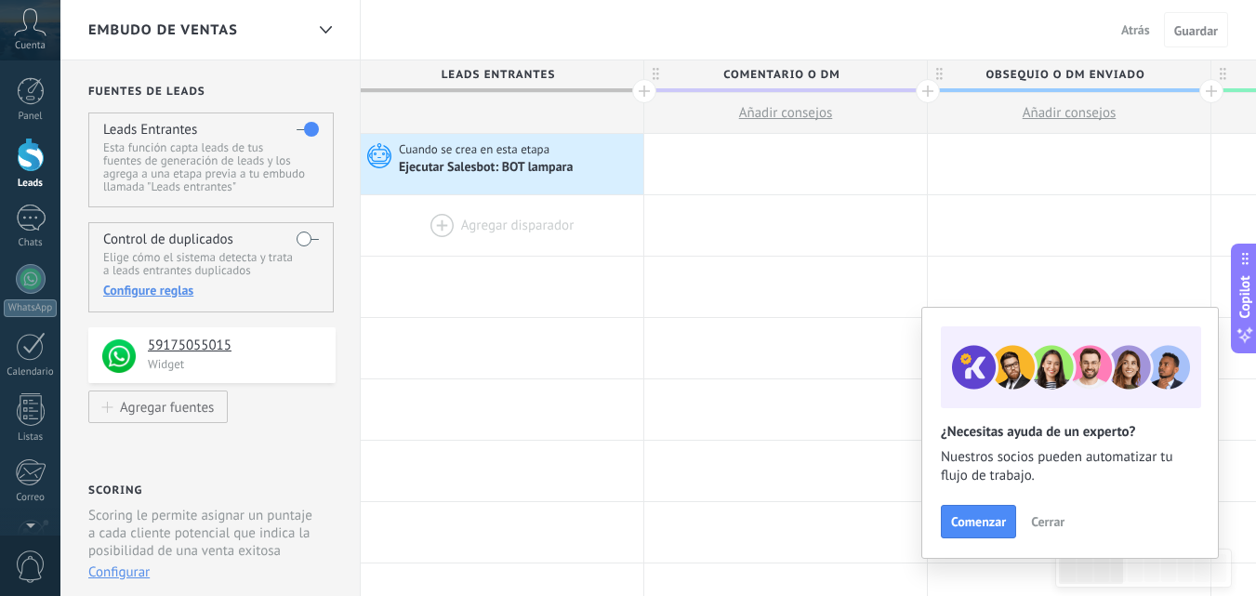
click at [414, 222] on div at bounding box center [502, 225] width 283 height 60
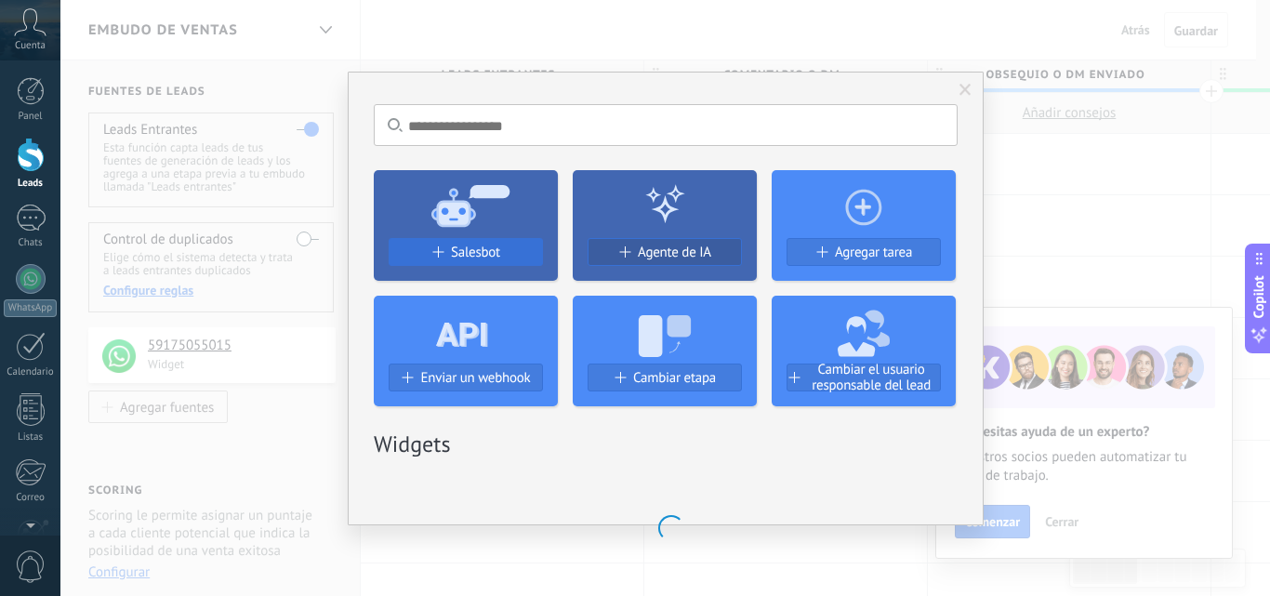
click at [489, 251] on span "Salesbot" at bounding box center [475, 252] width 49 height 16
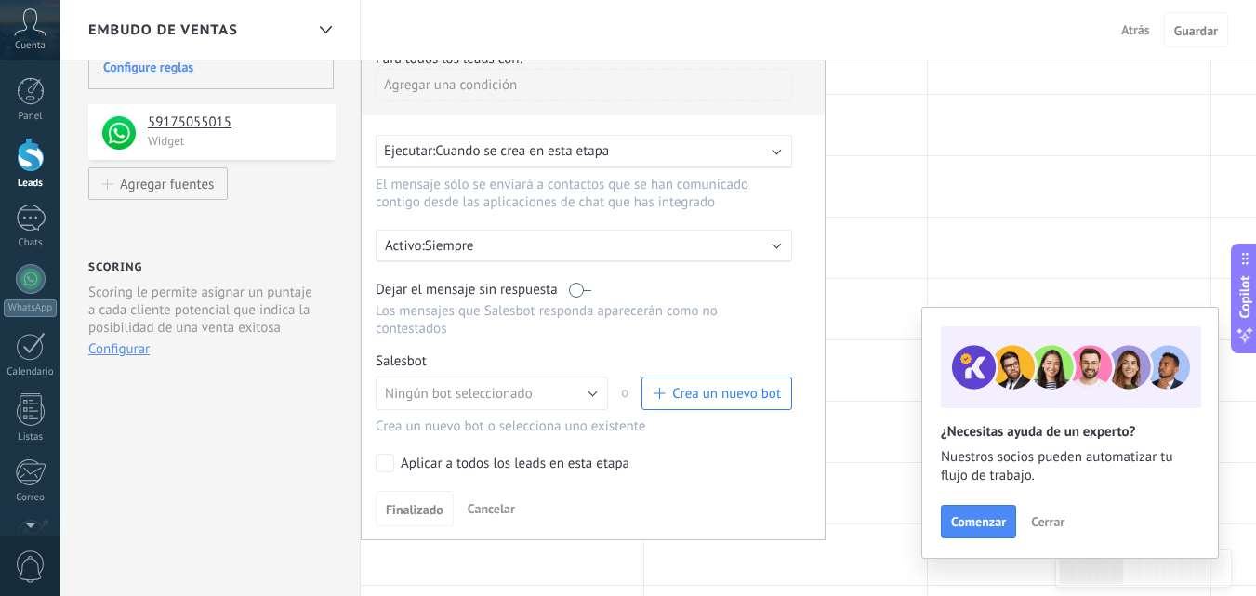
scroll to position [279, 0]
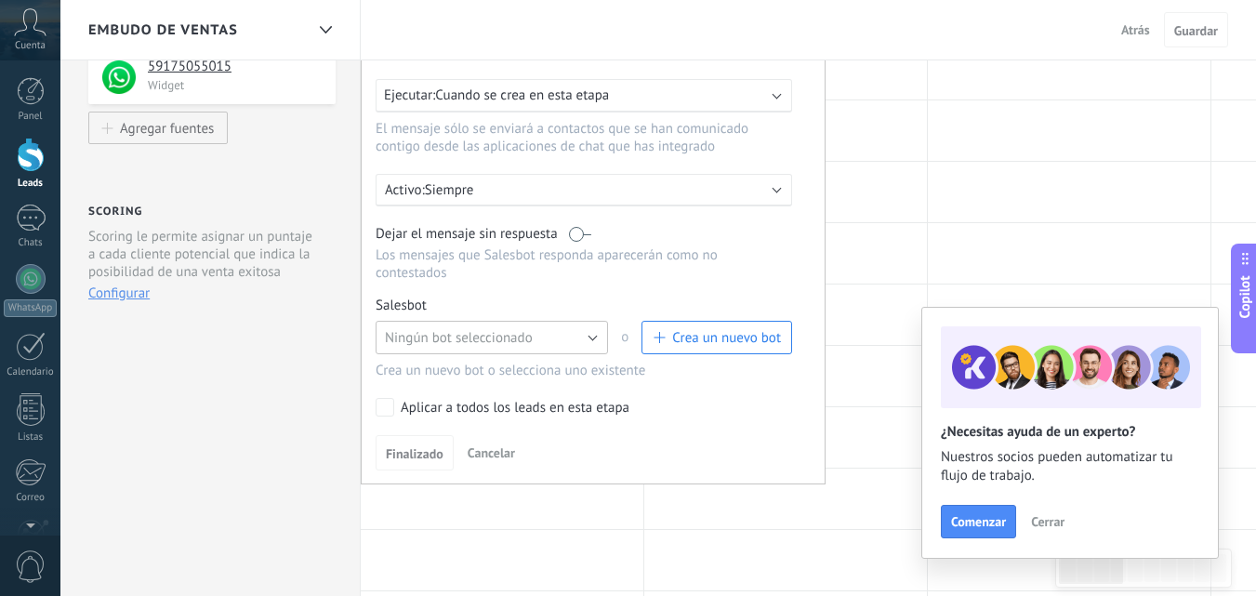
click at [590, 332] on button "Ningún bot seleccionado" at bounding box center [491, 337] width 232 height 33
click at [457, 360] on li "BOT BASURERO" at bounding box center [485, 369] width 243 height 32
click at [404, 457] on span "Finalizado" at bounding box center [415, 453] width 58 height 13
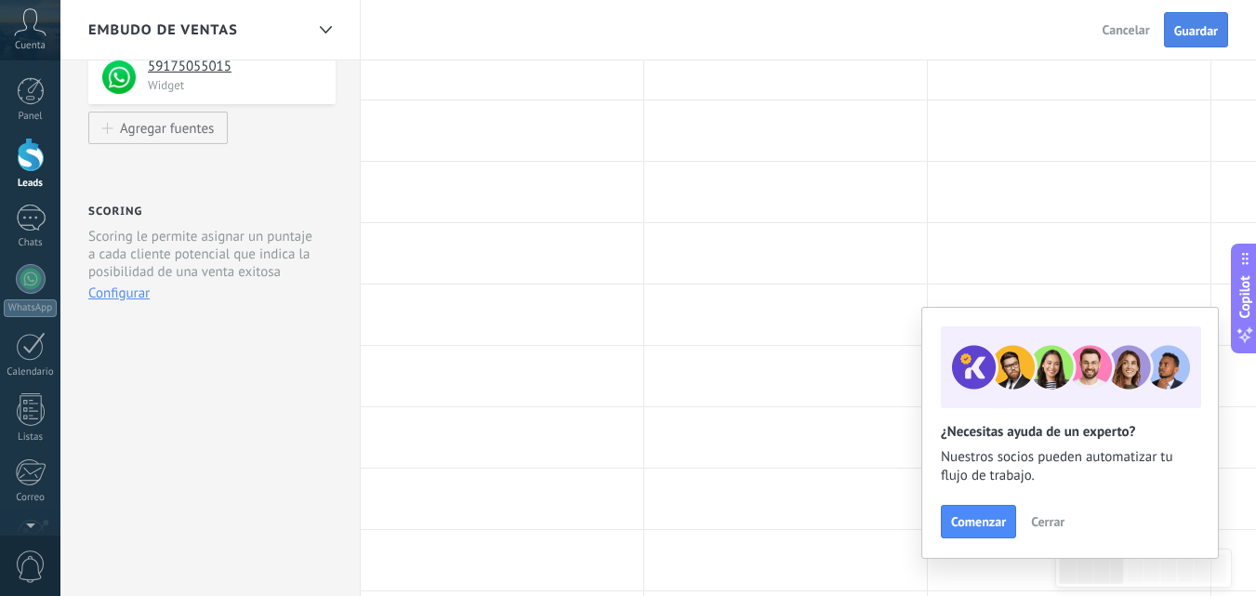
click at [1191, 26] on span "Guardar" at bounding box center [1196, 30] width 44 height 13
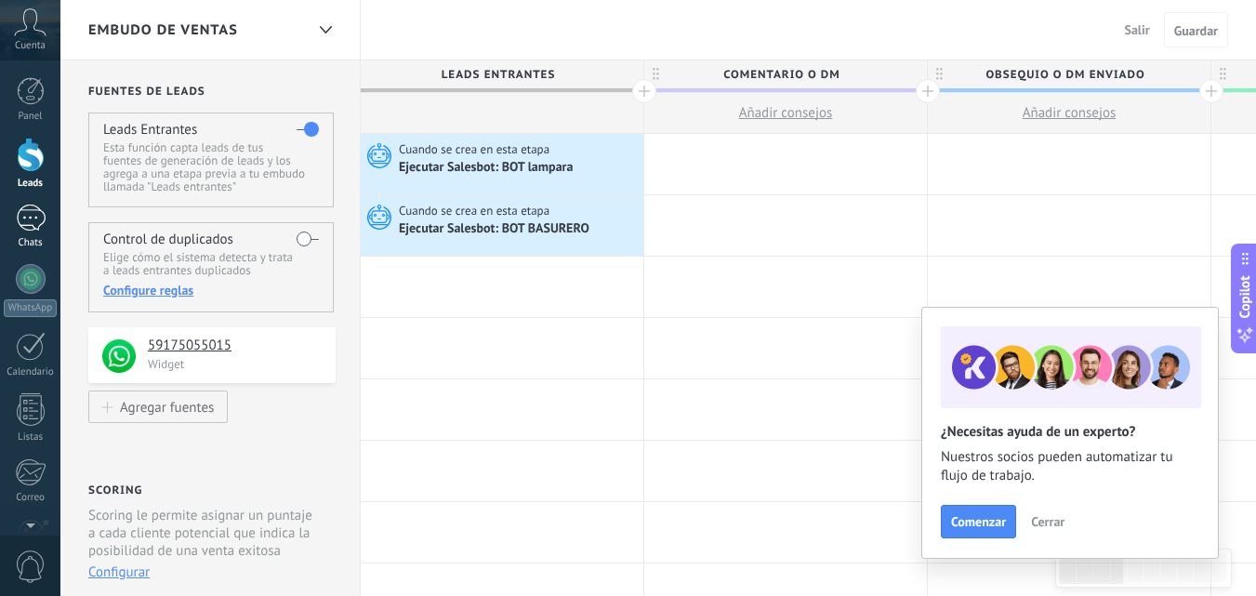
click at [38, 210] on div at bounding box center [31, 217] width 30 height 27
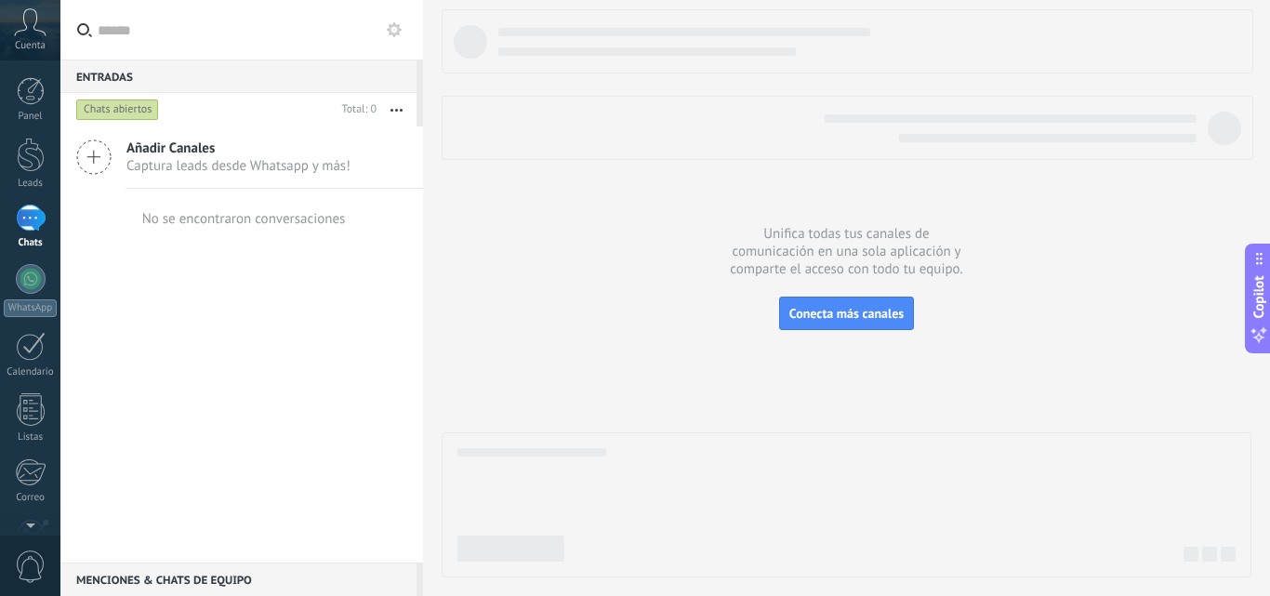
click at [394, 23] on use at bounding box center [394, 29] width 15 height 15
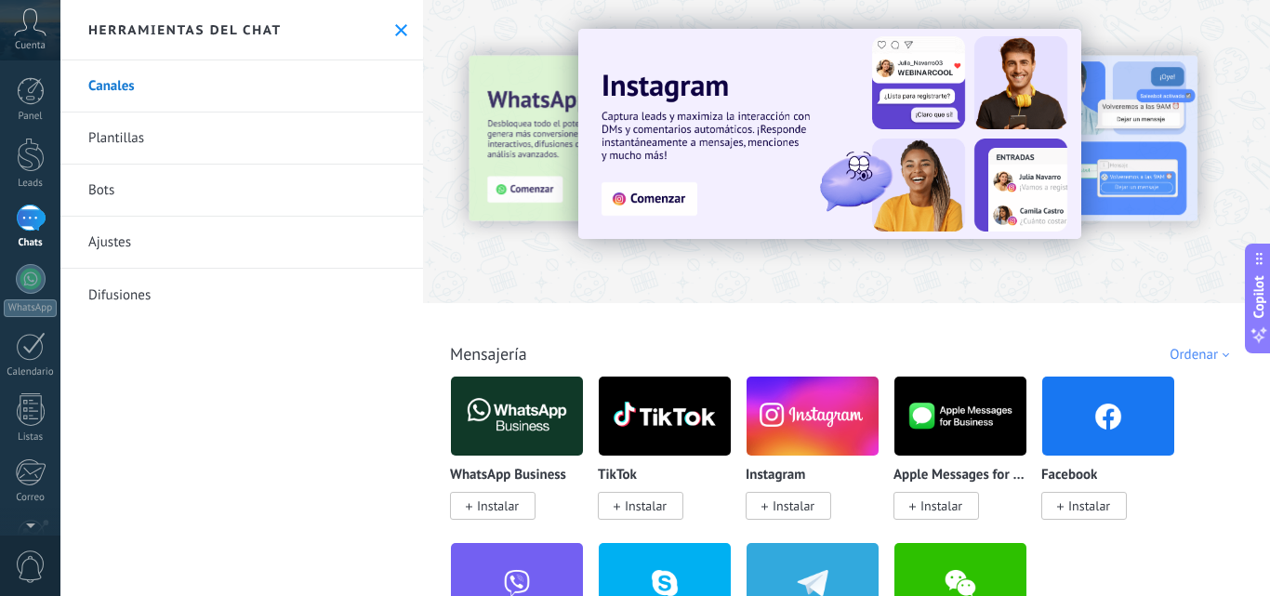
click at [183, 187] on link "Bots" at bounding box center [241, 190] width 362 height 52
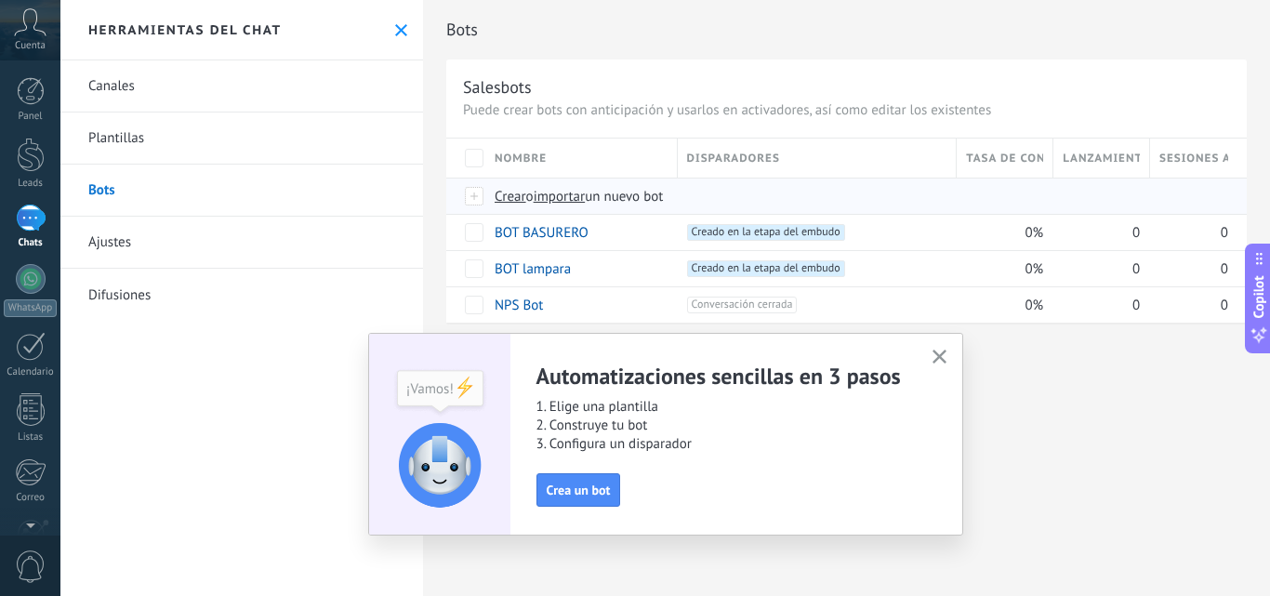
click at [572, 197] on span "importar" at bounding box center [559, 197] width 52 height 18
click at [0, 0] on input "importar un nuevo bot" at bounding box center [0, 0] width 0 height 0
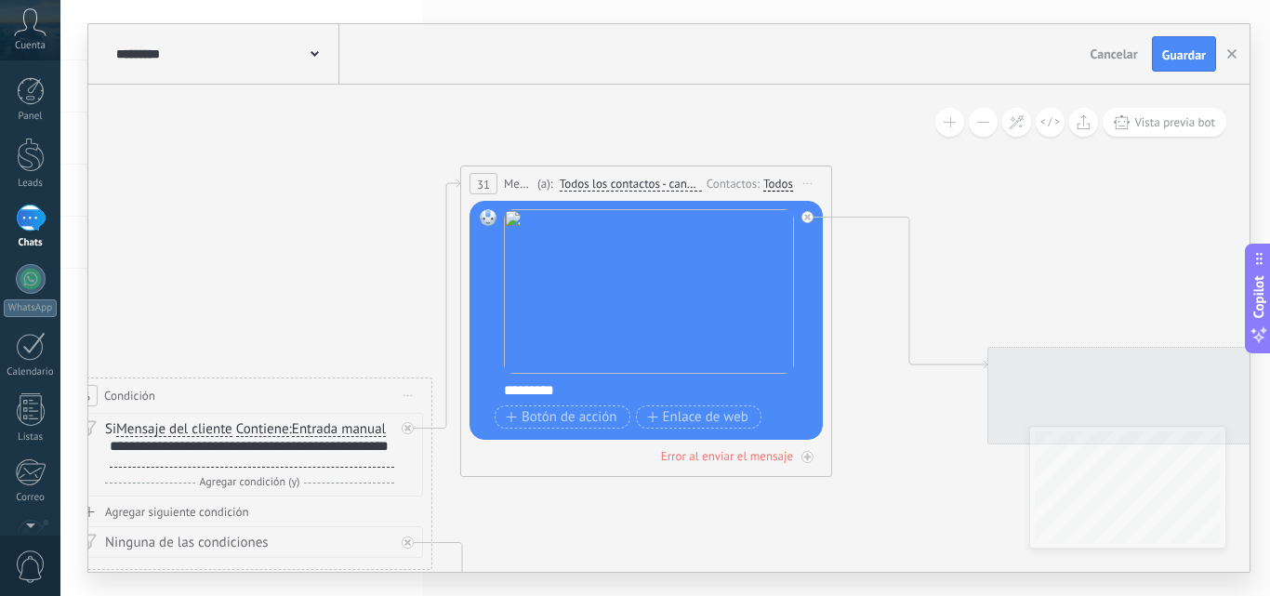
drag, startPoint x: 802, startPoint y: 206, endPoint x: 159, endPoint y: 236, distance: 643.8
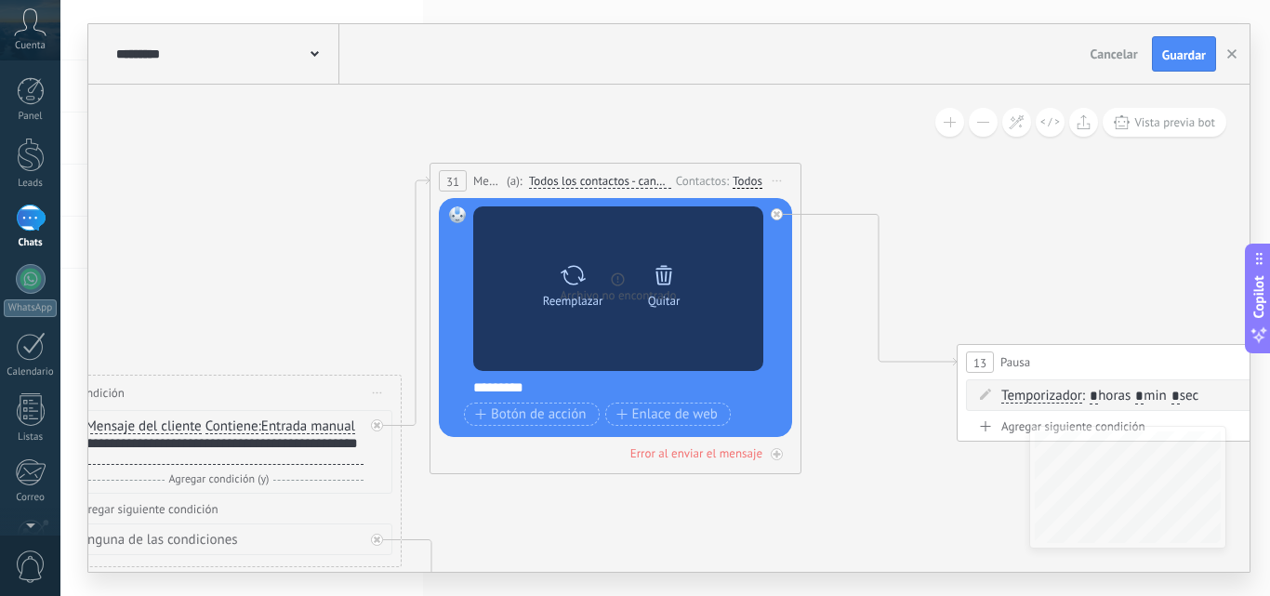
click at [583, 285] on icon at bounding box center [572, 275] width 27 height 26
click input "Subir" at bounding box center [0, 0] width 0 height 0
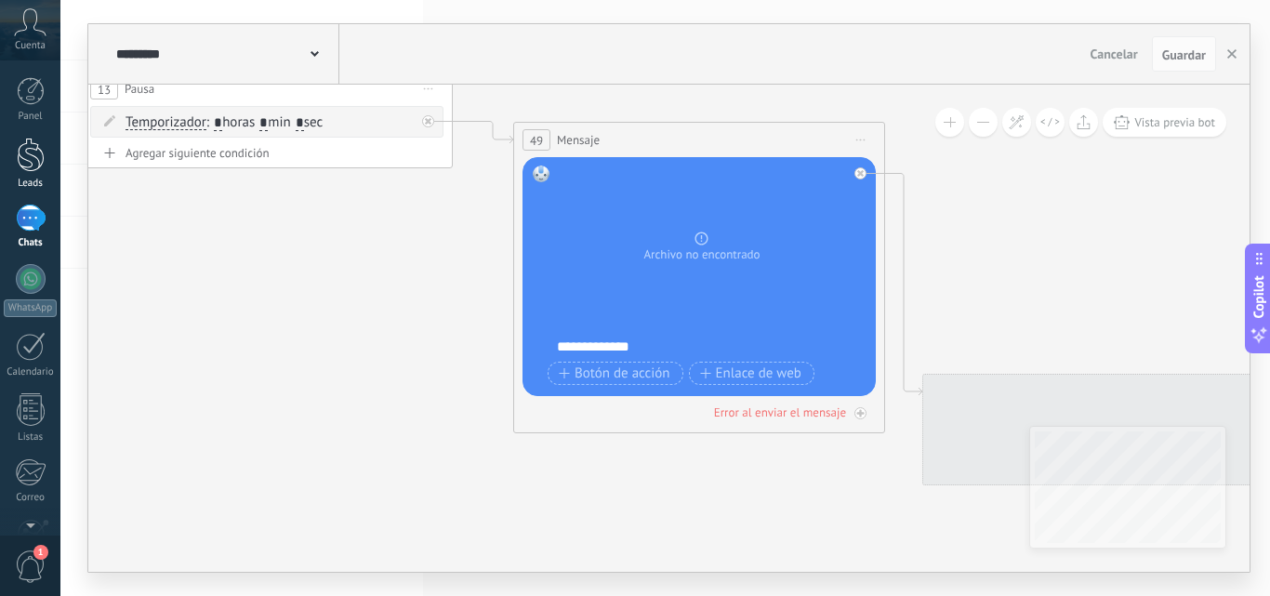
drag, startPoint x: 848, startPoint y: 470, endPoint x: 4, endPoint y: 169, distance: 896.0
click at [0, 174] on body ".abccls-1,.abccls-2{fill-rule:evenodd}.abccls-2{fill:#fff} .abfcls-1{fill:none}…" at bounding box center [635, 298] width 1270 height 596
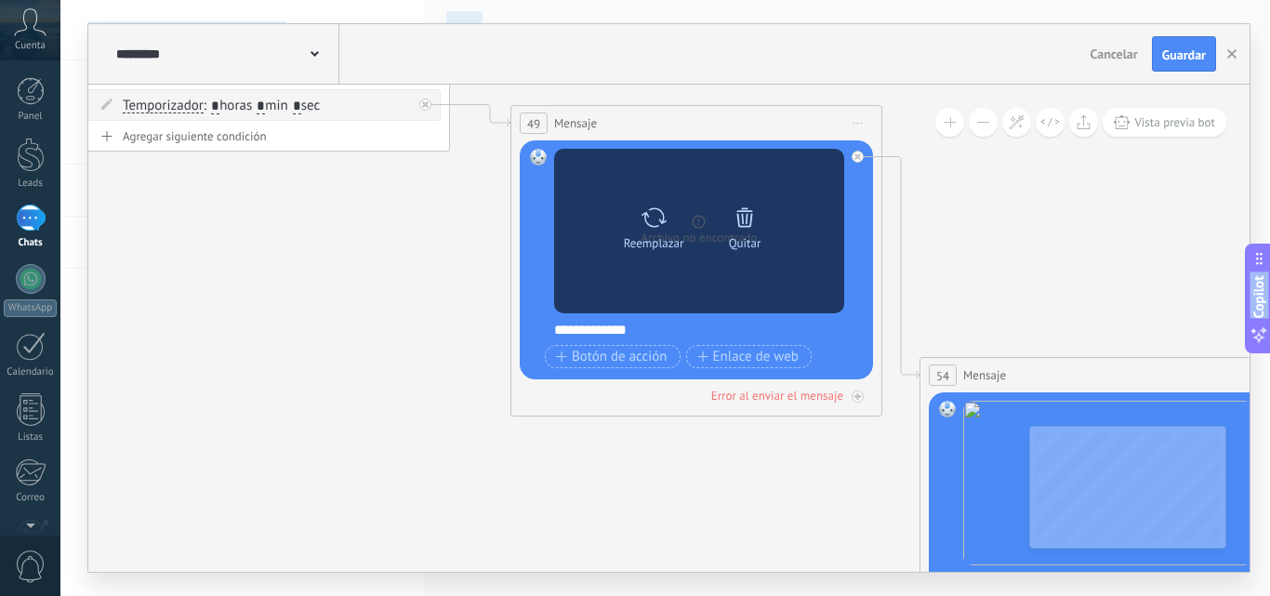
click at [656, 240] on div "Reemplazar" at bounding box center [654, 243] width 60 height 14
click input "Subir" at bounding box center [0, 0] width 0 height 0
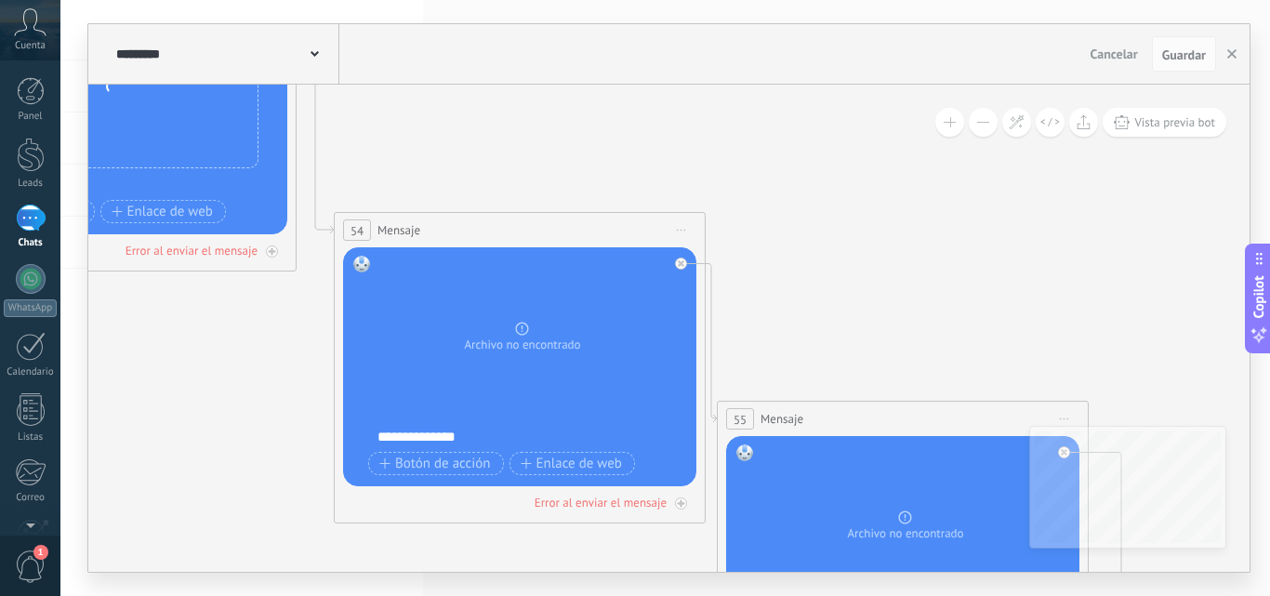
drag, startPoint x: 726, startPoint y: 503, endPoint x: 147, endPoint y: 218, distance: 645.1
click at [0, 237] on body ".abccls-1,.abccls-2{fill-rule:evenodd}.abccls-2{fill:#fff} .abfcls-1{fill:none}…" at bounding box center [635, 298] width 1270 height 596
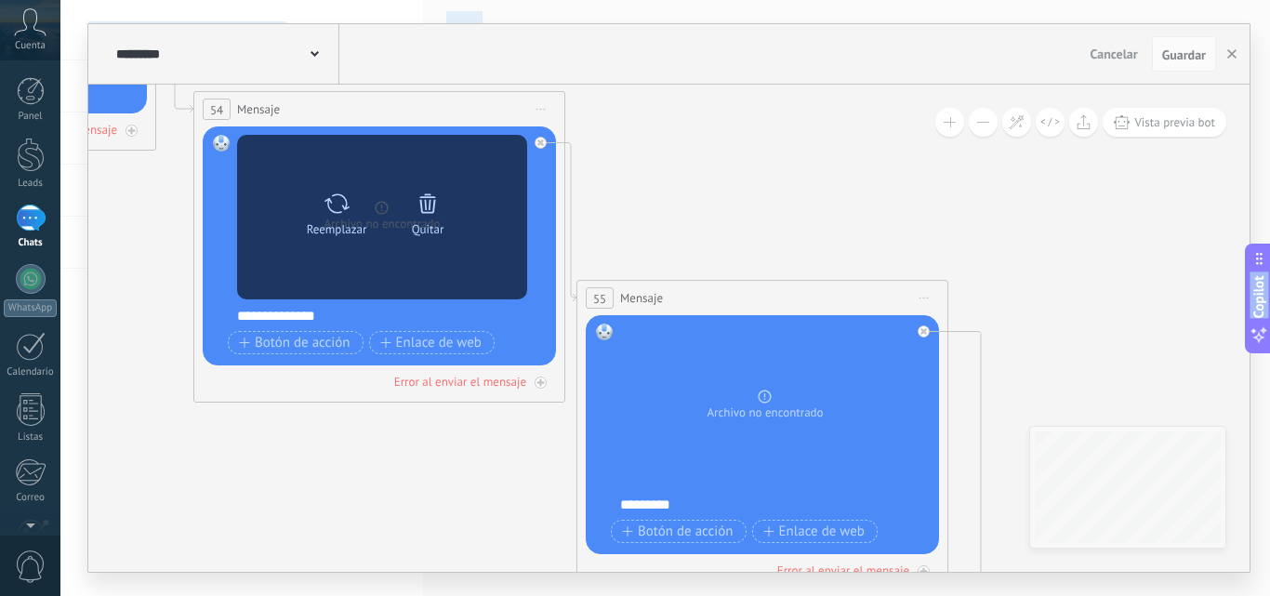
click at [330, 213] on icon at bounding box center [336, 204] width 27 height 26
click input "Subir" at bounding box center [0, 0] width 0 height 0
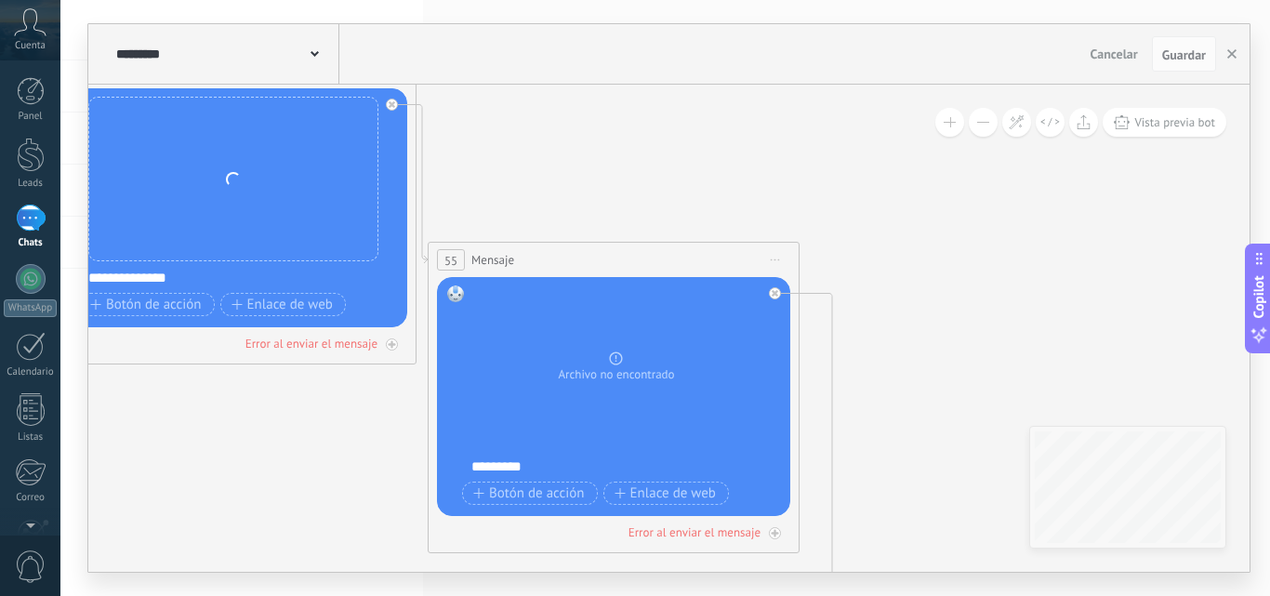
drag, startPoint x: 525, startPoint y: 467, endPoint x: 324, endPoint y: 427, distance: 204.7
click at [324, 427] on icon at bounding box center [398, 212] width 5573 height 2216
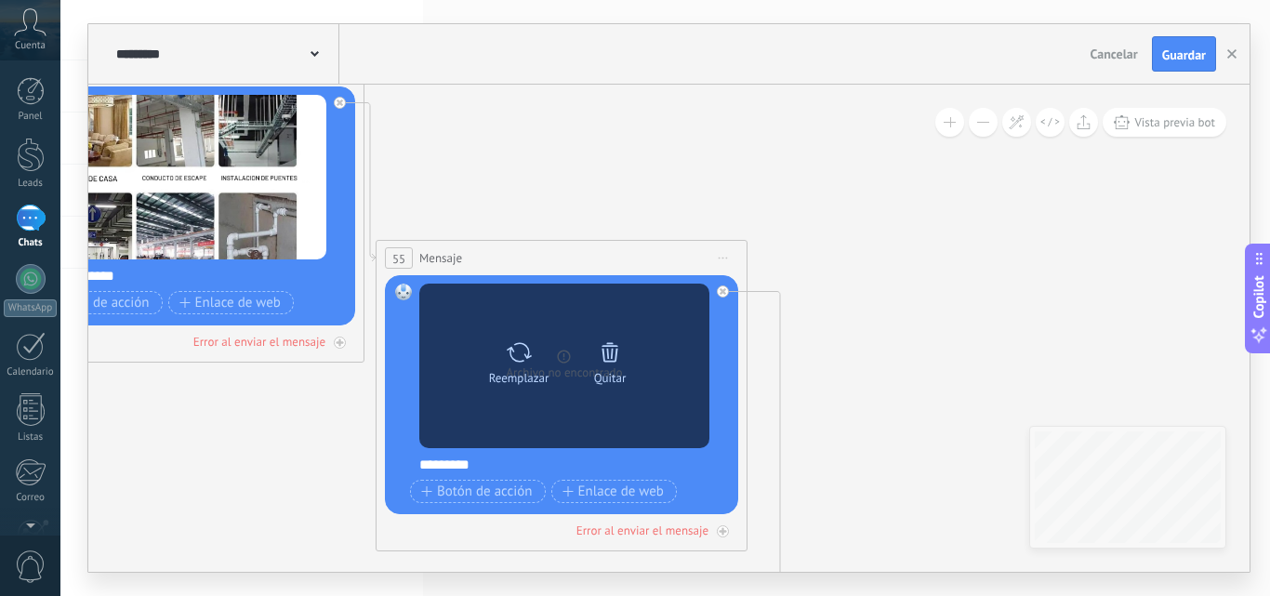
click at [529, 353] on icon at bounding box center [519, 352] width 27 height 26
click input "Subir" at bounding box center [0, 0] width 0 height 0
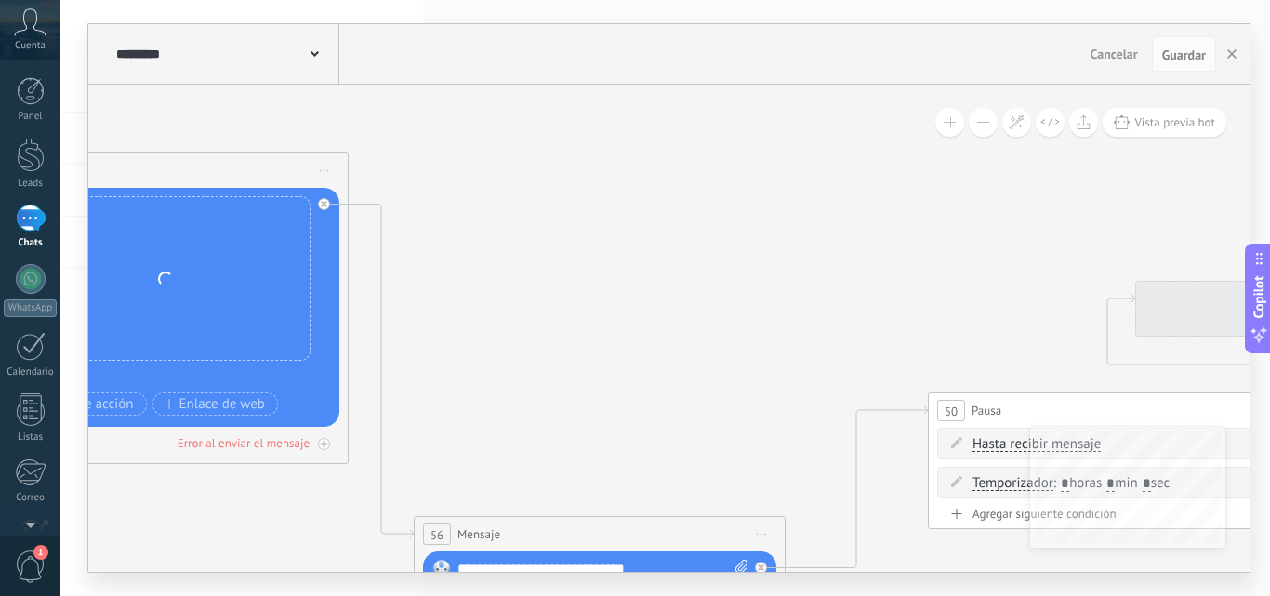
drag, startPoint x: 906, startPoint y: 344, endPoint x: 424, endPoint y: 155, distance: 517.9
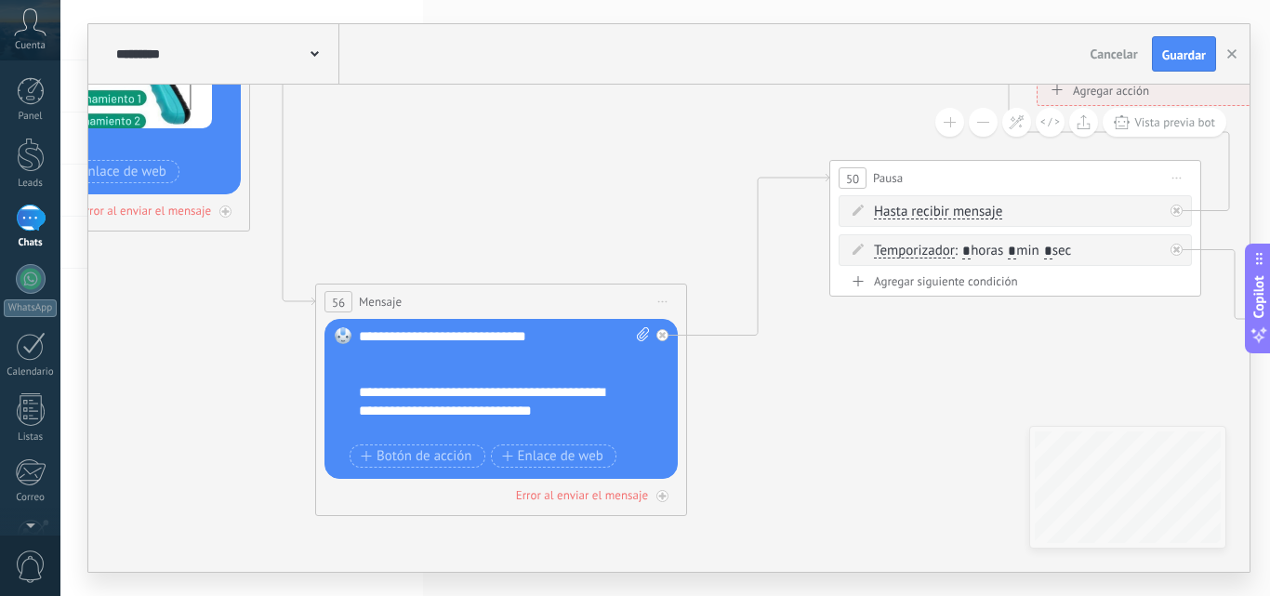
drag, startPoint x: 563, startPoint y: 242, endPoint x: 604, endPoint y: 92, distance: 155.1
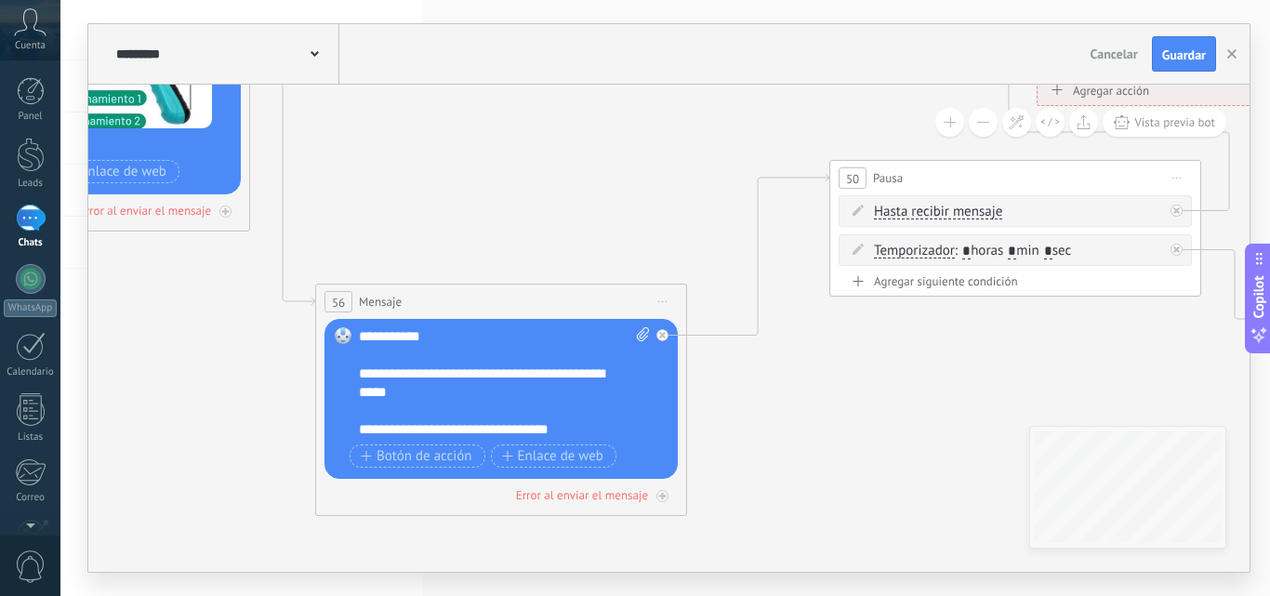
scroll to position [446, 0]
click at [1191, 55] on span "Guardar" at bounding box center [1184, 54] width 44 height 13
click at [1202, 52] on span "Guardar" at bounding box center [1184, 54] width 44 height 13
click at [25, 156] on div at bounding box center [31, 155] width 28 height 34
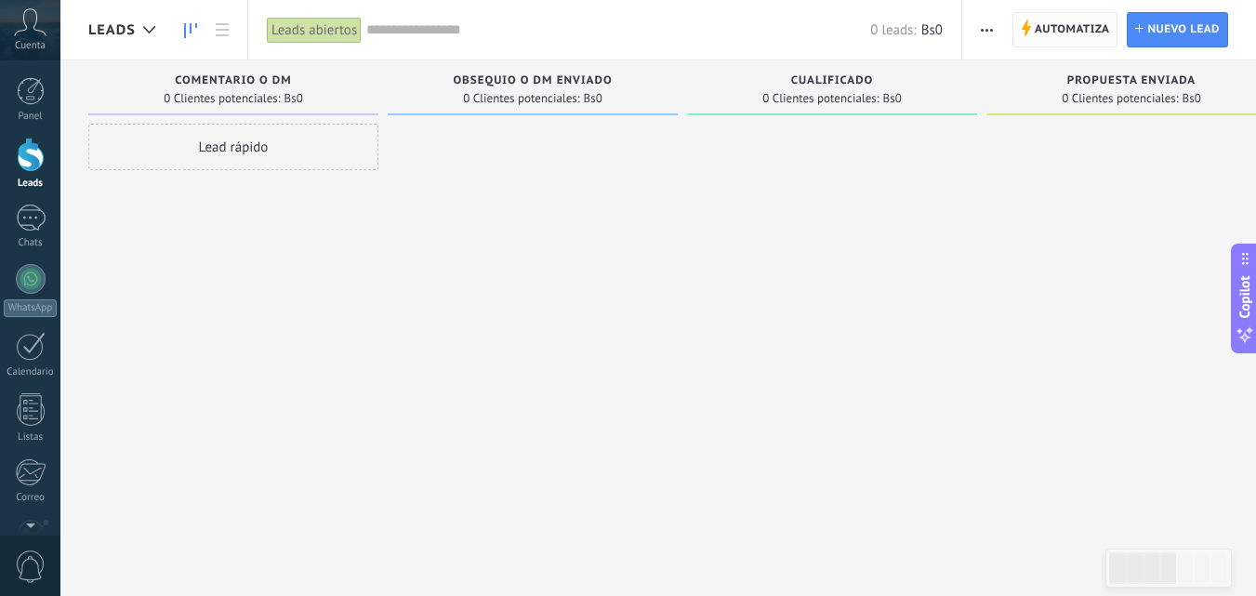
click at [1036, 20] on span "Automatiza" at bounding box center [1071, 29] width 75 height 33
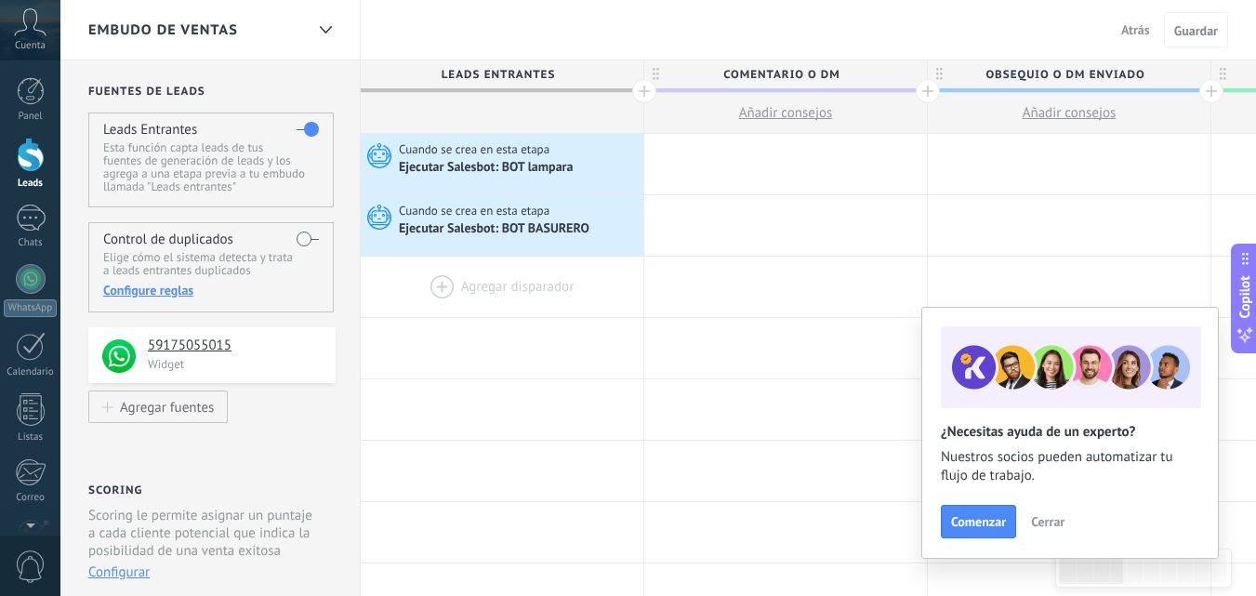
click at [441, 281] on div at bounding box center [502, 287] width 283 height 60
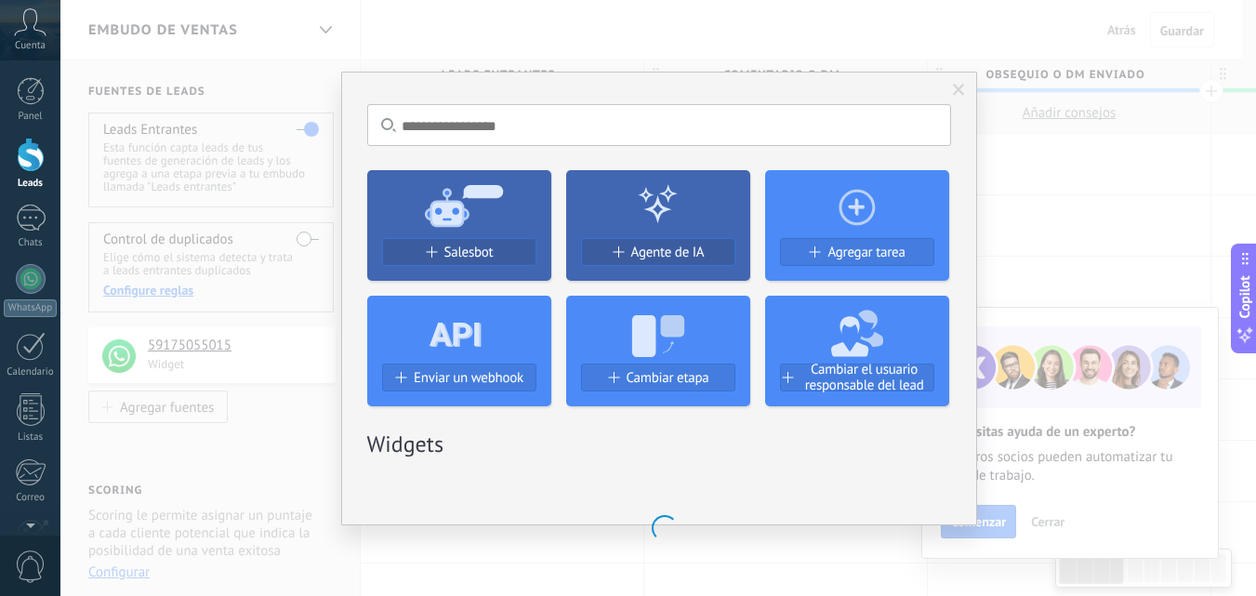
scroll to position [0, 1]
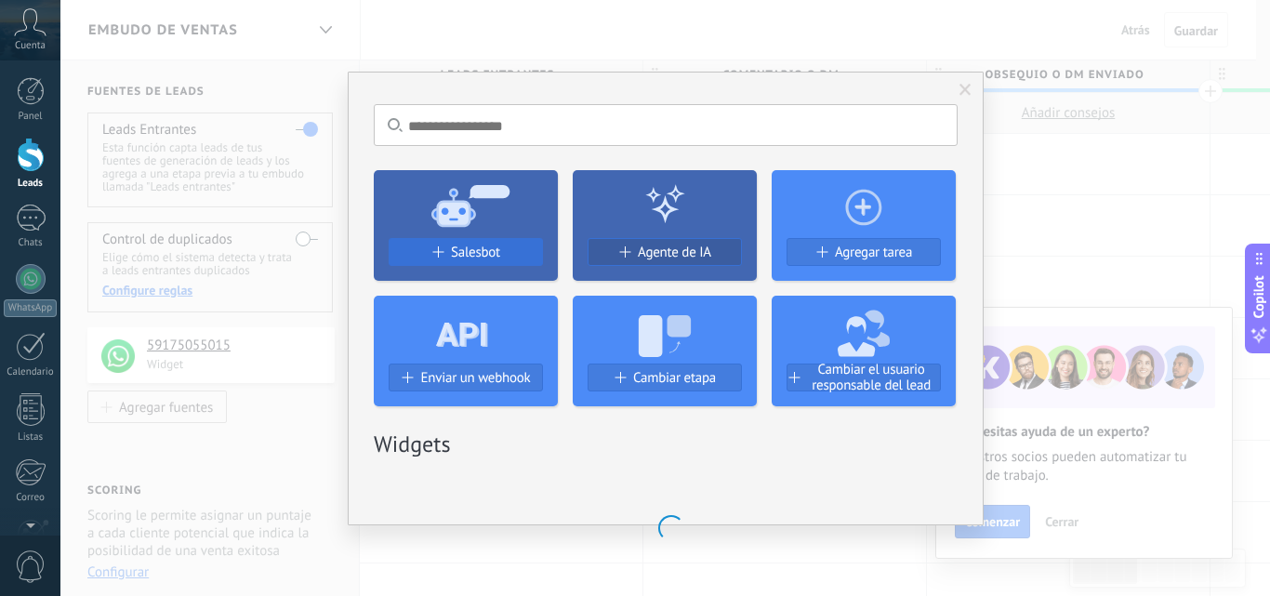
click at [469, 252] on span "Salesbot" at bounding box center [475, 252] width 49 height 16
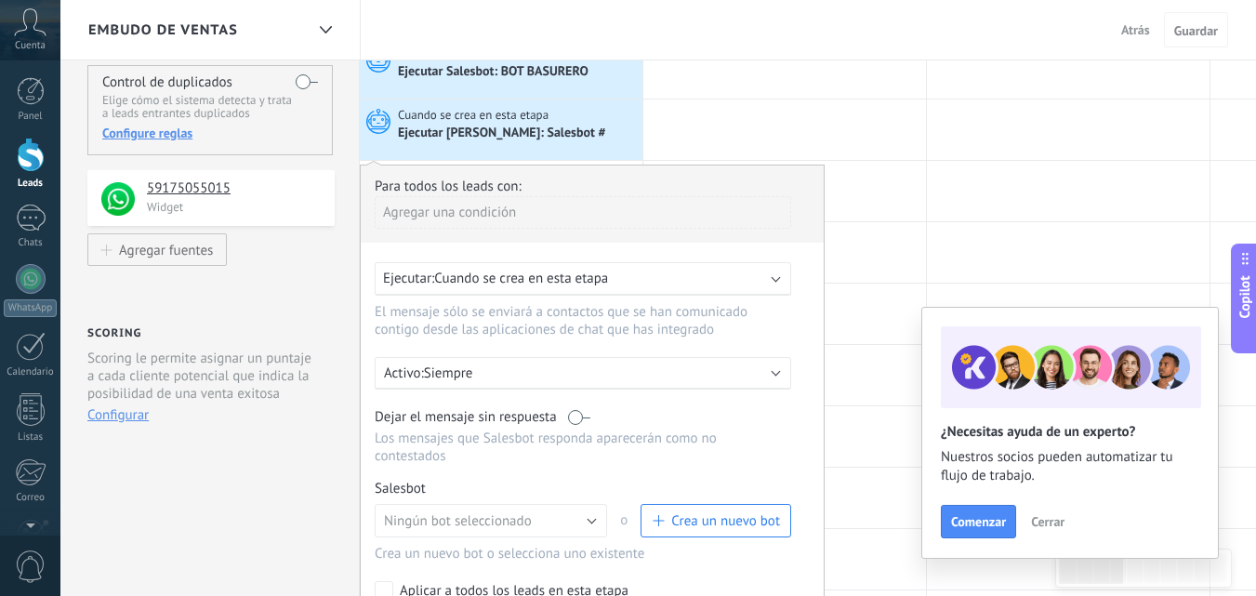
scroll to position [279, 0]
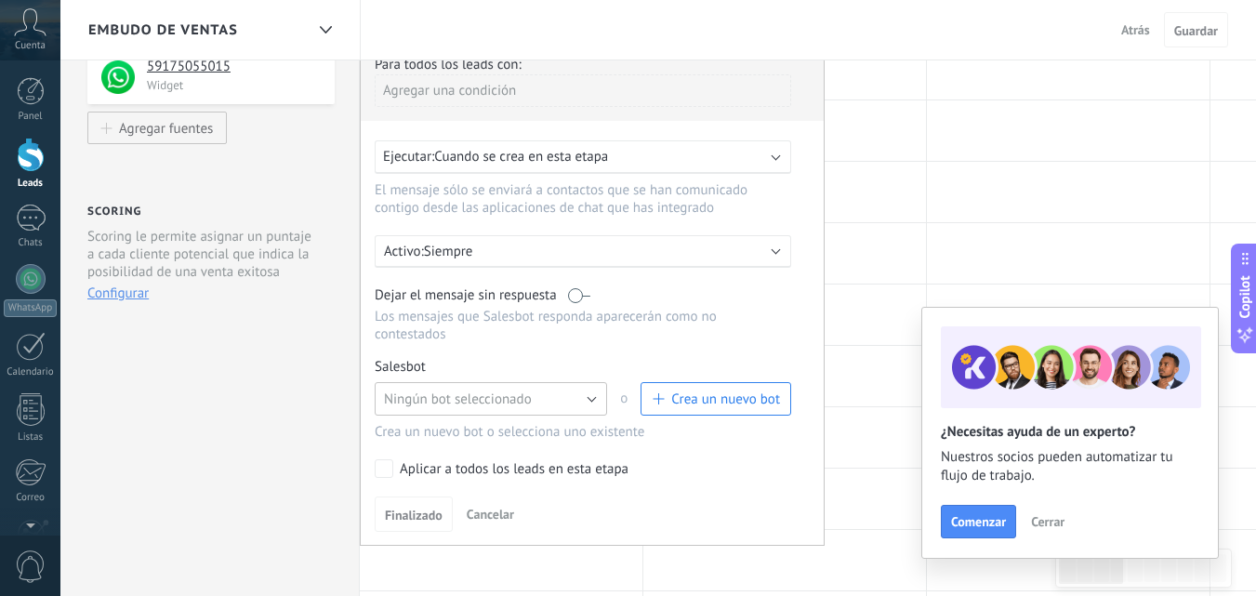
click at [594, 405] on button "Ningún bot seleccionado" at bounding box center [491, 398] width 232 height 33
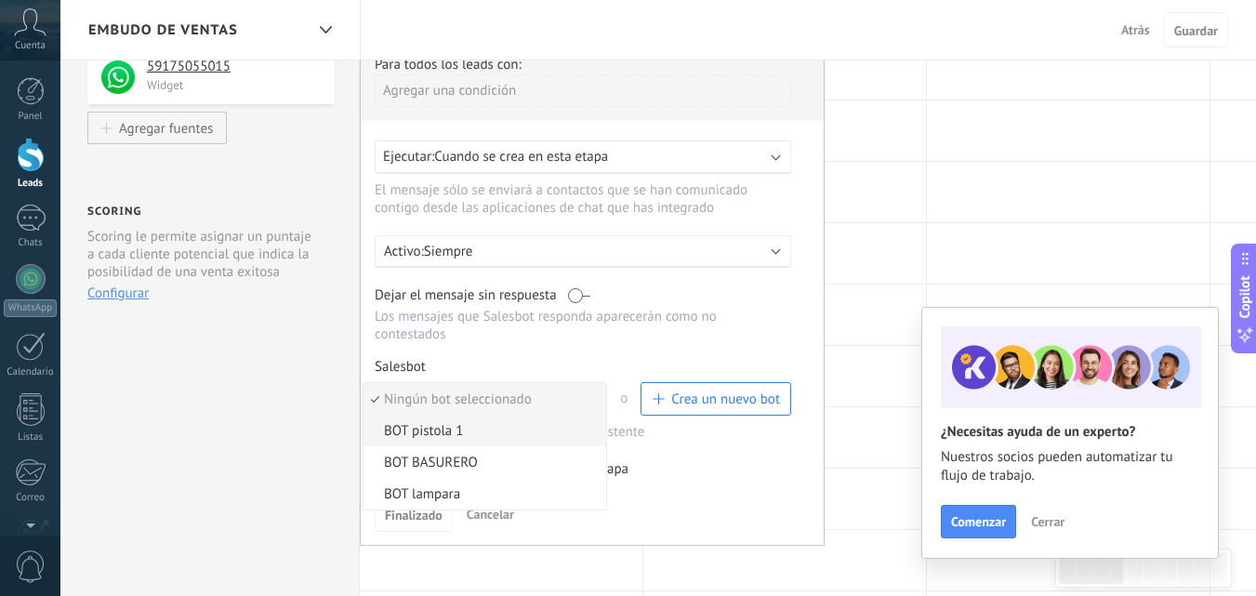
click at [475, 428] on span "BOT pistola 1" at bounding box center [481, 431] width 237 height 18
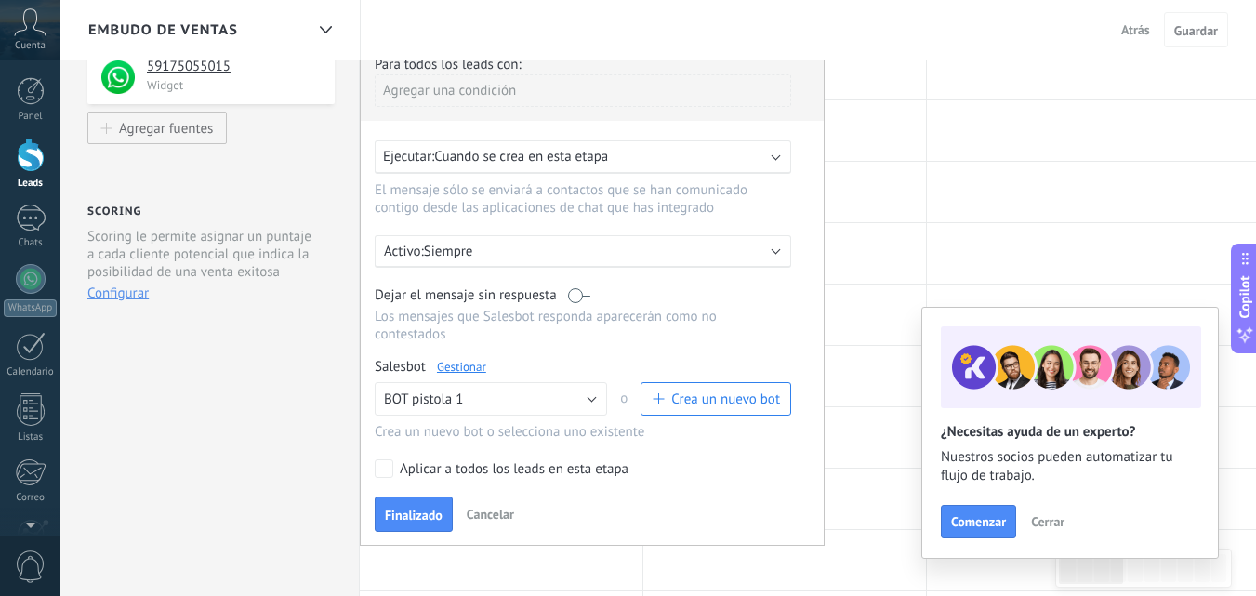
click at [411, 518] on span "Finalizado" at bounding box center [414, 514] width 58 height 13
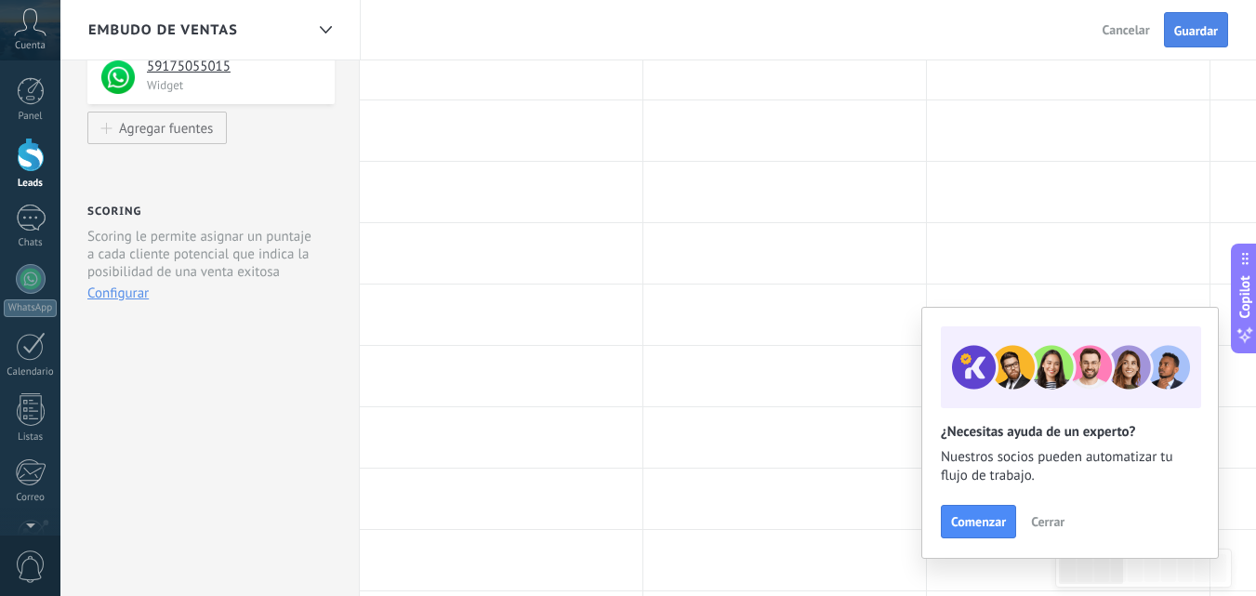
click at [1191, 24] on span "Guardar" at bounding box center [1196, 30] width 44 height 13
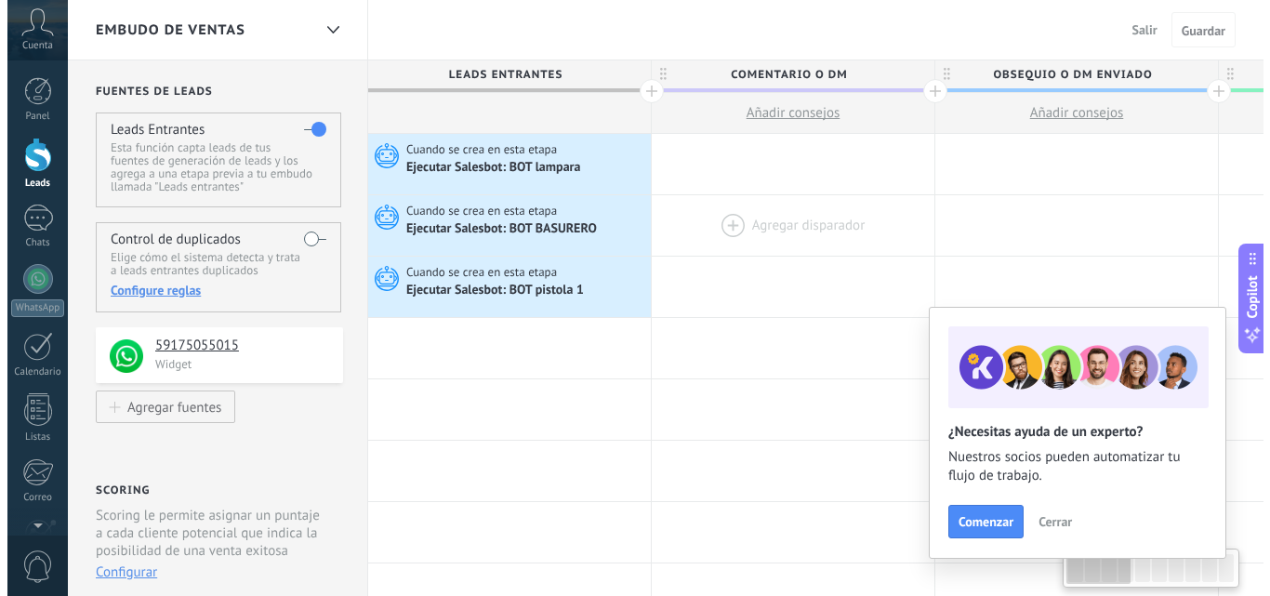
scroll to position [0, 1]
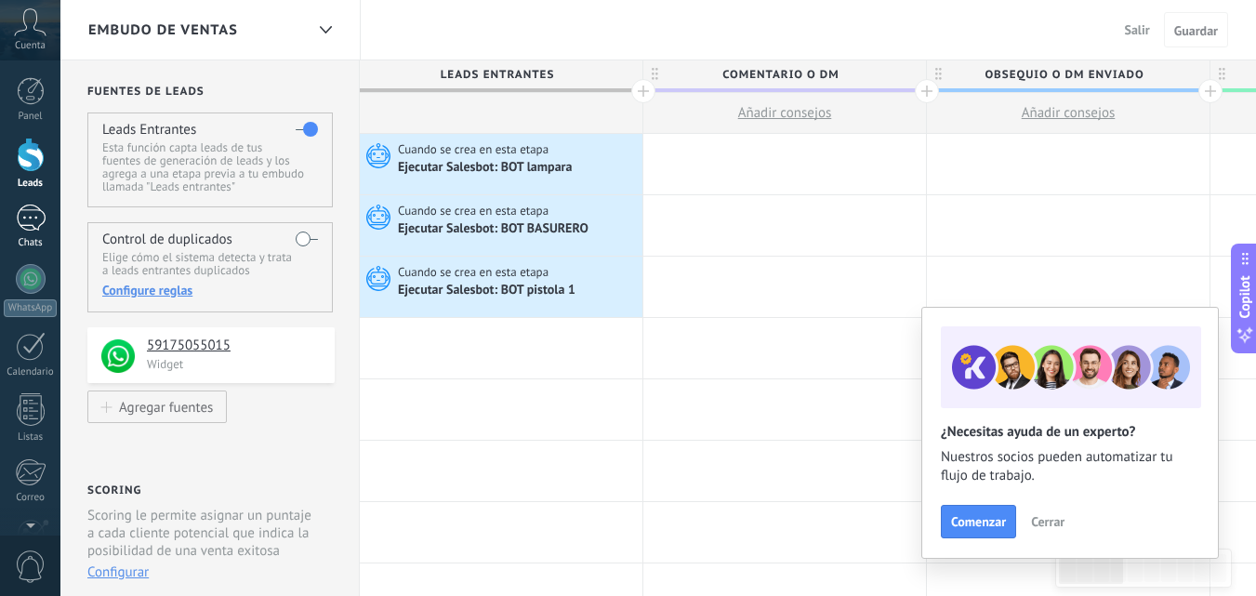
click at [29, 236] on link "Chats" at bounding box center [30, 226] width 60 height 45
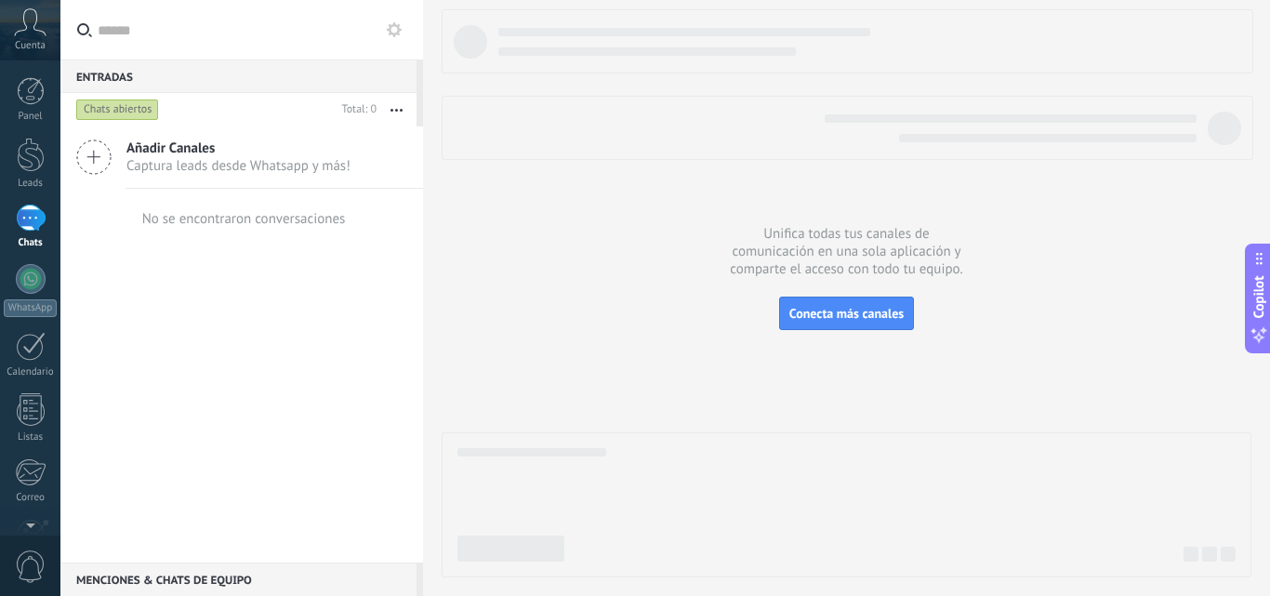
click at [392, 31] on icon at bounding box center [394, 29] width 15 height 15
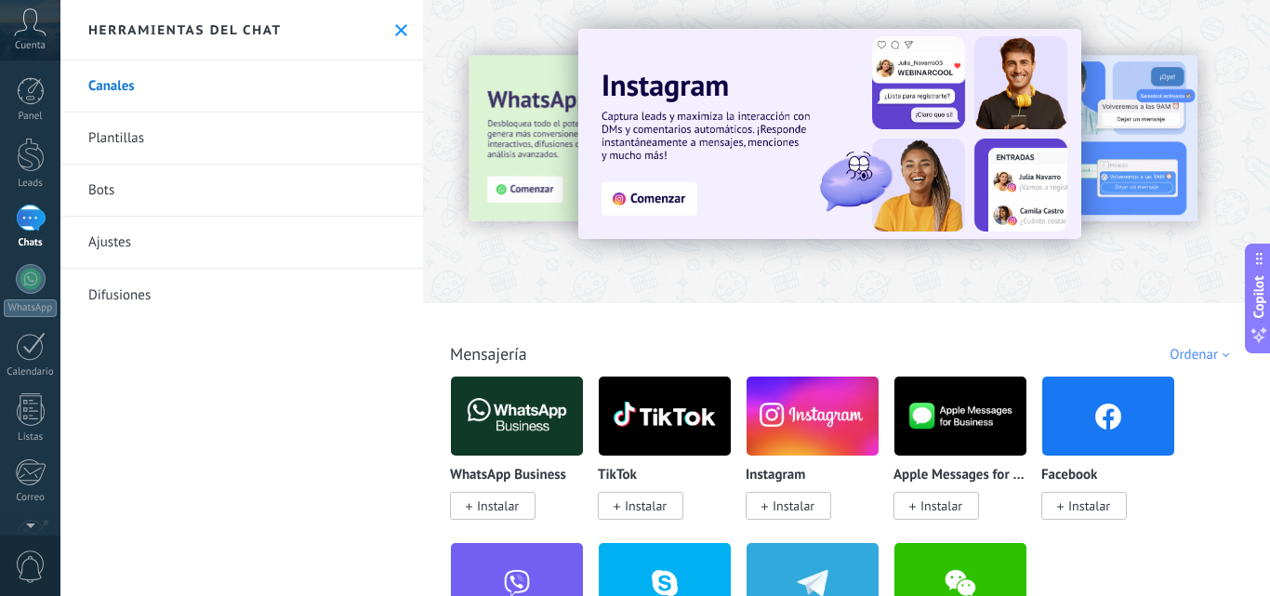
click at [178, 198] on link "Bots" at bounding box center [241, 190] width 362 height 52
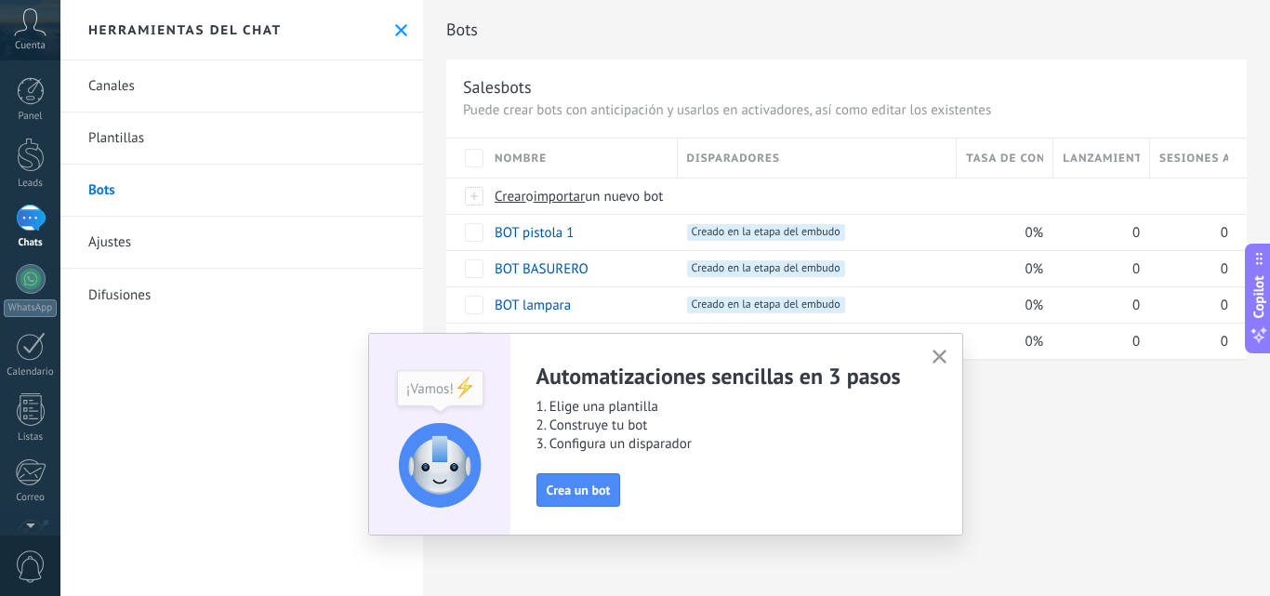
click at [939, 348] on button "button" at bounding box center [939, 357] width 23 height 25
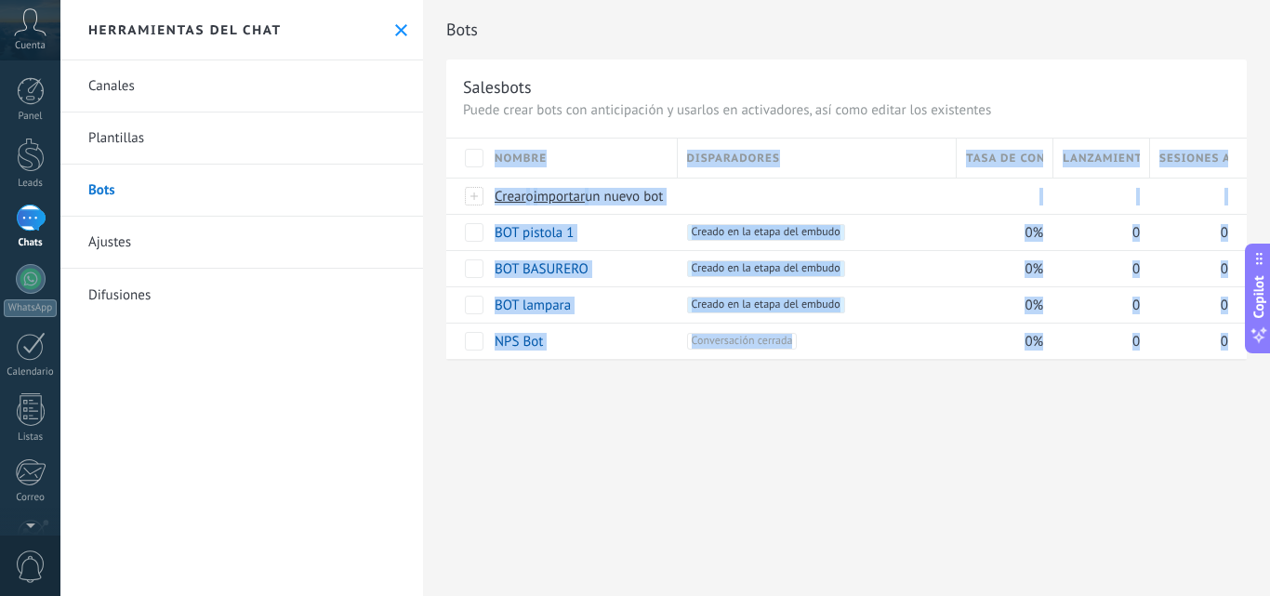
drag, startPoint x: 1006, startPoint y: 435, endPoint x: 724, endPoint y: 454, distance: 282.2
click at [724, 454] on div "Bots Salesbots Puede crear bots con anticipación y usarlos en activadores, así …" at bounding box center [846, 298] width 847 height 596
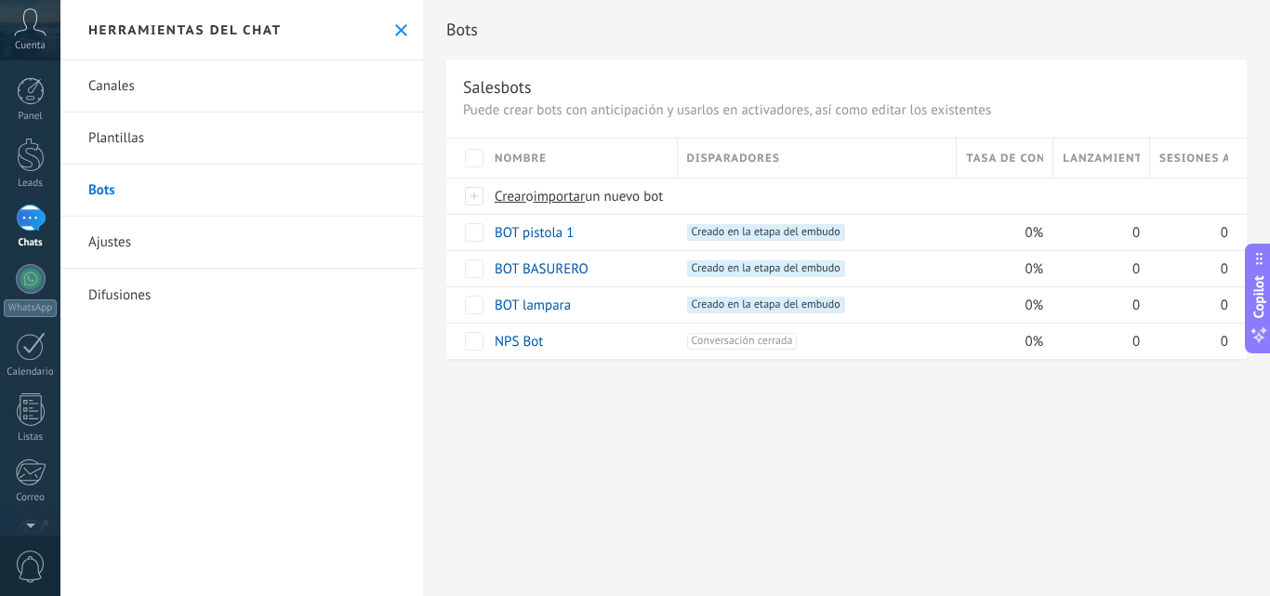
click at [805, 463] on div "Bots Salesbots Puede crear bots con anticipación y usarlos en activadores, así …" at bounding box center [846, 298] width 847 height 596
